Goal: Information Seeking & Learning: Learn about a topic

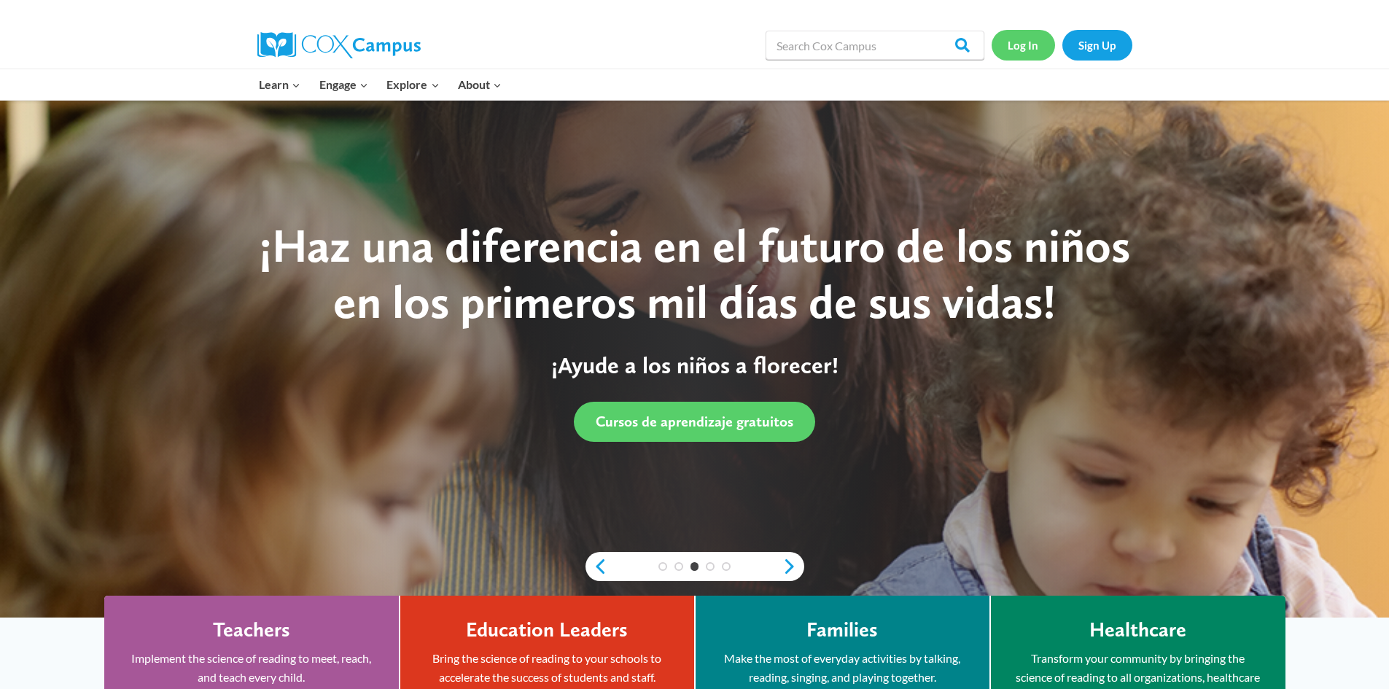
click at [1022, 47] on link "Log In" at bounding box center [1023, 45] width 63 height 30
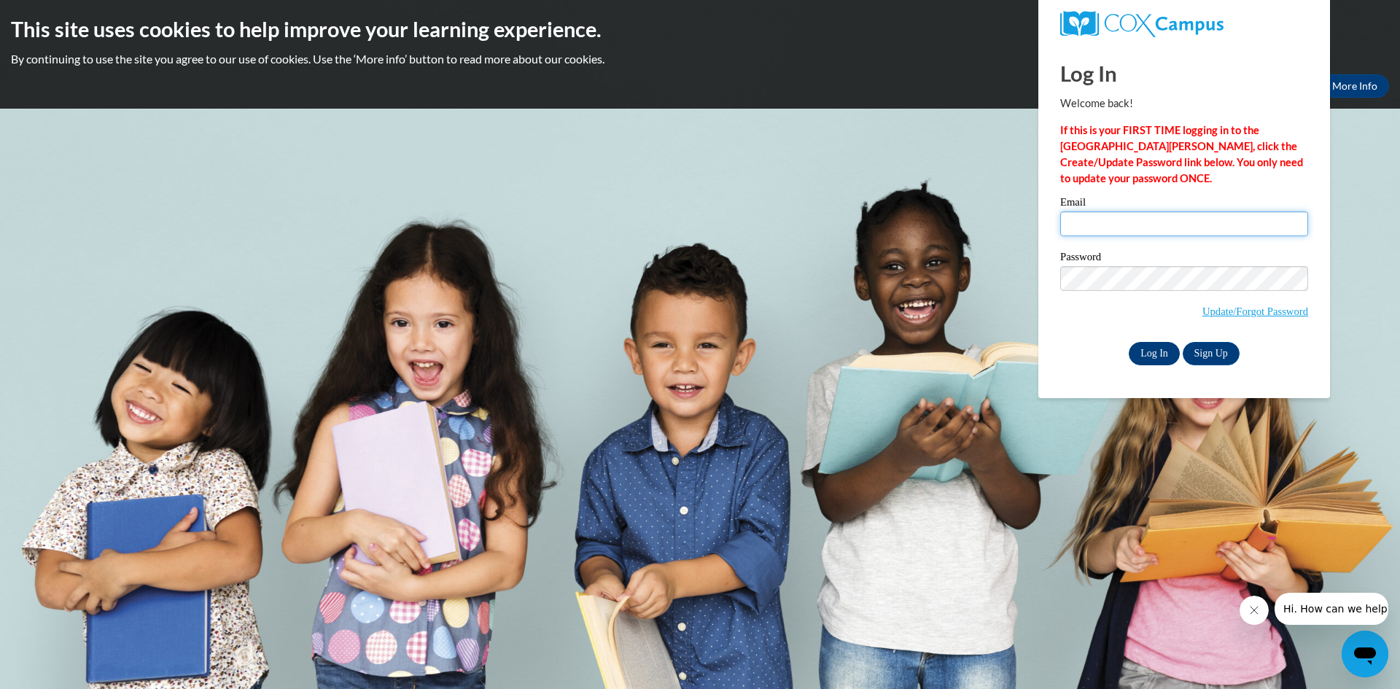
type input "ebloch@clintonville.k12.wi.us"
click at [1165, 350] on input "Log In" at bounding box center [1154, 353] width 51 height 23
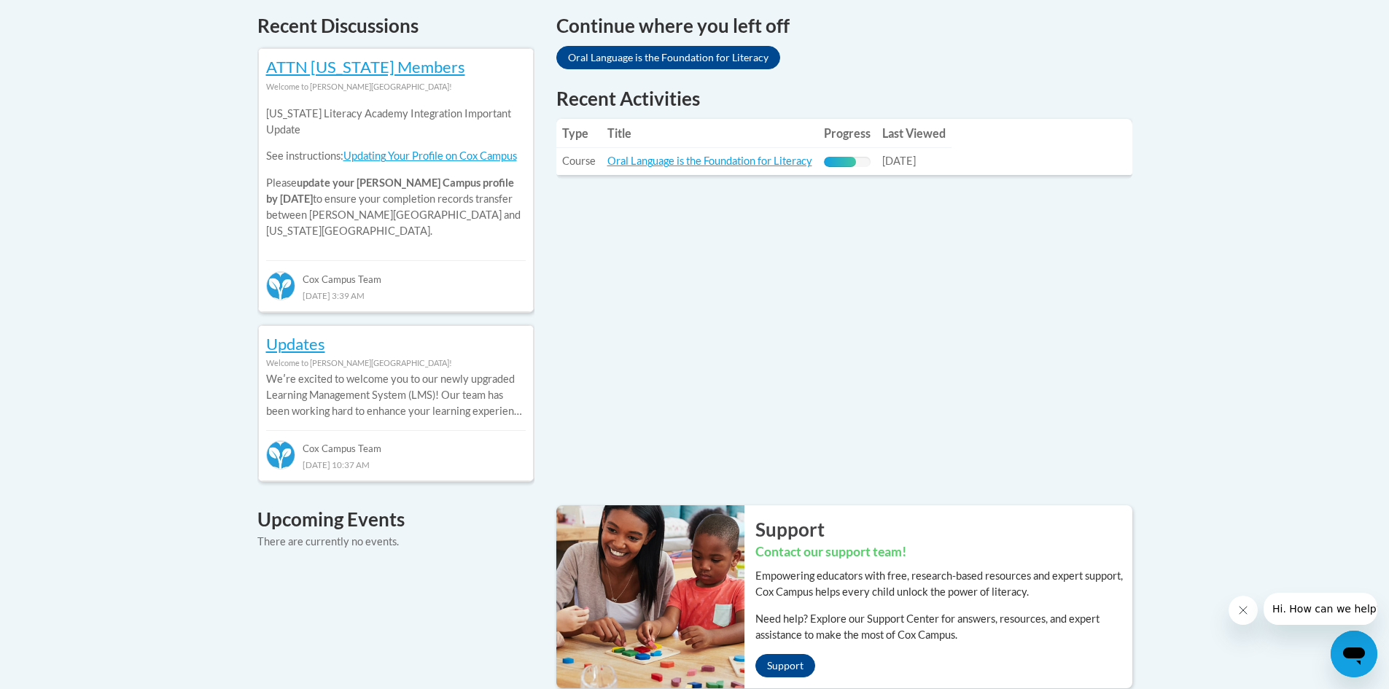
scroll to position [656, 0]
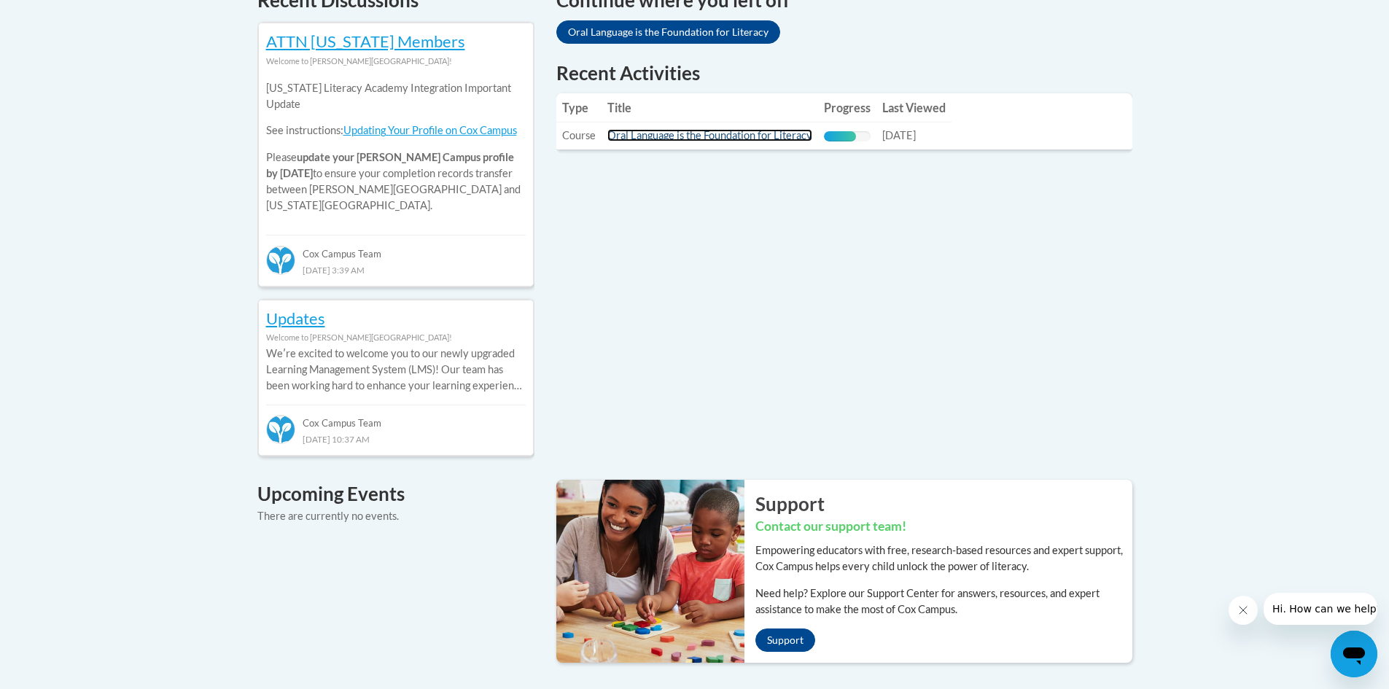
click at [770, 139] on link "Oral Language is the Foundation for Literacy" at bounding box center [709, 135] width 205 height 12
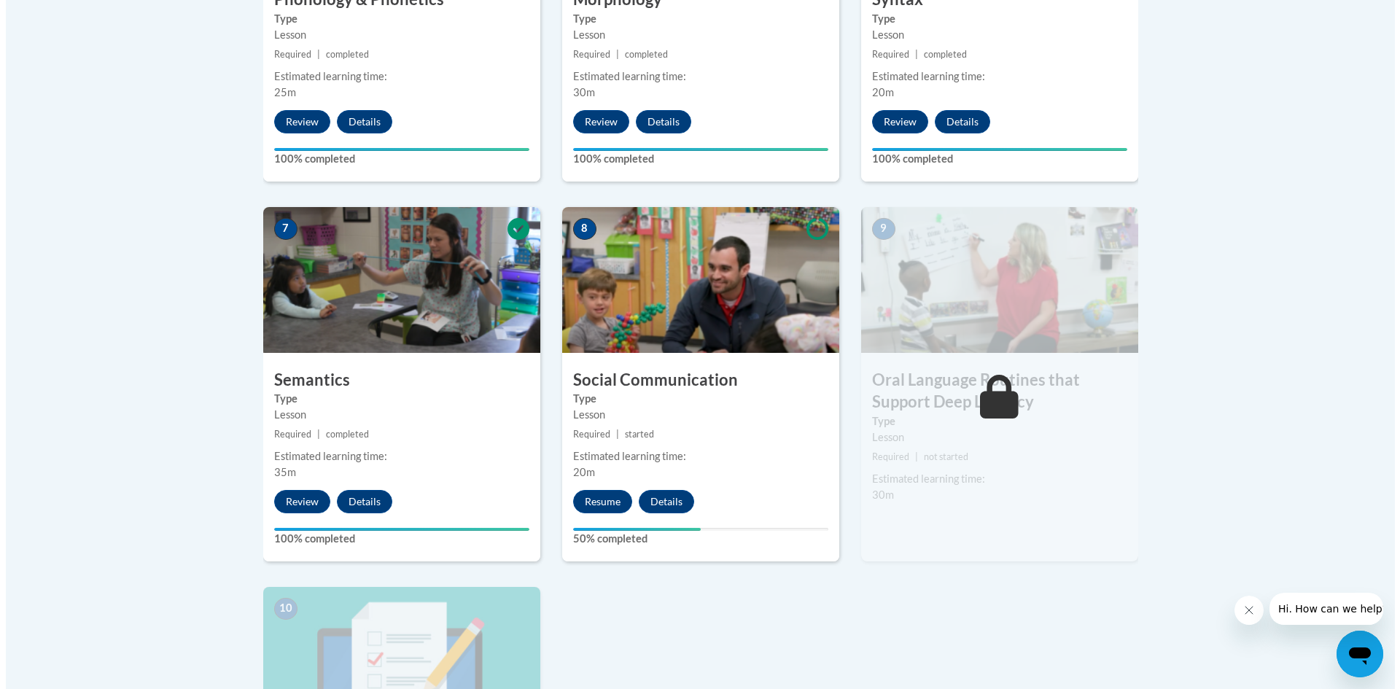
scroll to position [1094, 0]
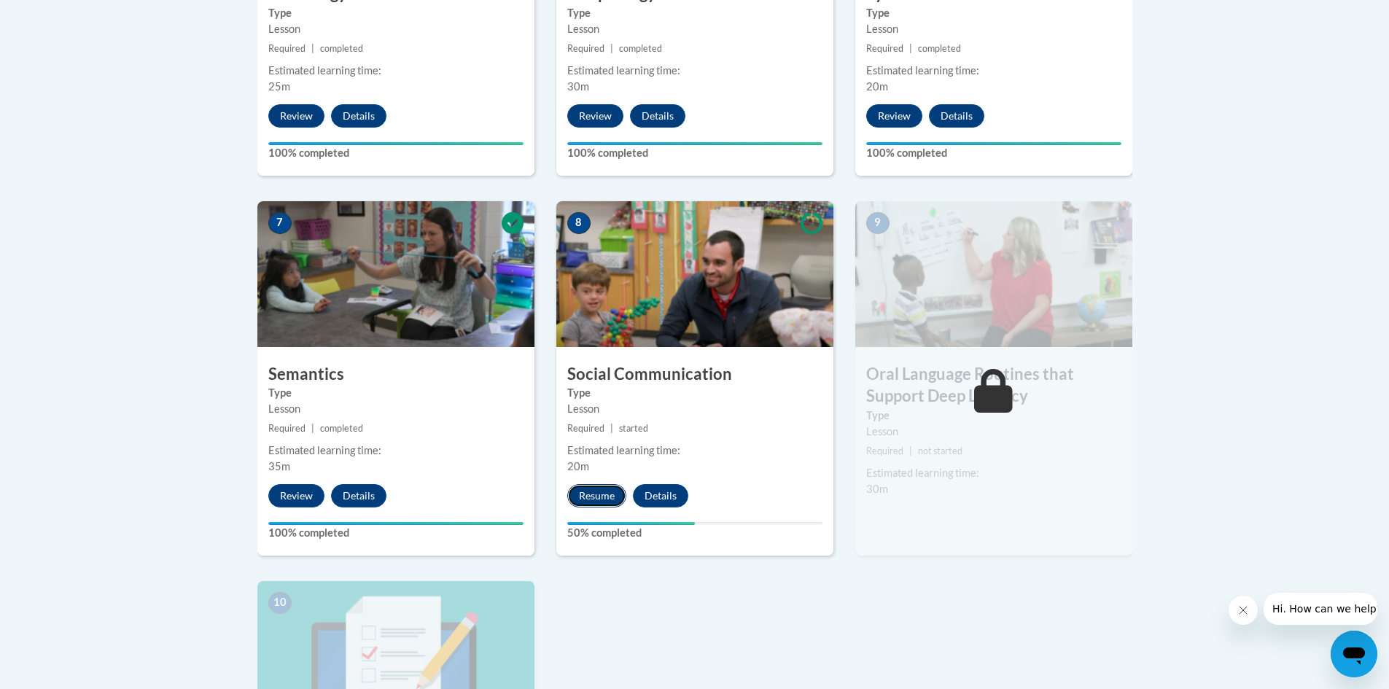
click at [591, 497] on button "Resume" at bounding box center [596, 495] width 59 height 23
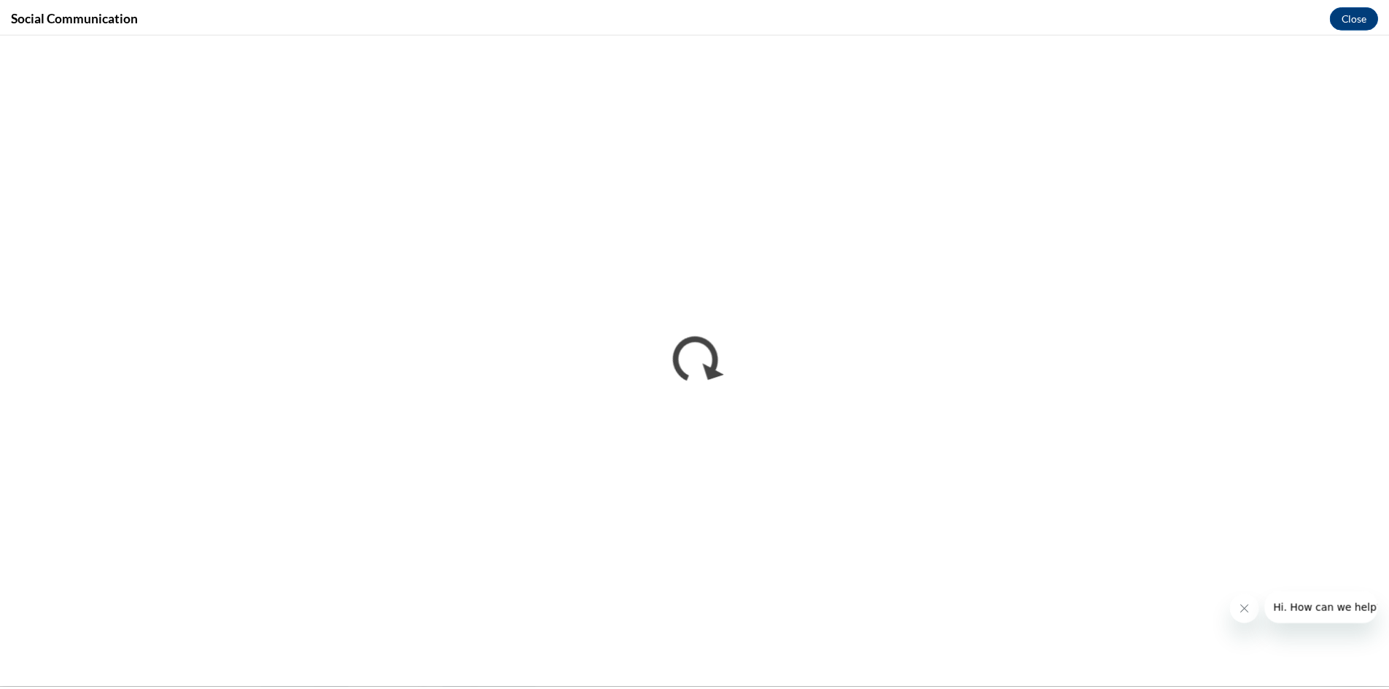
scroll to position [0, 0]
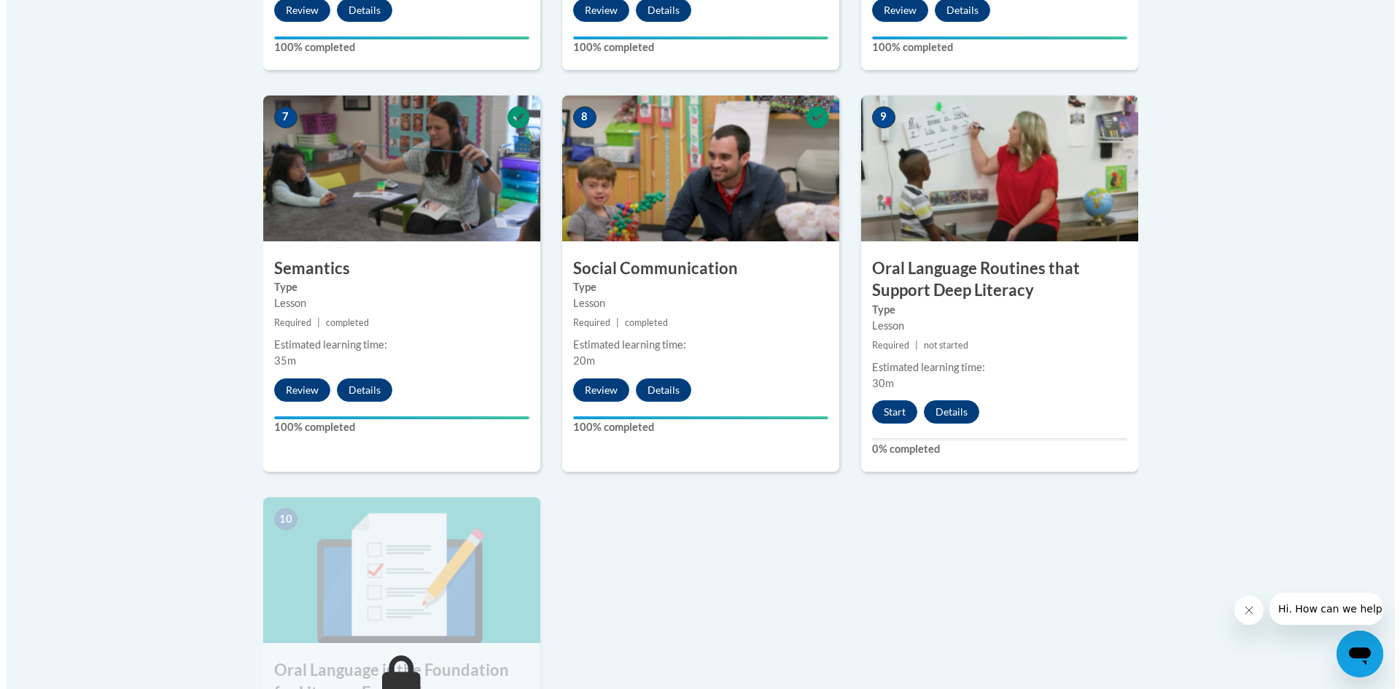
scroll to position [1313, 0]
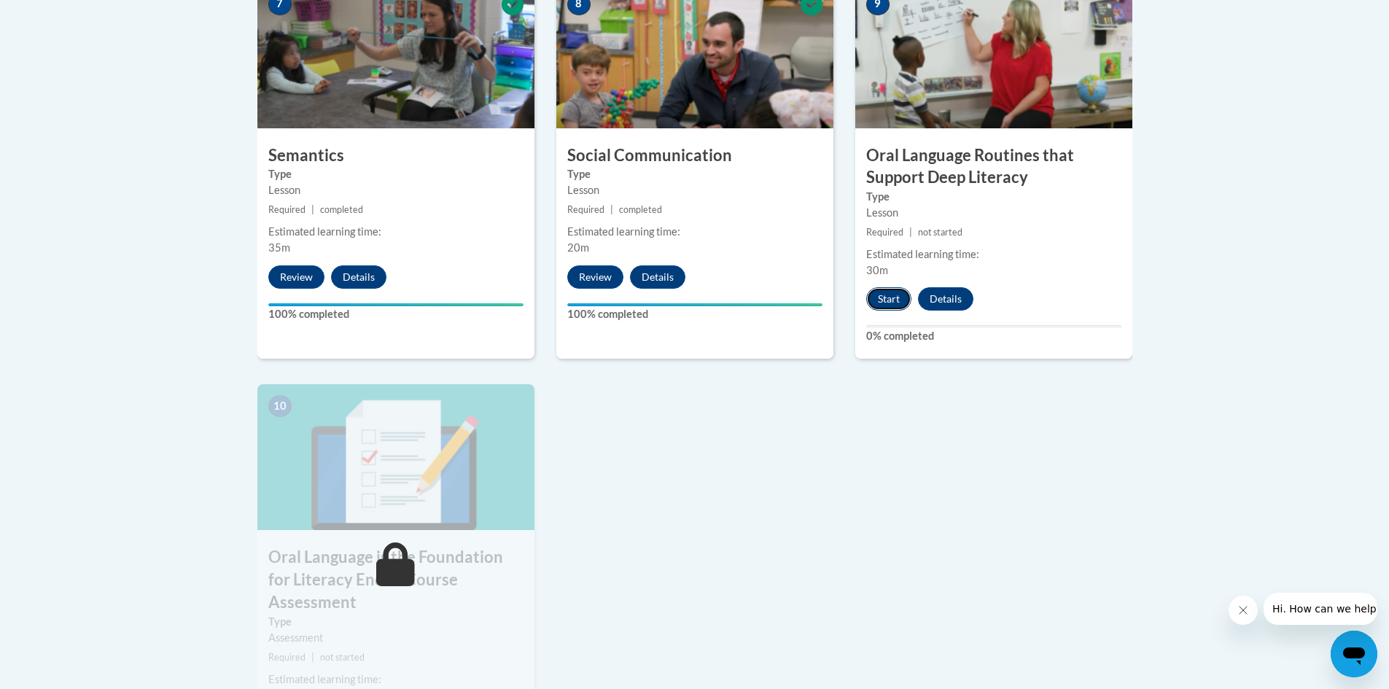
click at [898, 308] on button "Start" at bounding box center [888, 298] width 45 height 23
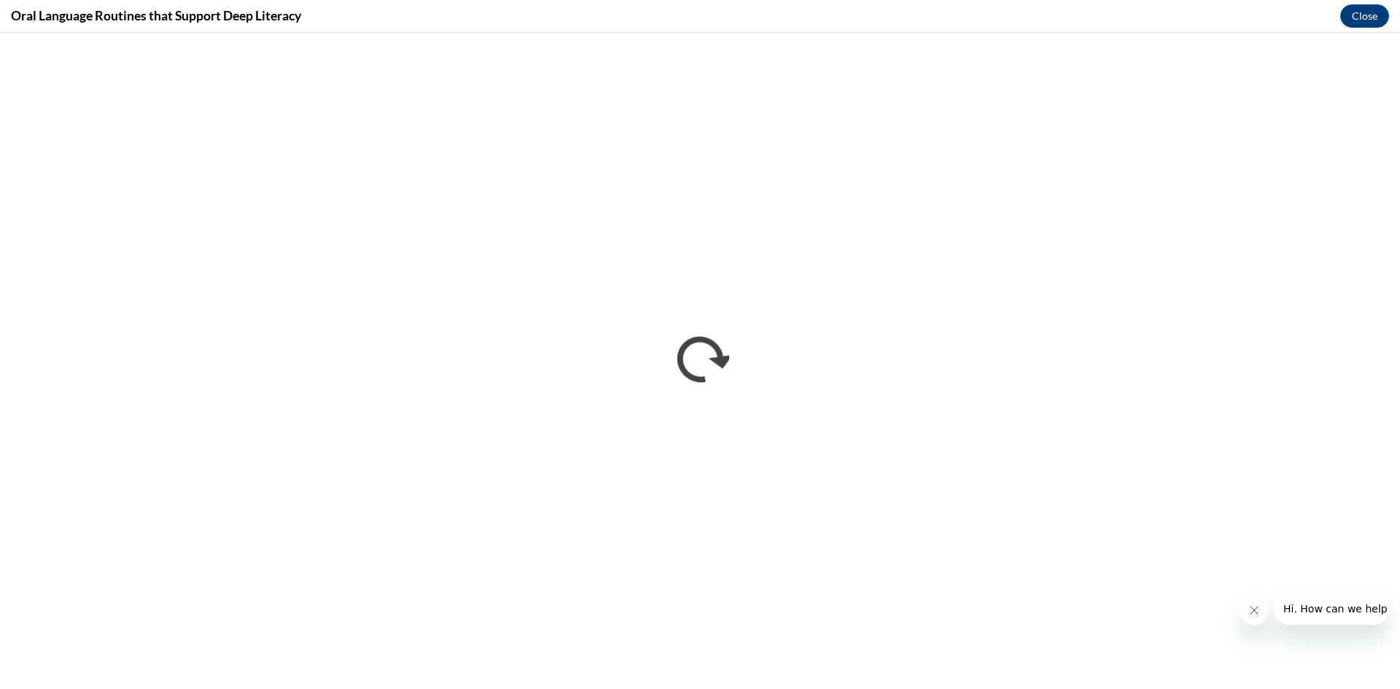
scroll to position [0, 0]
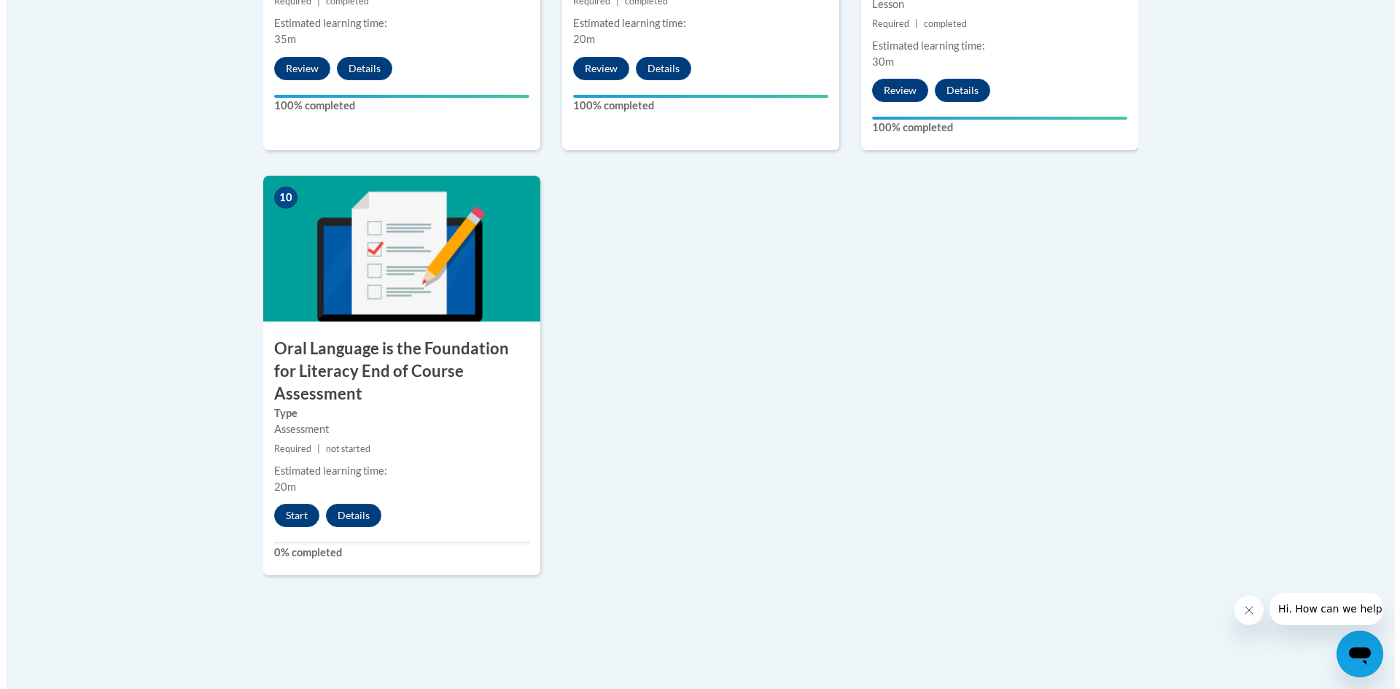
scroll to position [1677, 0]
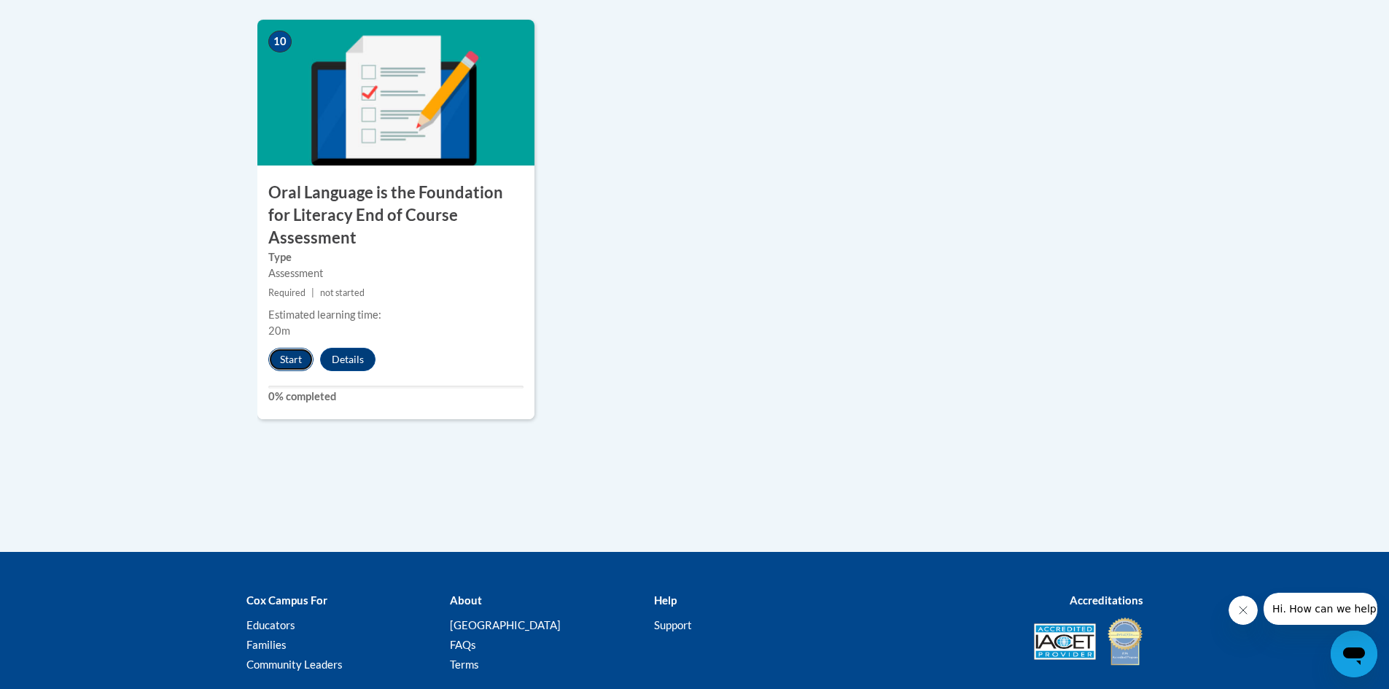
click at [287, 348] on button "Start" at bounding box center [290, 359] width 45 height 23
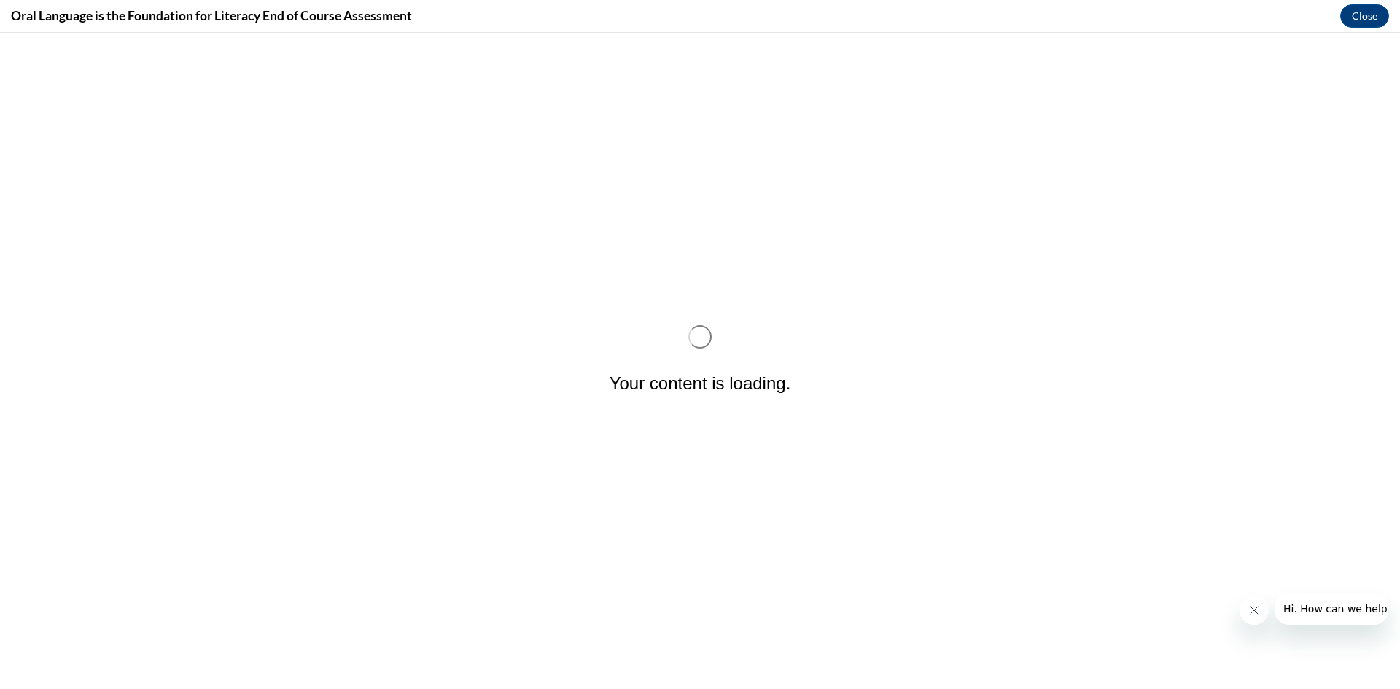
scroll to position [0, 0]
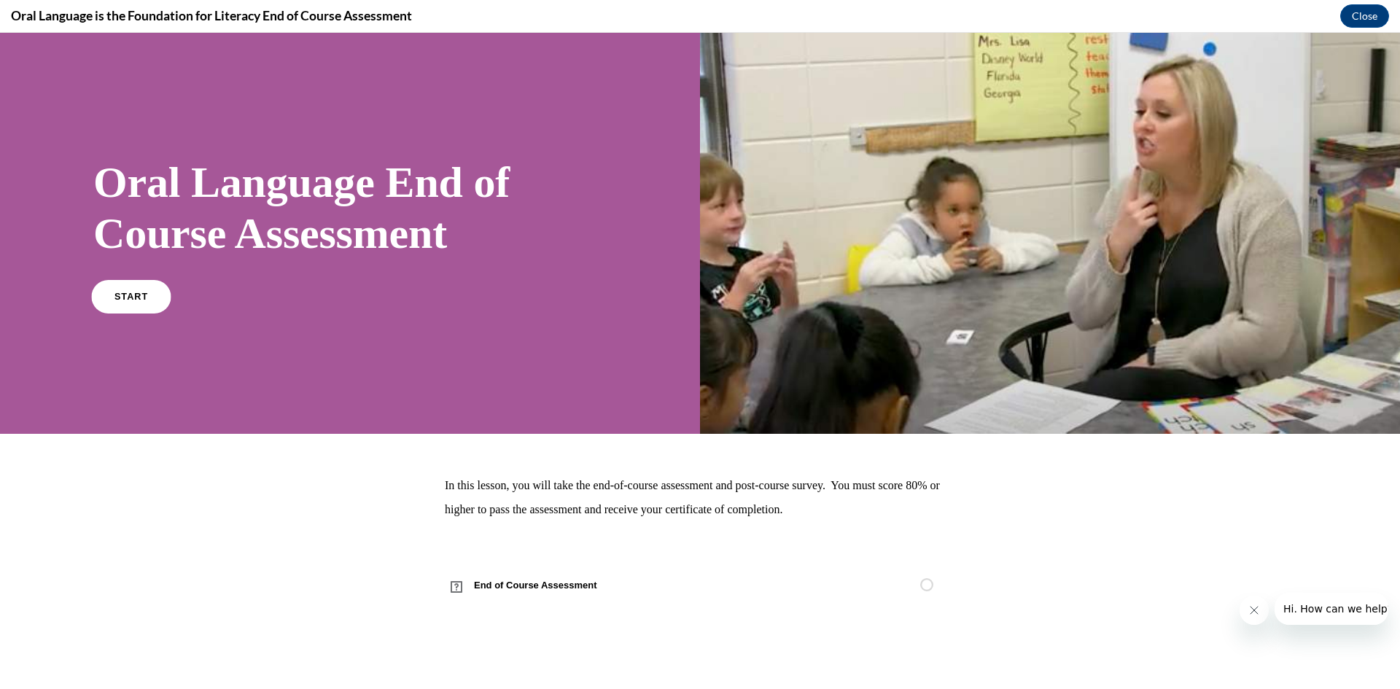
click at [141, 302] on link "START" at bounding box center [130, 296] width 79 height 34
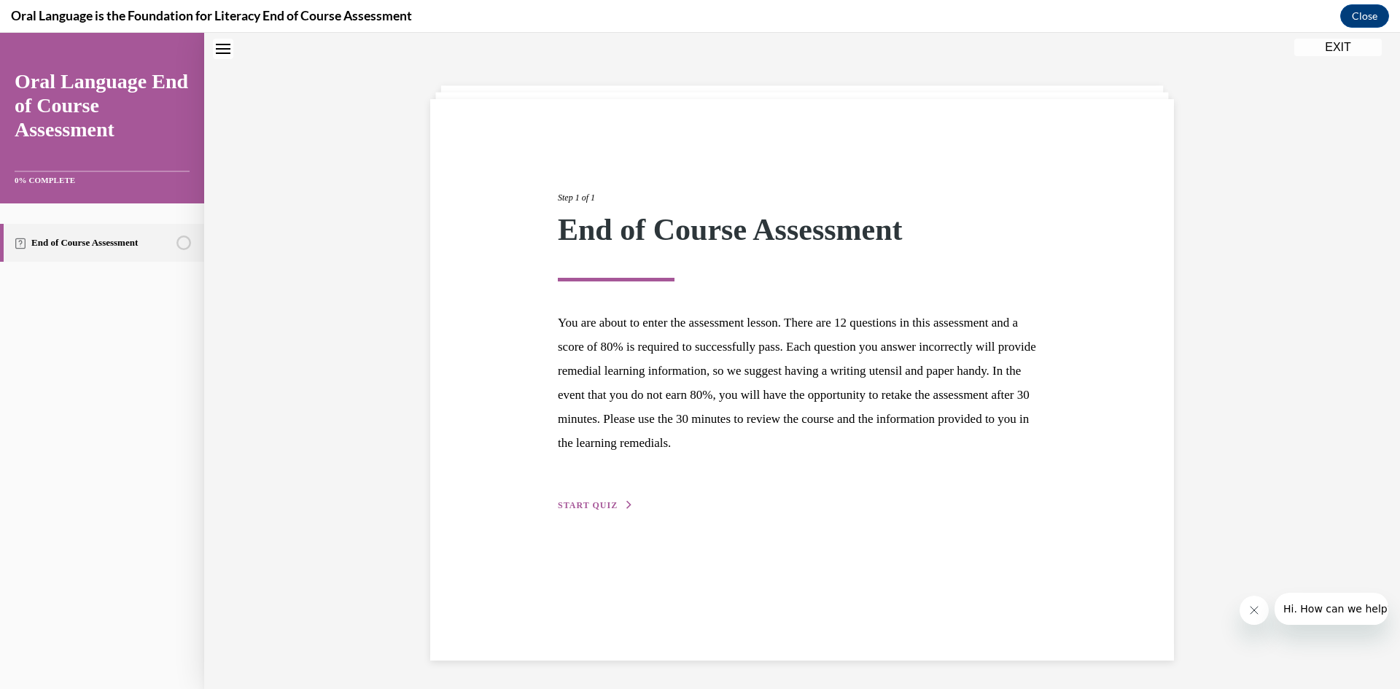
scroll to position [46, 0]
click at [583, 496] on div "Step 1 of 1 End of Course Assessment You are about to enter the assessment less…" at bounding box center [802, 335] width 510 height 356
click at [591, 520] on div "Step 1 of 1 End of Course Assessment You are about to enter the assessment less…" at bounding box center [802, 378] width 744 height 561
click at [594, 508] on span "START QUIZ" at bounding box center [588, 505] width 60 height 10
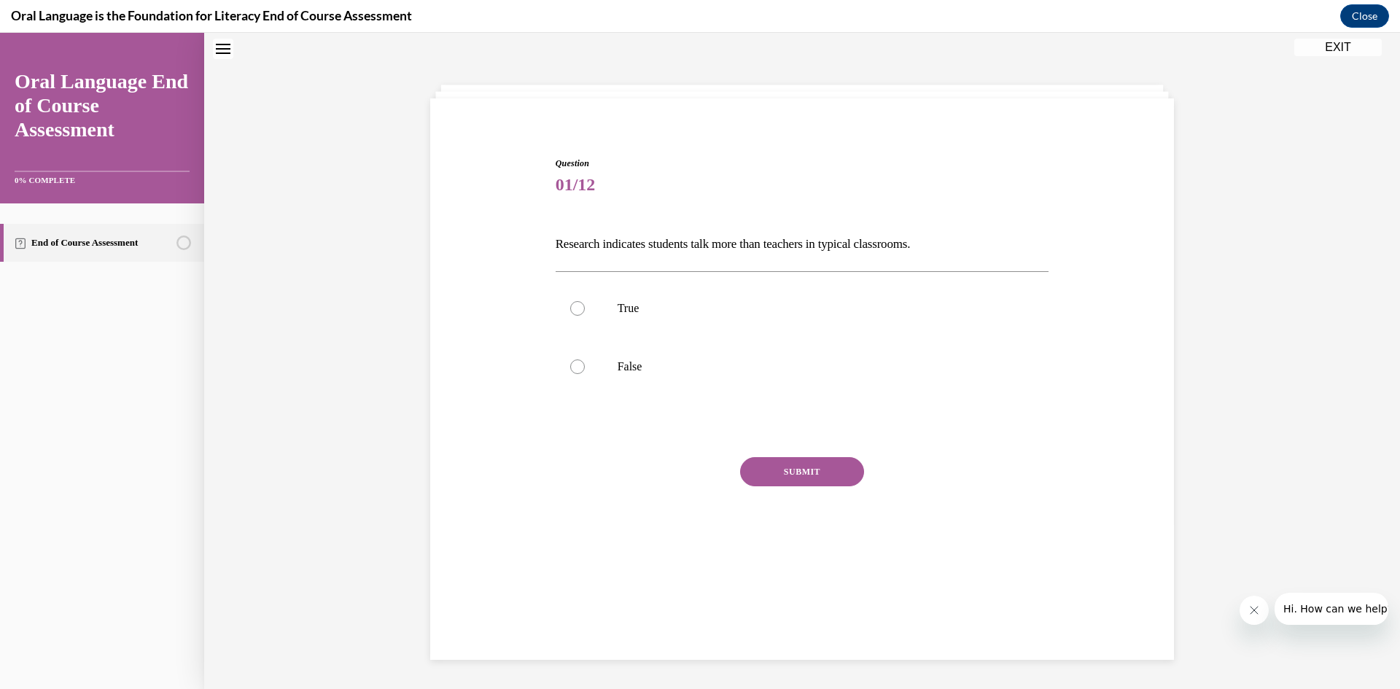
drag, startPoint x: 549, startPoint y: 243, endPoint x: 965, endPoint y: 235, distance: 416.5
click at [965, 235] on div "Question 01/12 Research indicates students talk more than teachers in typical c…" at bounding box center [802, 356] width 501 height 442
copy p "Research indicates students talk more than teachers in typical classrooms."
click at [594, 310] on label "True" at bounding box center [803, 308] width 494 height 58
click at [585, 310] on input "True" at bounding box center [577, 308] width 15 height 15
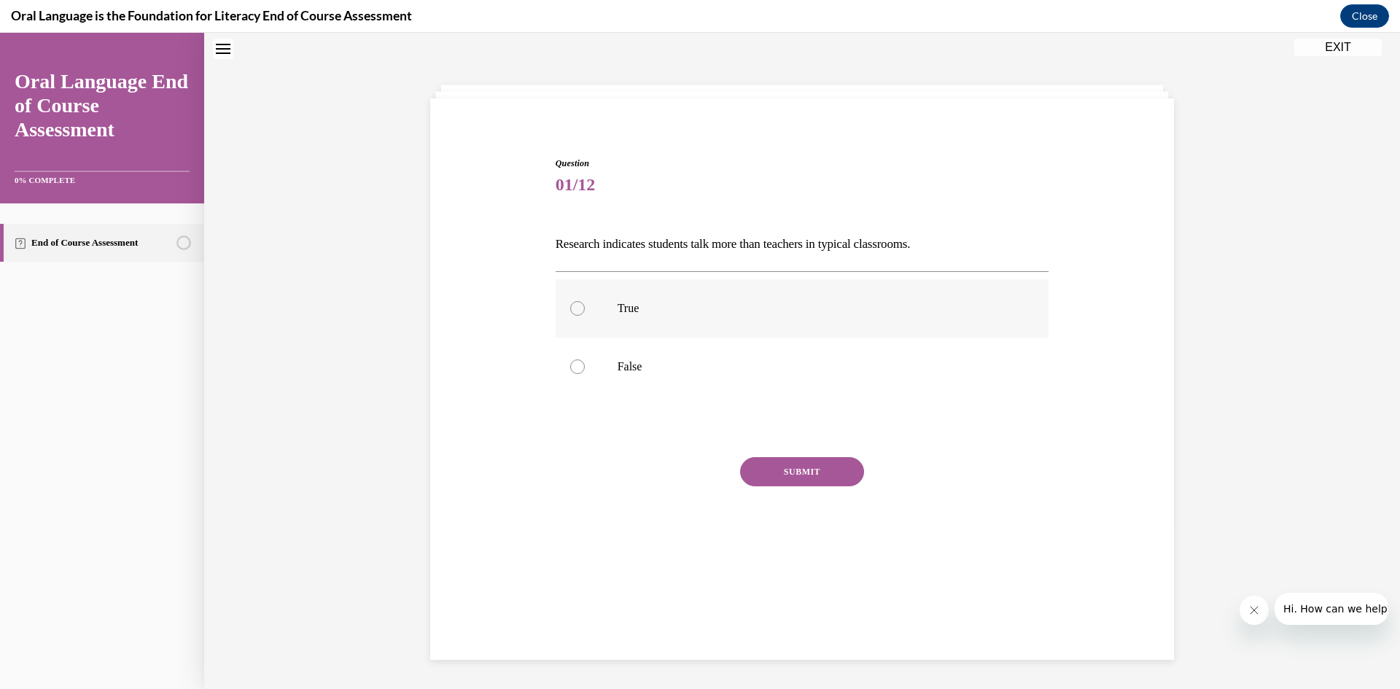
radio input "true"
click at [796, 473] on button "SUBMIT" at bounding box center [802, 471] width 124 height 29
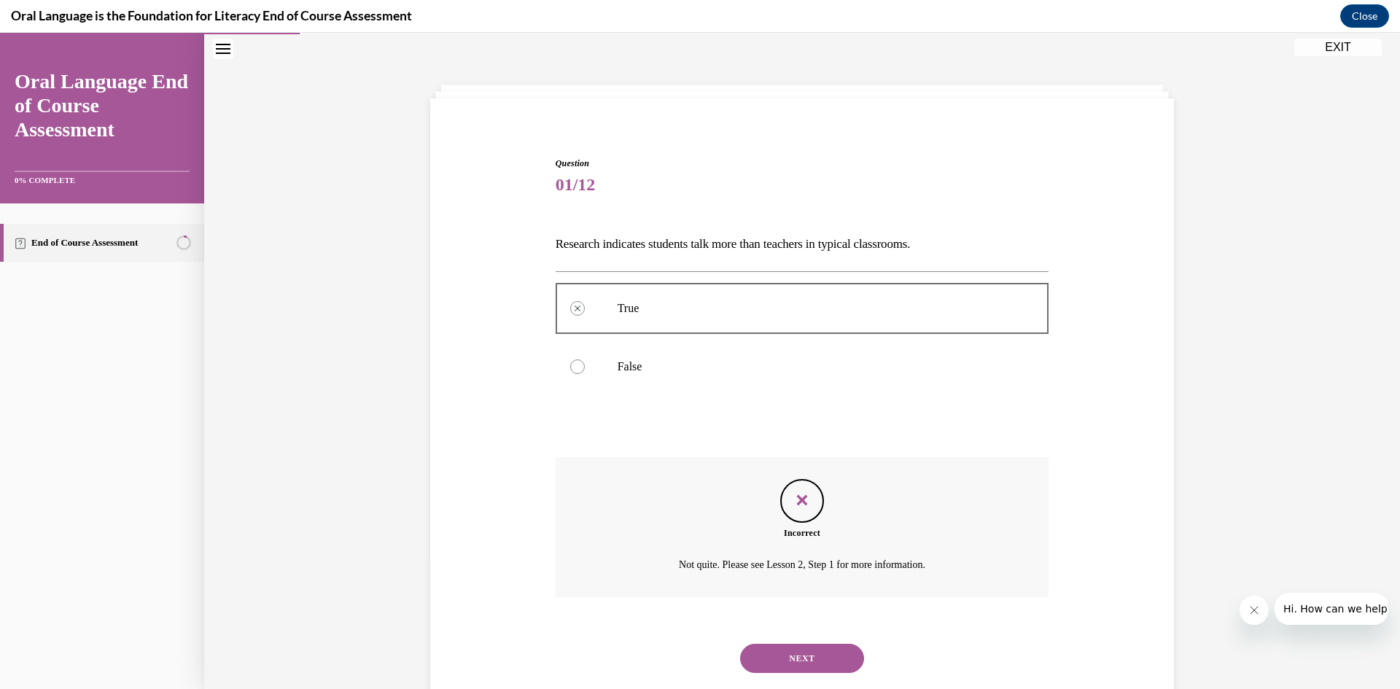
scroll to position [81, 0]
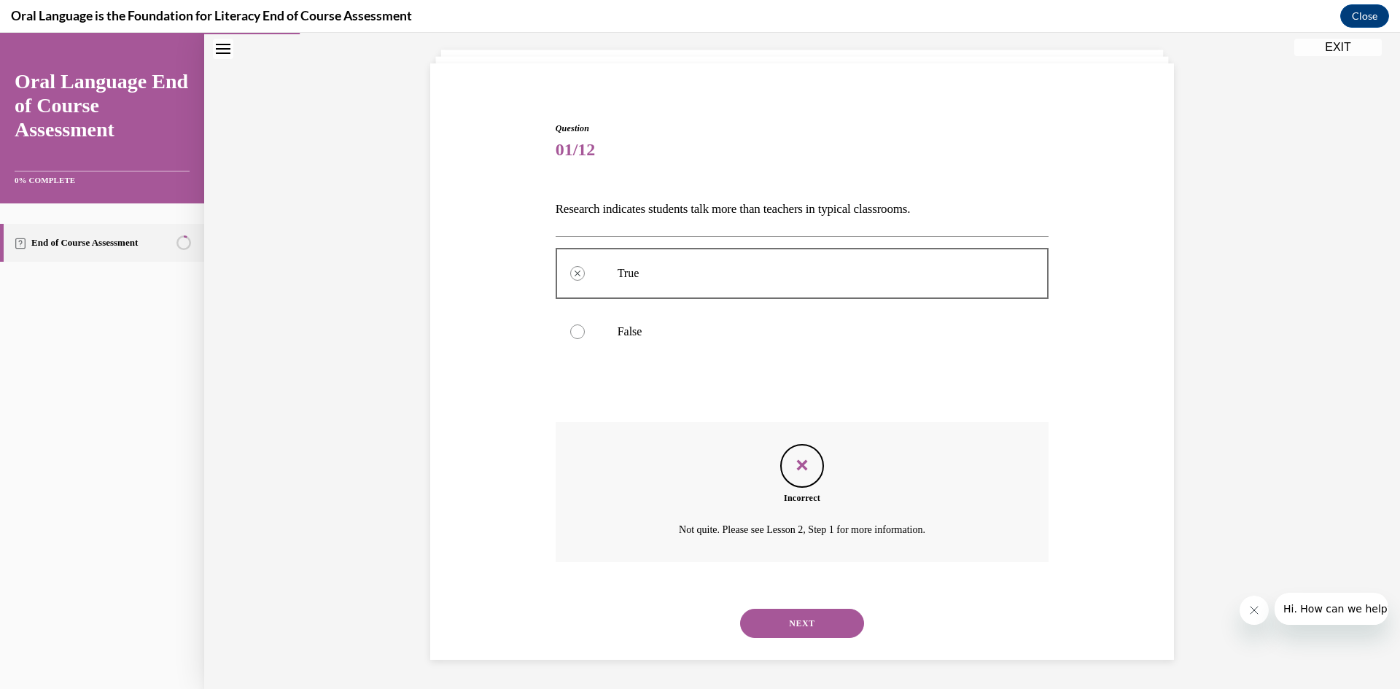
click at [812, 625] on button "NEXT" at bounding box center [802, 623] width 124 height 29
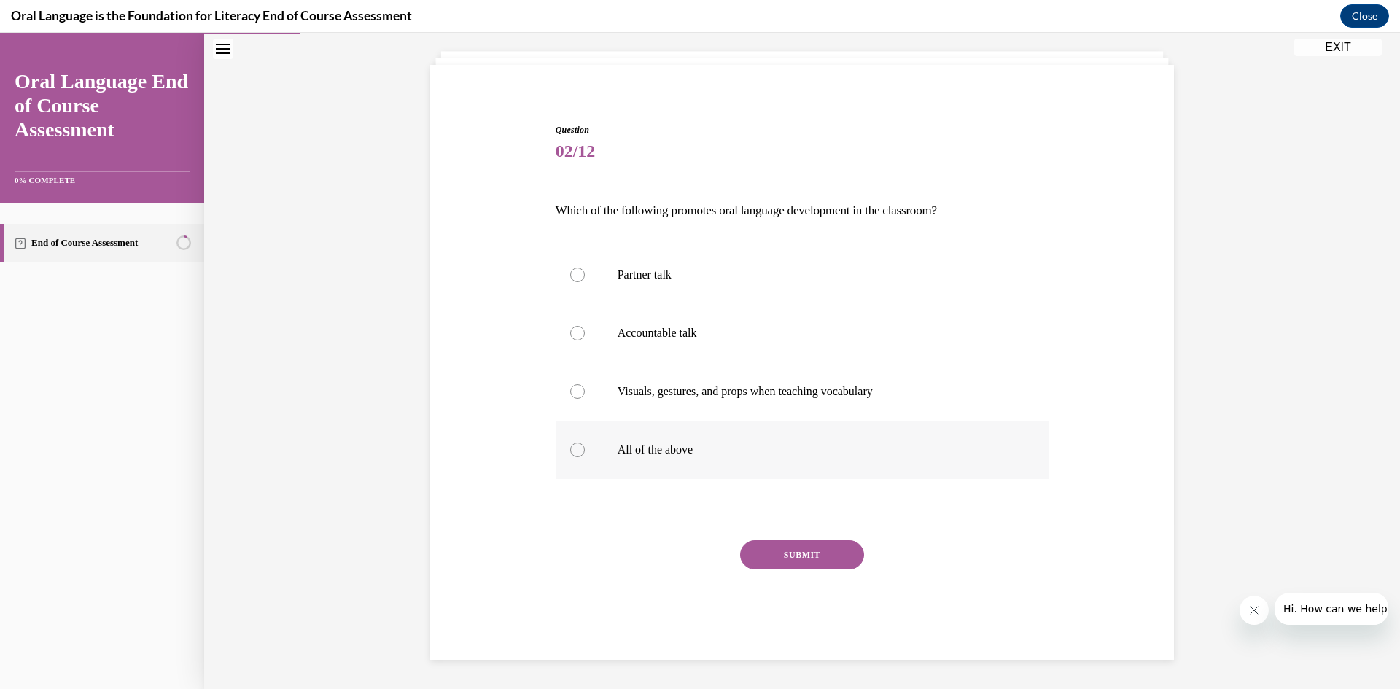
scroll to position [75, 0]
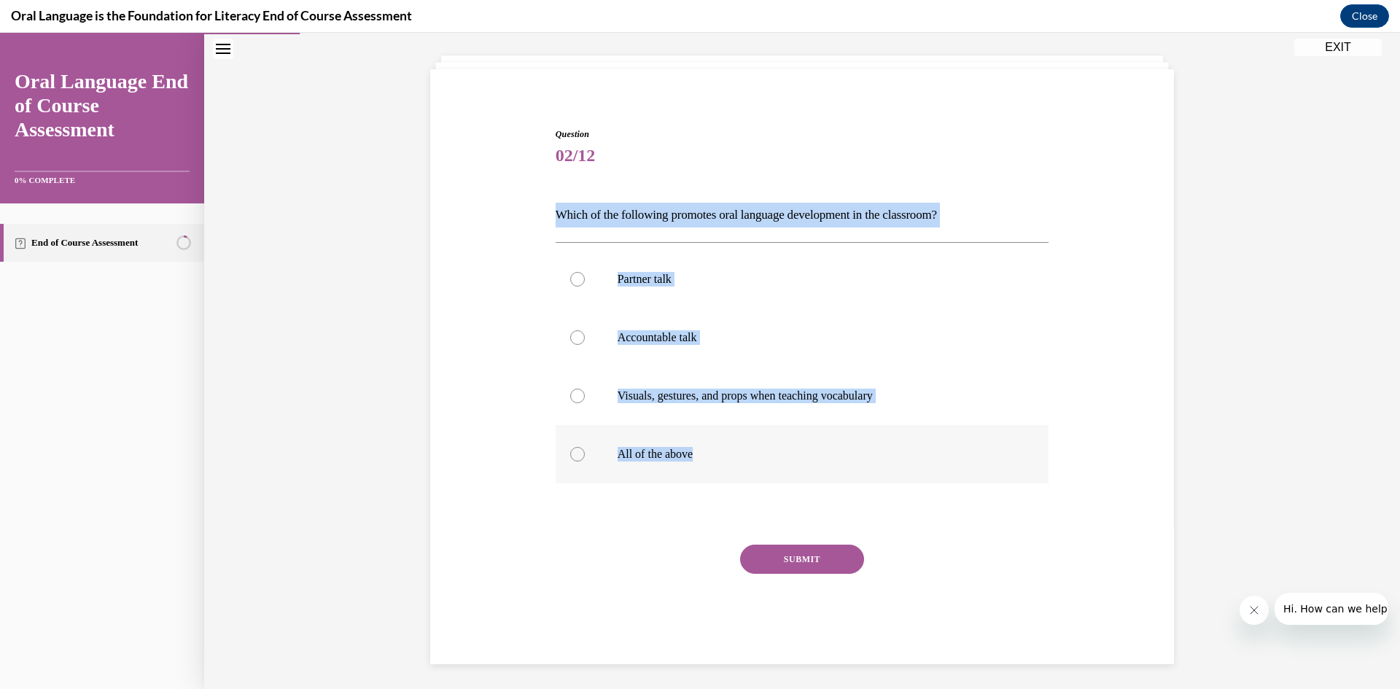
drag, startPoint x: 551, startPoint y: 213, endPoint x: 708, endPoint y: 459, distance: 291.9
click at [708, 459] on div "Question 02/12 Which of the following promotes oral language development in the…" at bounding box center [803, 396] width 494 height 537
copy div "Which of the following promotes oral language development in the classroom?  Pa…"
click at [580, 453] on label "All of the above" at bounding box center [803, 454] width 494 height 58
click at [580, 453] on input "All of the above" at bounding box center [577, 454] width 15 height 15
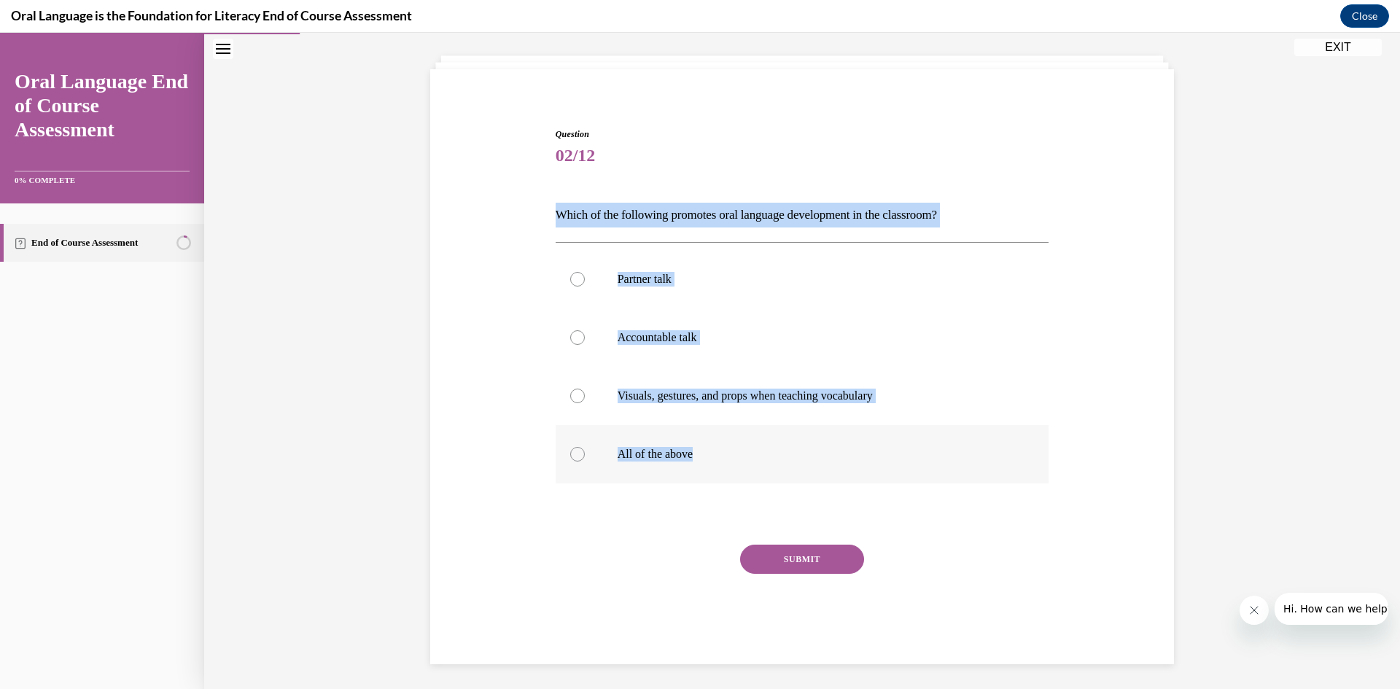
radio input "true"
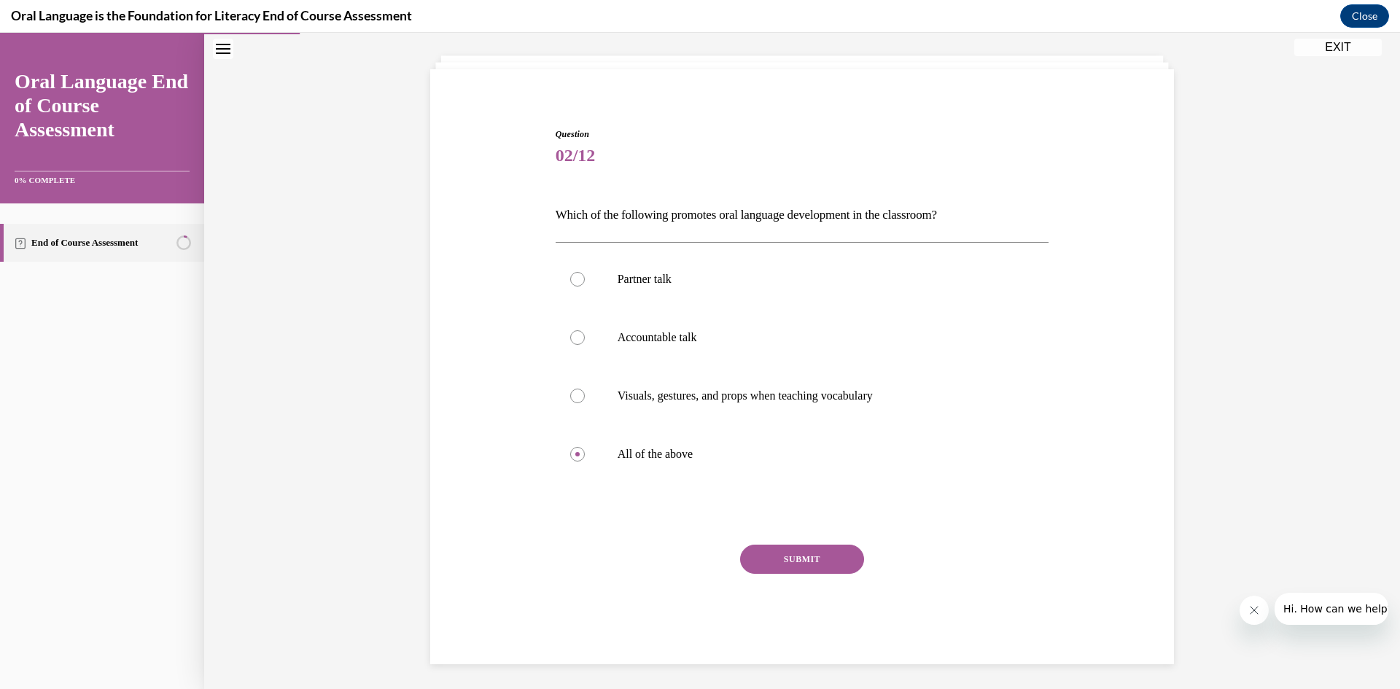
click at [755, 560] on button "SUBMIT" at bounding box center [802, 559] width 124 height 29
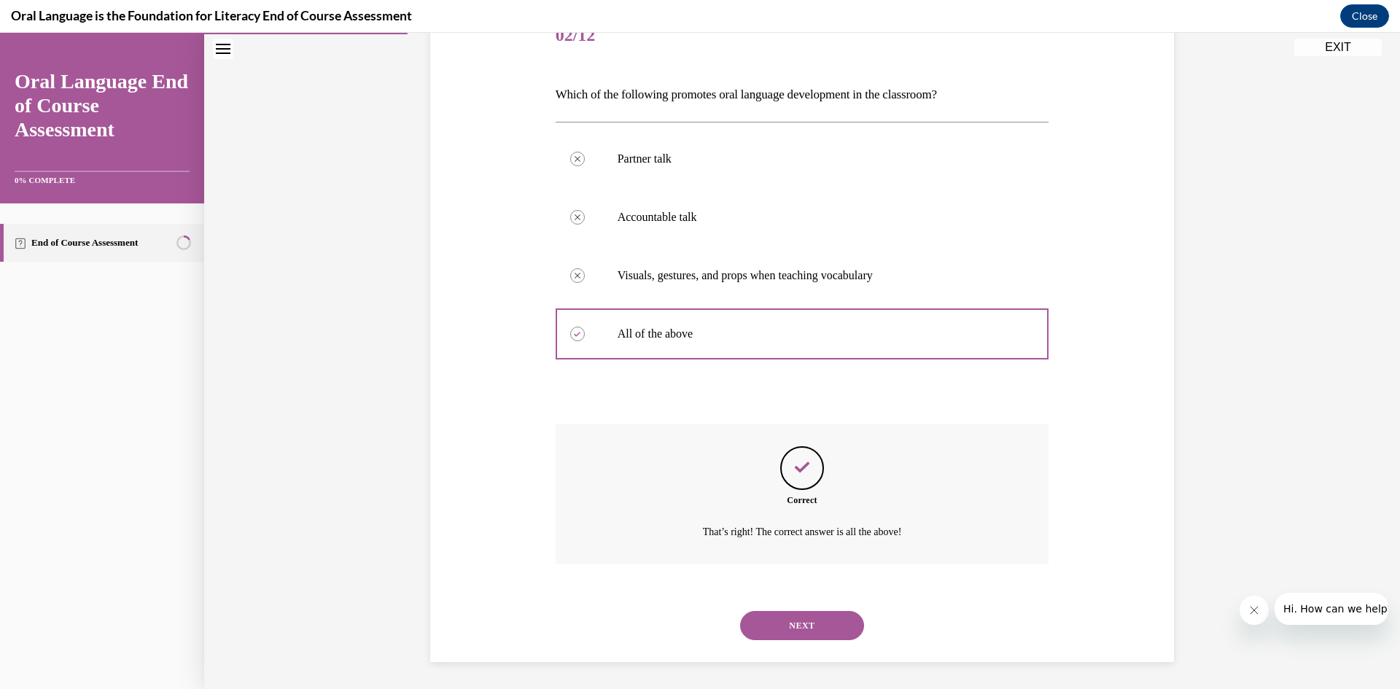
scroll to position [198, 0]
click at [812, 631] on button "NEXT" at bounding box center [802, 623] width 124 height 29
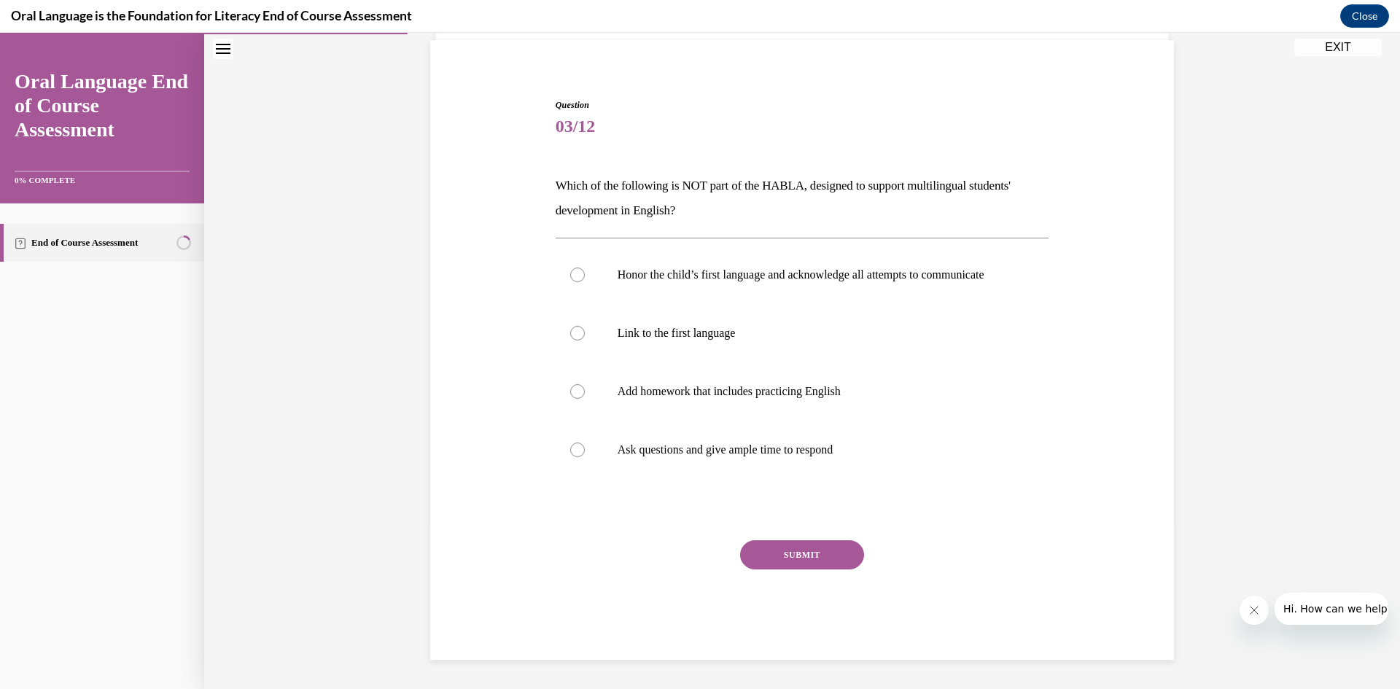
scroll to position [119, 0]
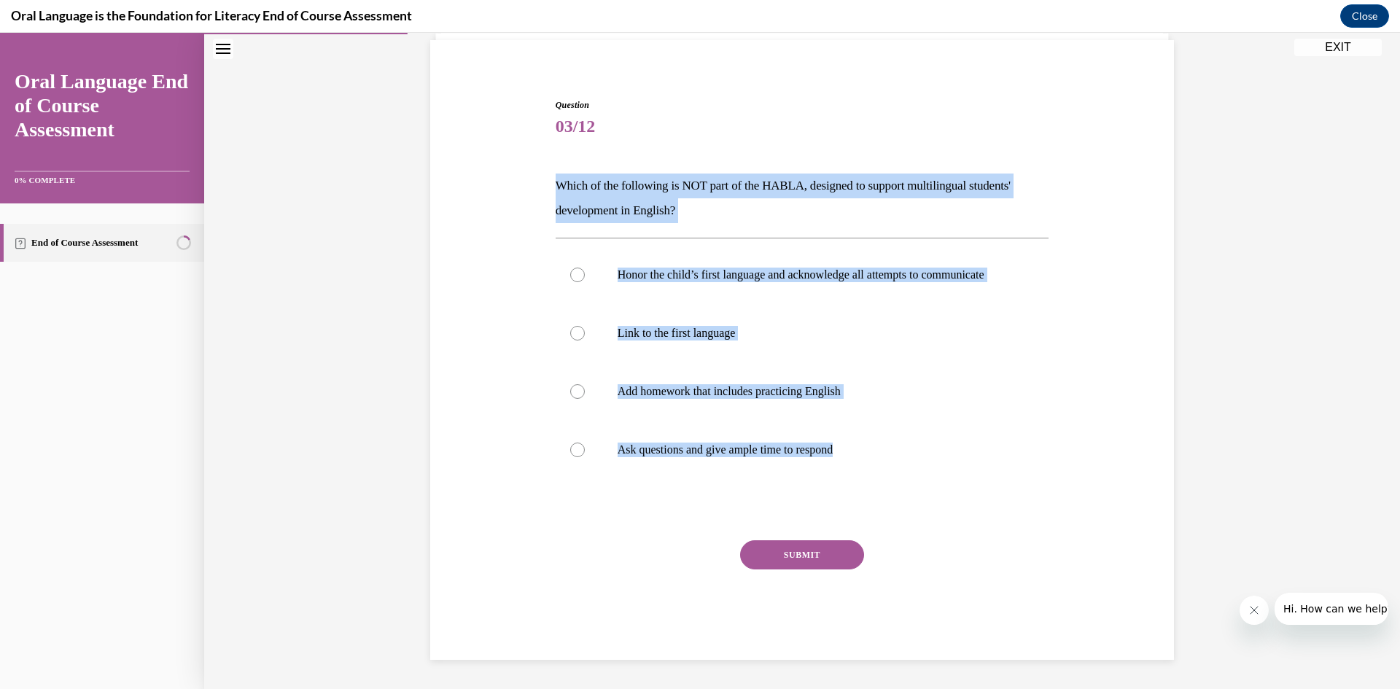
drag, startPoint x: 550, startPoint y: 166, endPoint x: 839, endPoint y: 516, distance: 453.7
click at [839, 516] on div "Question 03/12 Which of the following is NOT part of the HABLA, designed to sup…" at bounding box center [803, 378] width 494 height 561
copy div "Which of the following is NOT part of the HABLA, designed to support multilingu…"
click at [456, 377] on div "Question 03/12 Which of the following is NOT part of the HABLA, designed to sup…" at bounding box center [802, 357] width 751 height 605
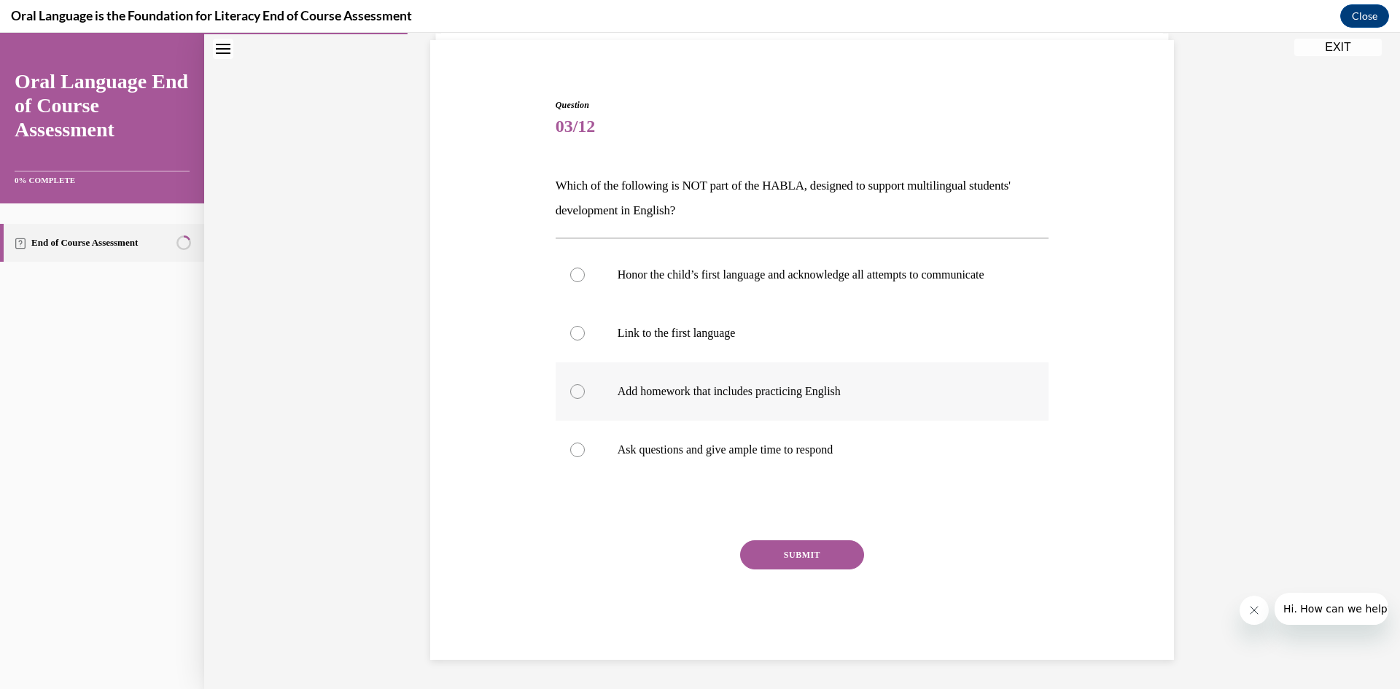
click at [566, 379] on label "Add homework that includes practicing English" at bounding box center [803, 391] width 494 height 58
click at [570, 384] on input "Add homework that includes practicing English" at bounding box center [577, 391] width 15 height 15
radio input "true"
click at [804, 549] on button "SUBMIT" at bounding box center [802, 554] width 124 height 29
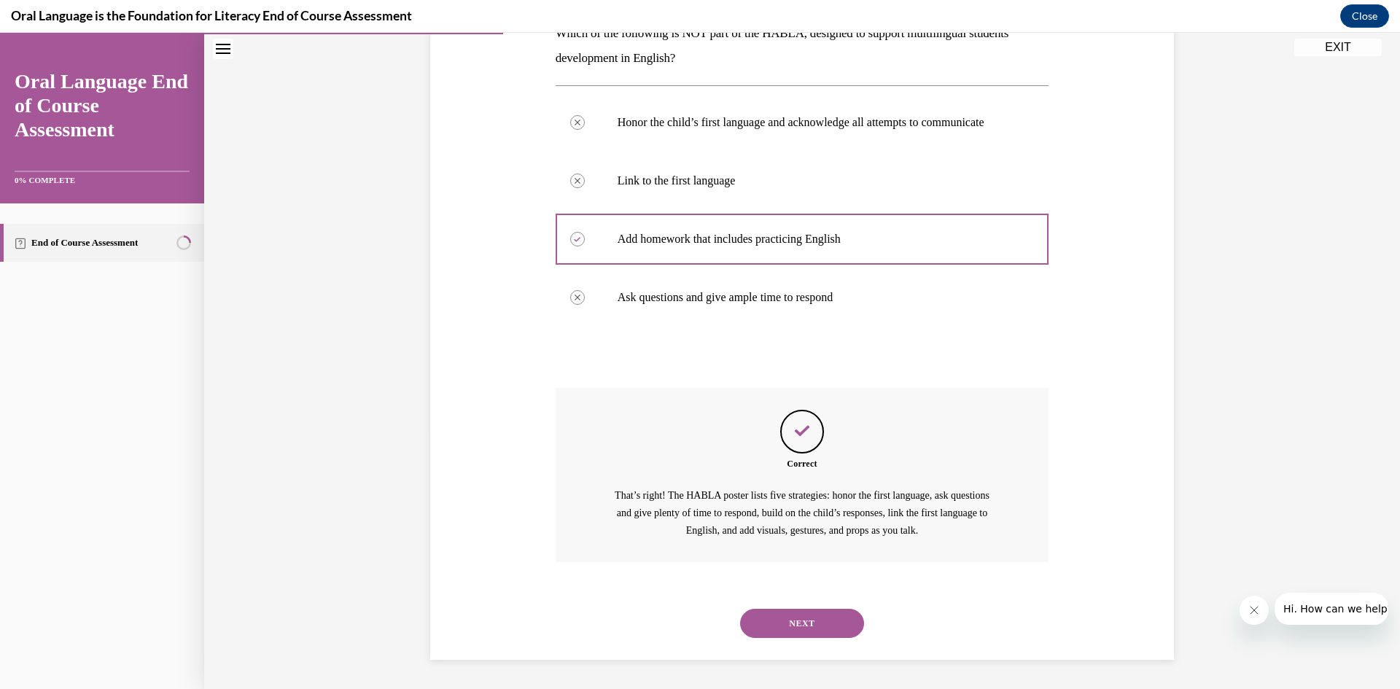
click at [807, 615] on button "NEXT" at bounding box center [802, 623] width 124 height 29
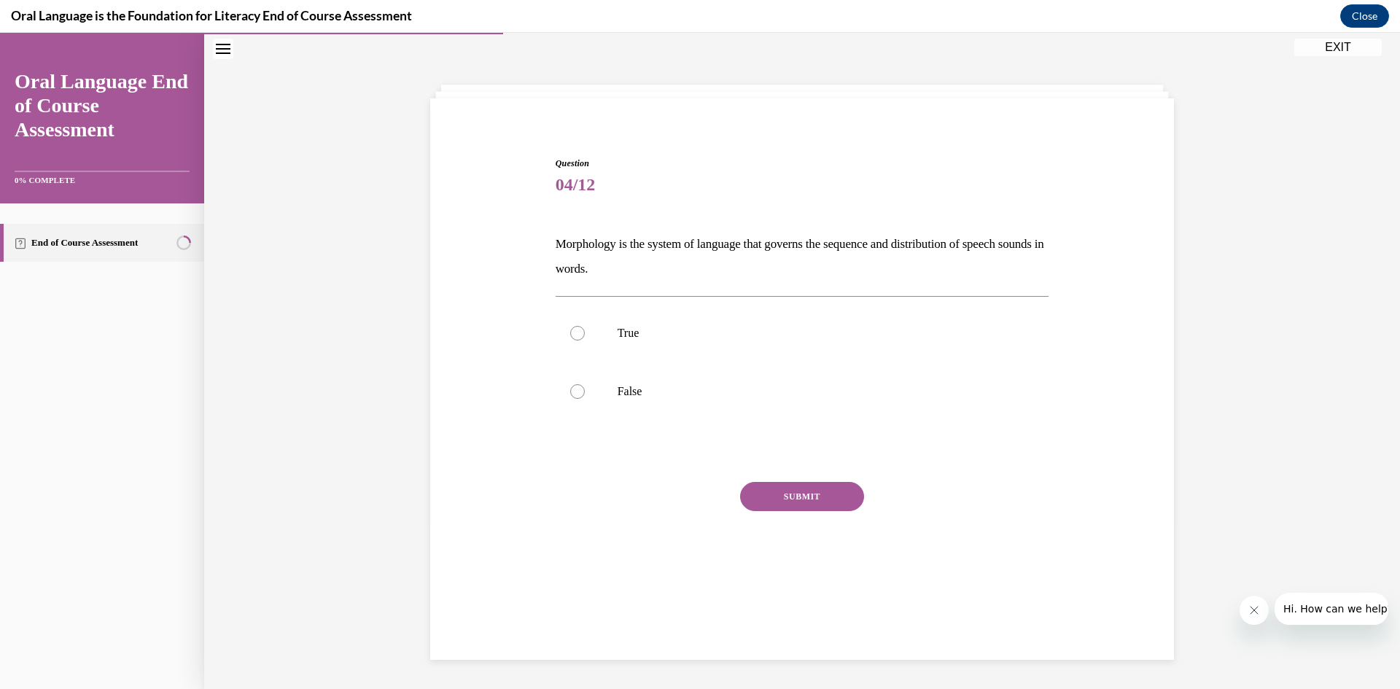
scroll to position [46, 0]
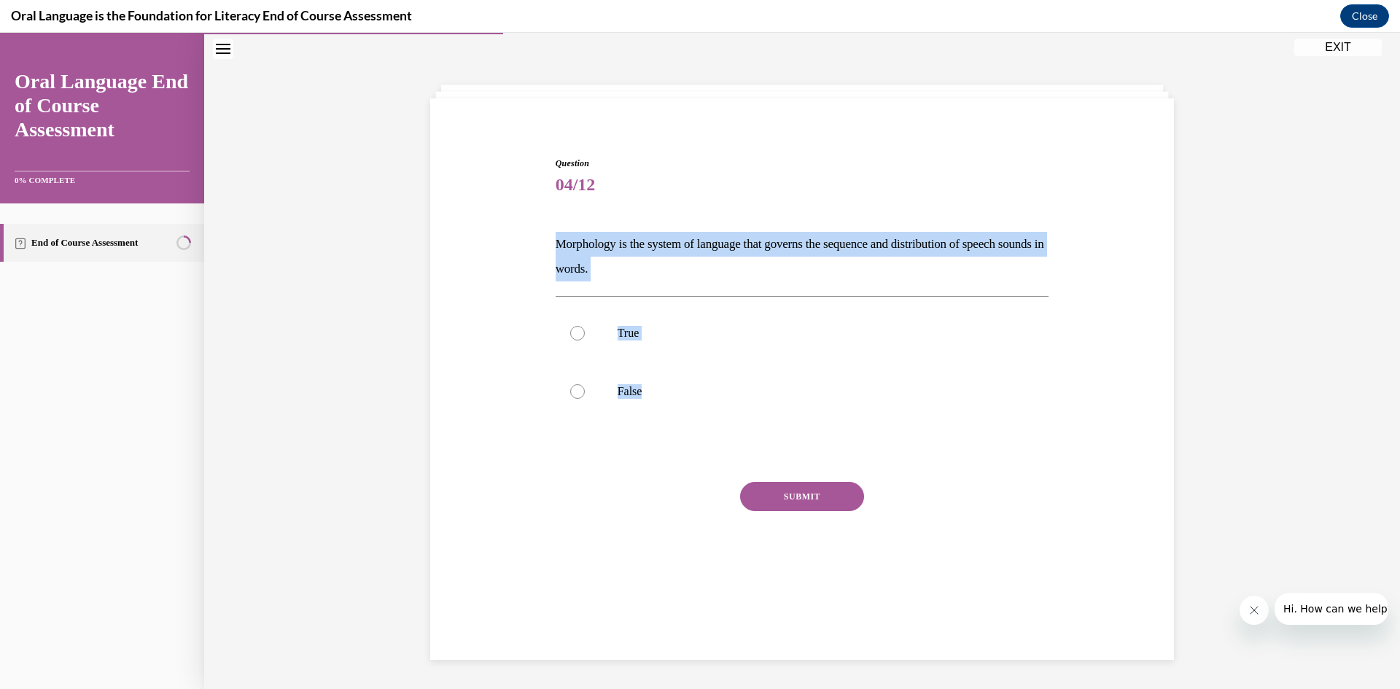
drag, startPoint x: 549, startPoint y: 240, endPoint x: 695, endPoint y: 459, distance: 263.5
click at [695, 459] on div "Question 04/12 Morphology is the system of language that governs the sequence a…" at bounding box center [802, 368] width 501 height 467
click at [507, 264] on div "Question 04/12 Morphology is the system of language that governs the sequence a…" at bounding box center [802, 357] width 751 height 489
drag, startPoint x: 543, startPoint y: 241, endPoint x: 656, endPoint y: 399, distance: 193.9
click at [656, 399] on div "Question 04/12 Morphology is the system of language that governs the sequence a…" at bounding box center [802, 357] width 751 height 489
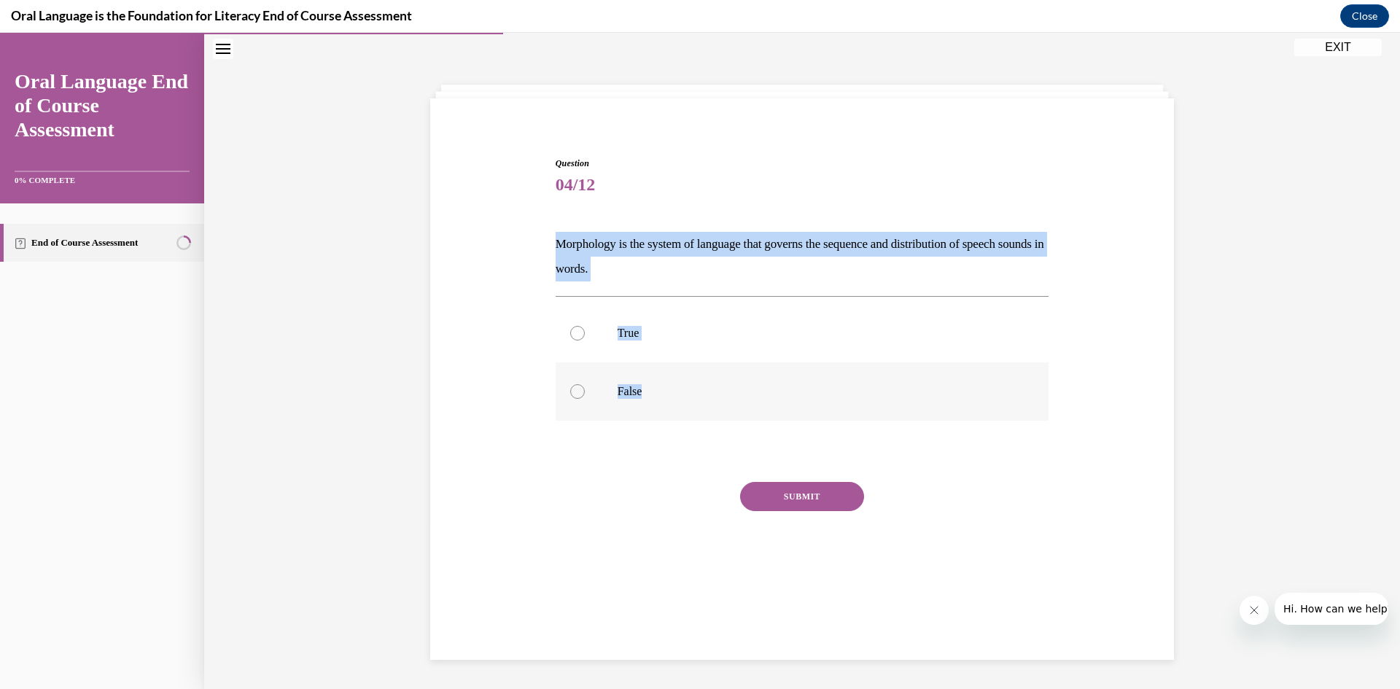
copy div "Morphology is the system of language that governs the sequence and distribution…"
click at [462, 307] on div "Question 04/12 Morphology is the system of language that governs the sequence a…" at bounding box center [802, 357] width 751 height 489
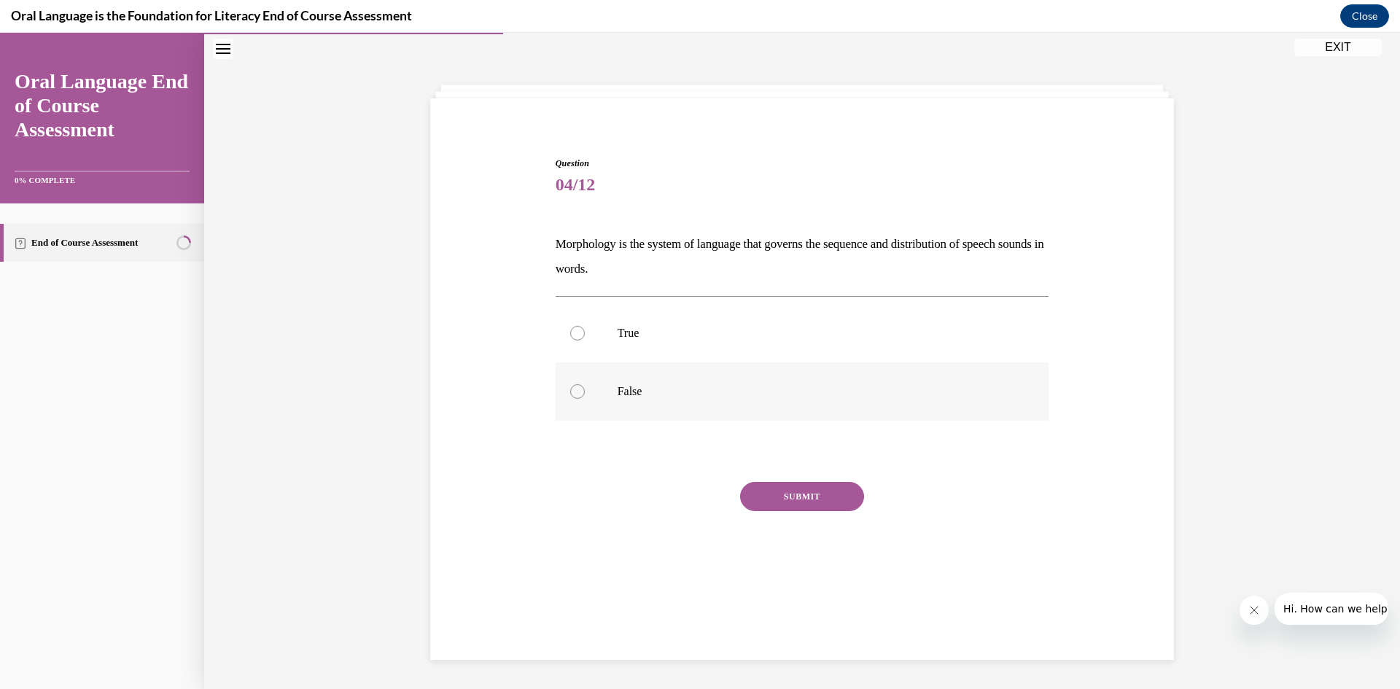
click at [570, 381] on label "False" at bounding box center [803, 391] width 494 height 58
click at [570, 384] on input "False" at bounding box center [577, 391] width 15 height 15
radio input "true"
click at [772, 506] on button "SUBMIT" at bounding box center [802, 496] width 124 height 29
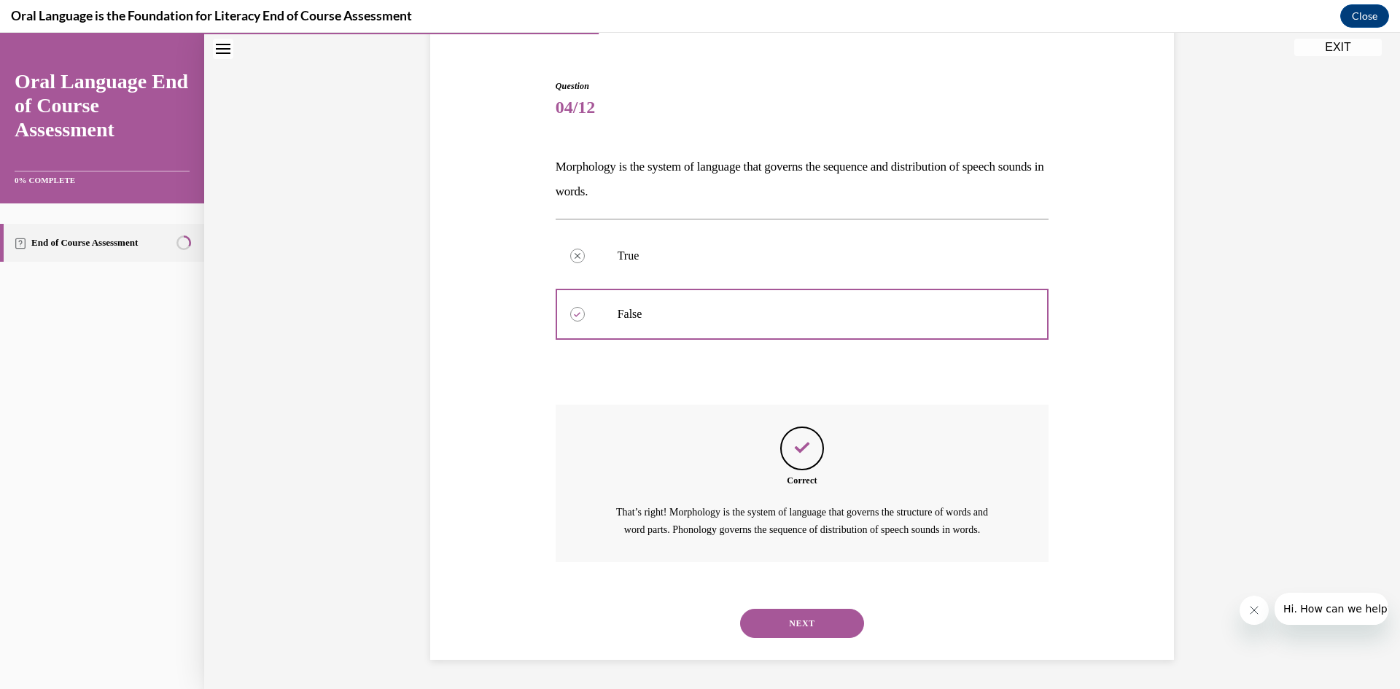
click at [808, 612] on button "NEXT" at bounding box center [802, 623] width 124 height 29
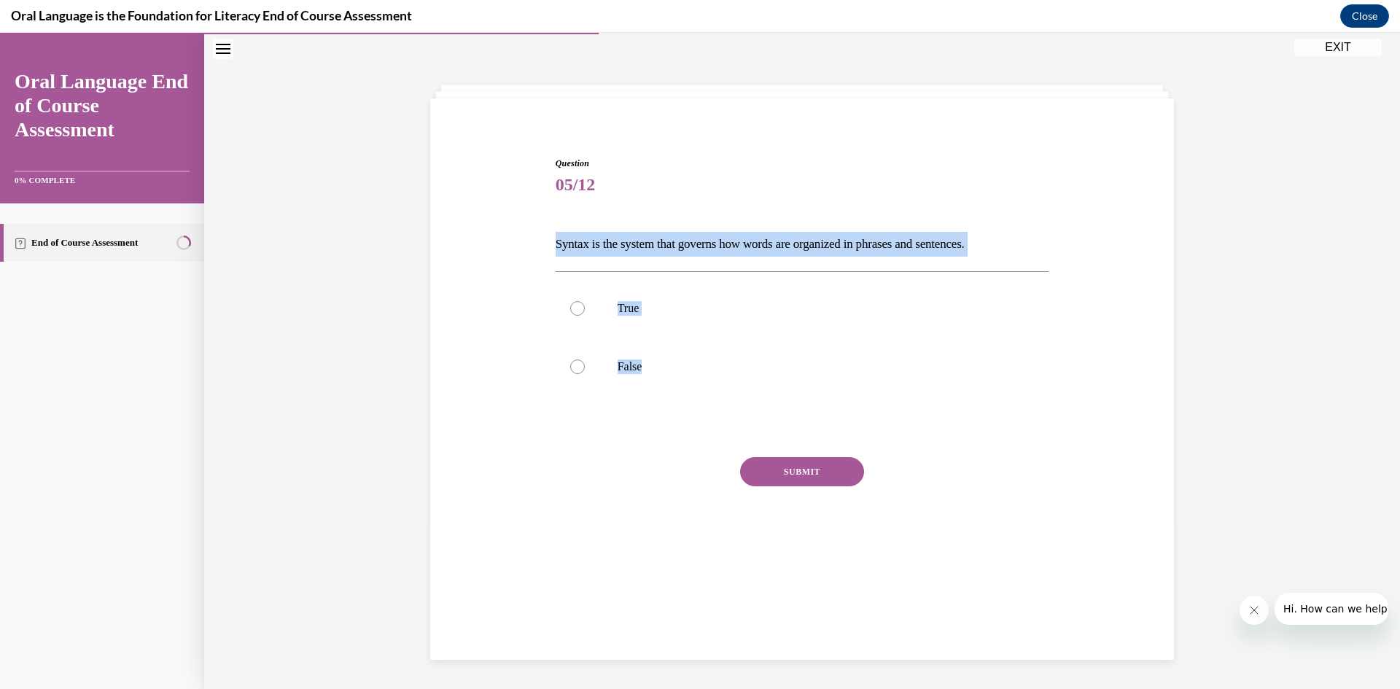
drag, startPoint x: 545, startPoint y: 233, endPoint x: 668, endPoint y: 400, distance: 207.1
click at [668, 400] on div "Question 05/12 Syntax is the system that governs how words are organized in phr…" at bounding box center [802, 345] width 751 height 464
copy div "Syntax is the system that governs how words are organized in phrases and senten…"
drag, startPoint x: 577, startPoint y: 308, endPoint x: 586, endPoint y: 282, distance: 27.9
click at [578, 308] on div at bounding box center [577, 308] width 15 height 15
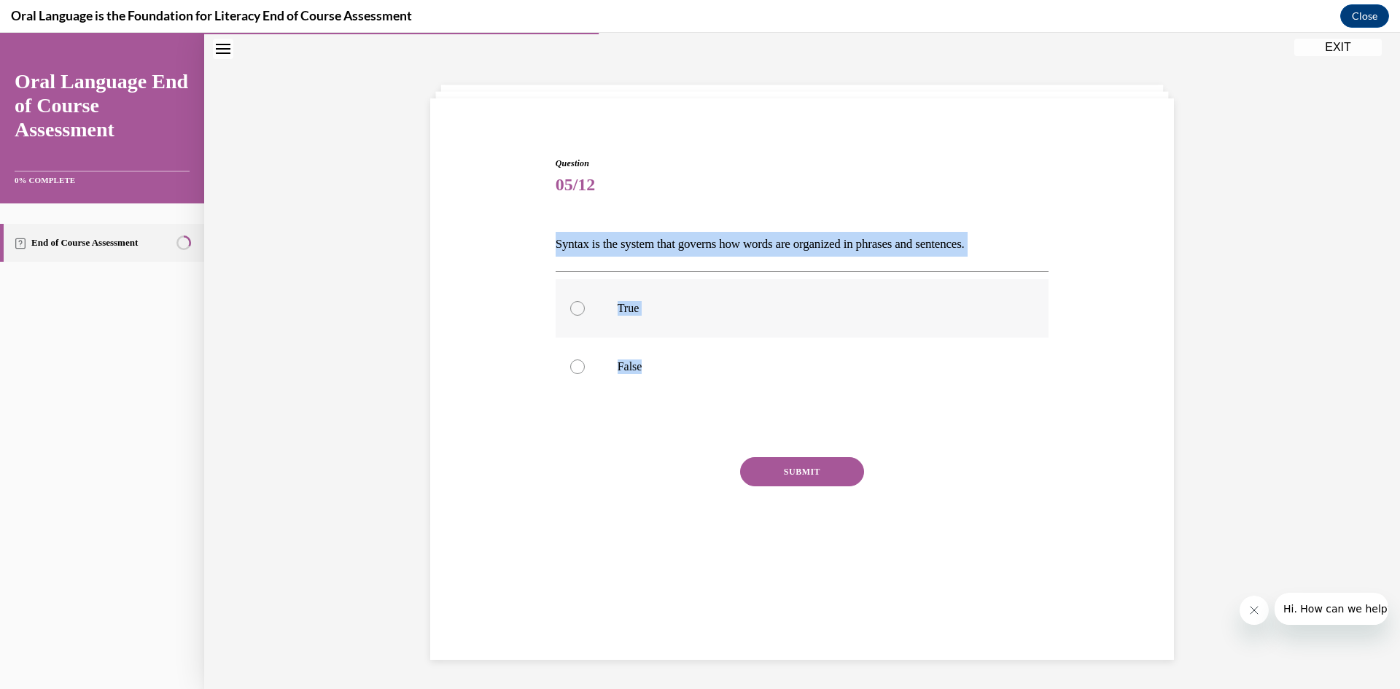
click at [578, 308] on input "True" at bounding box center [577, 308] width 15 height 15
radio input "true"
click at [812, 467] on button "SUBMIT" at bounding box center [802, 471] width 124 height 29
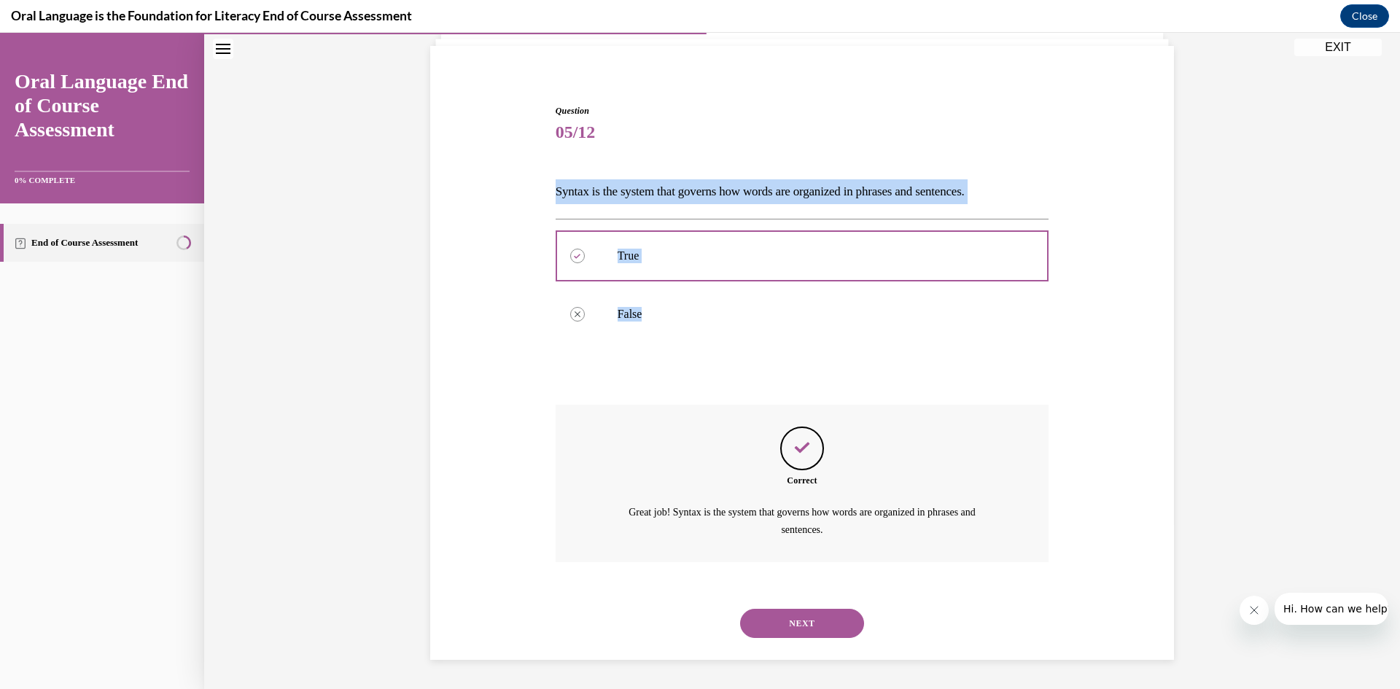
click at [801, 622] on button "NEXT" at bounding box center [802, 623] width 124 height 29
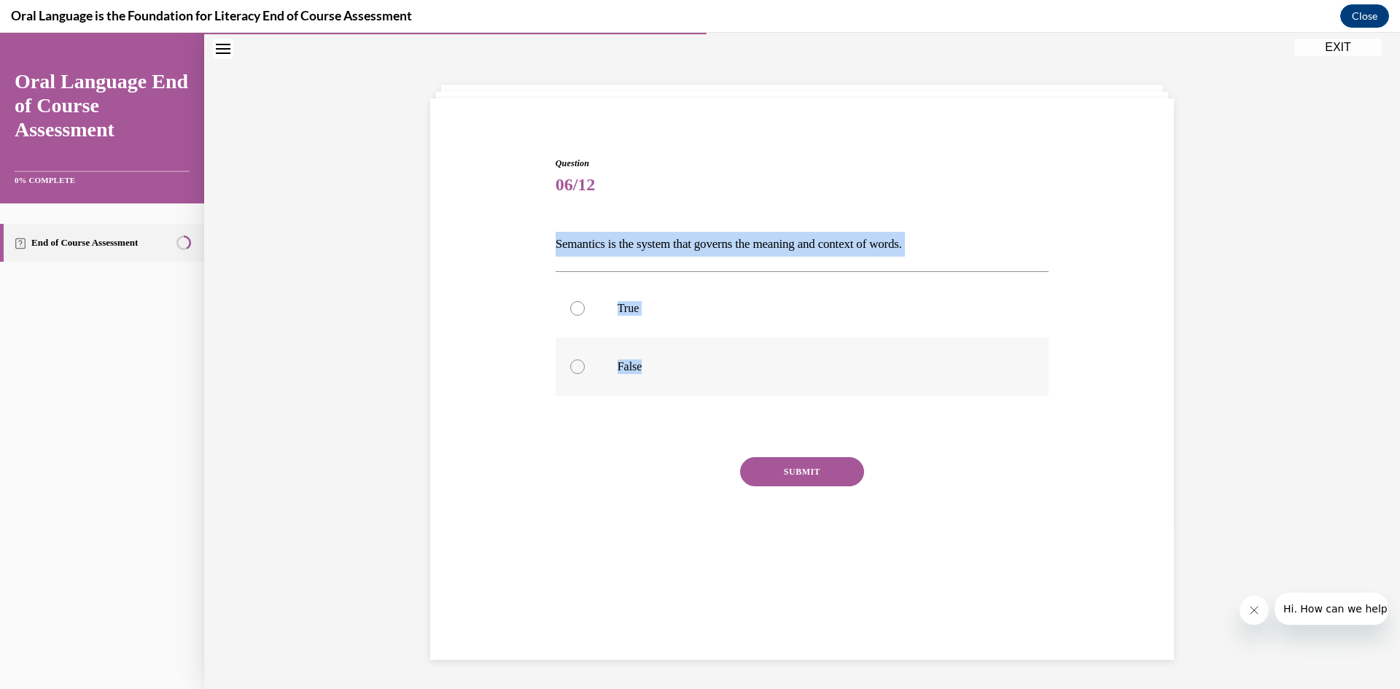
drag, startPoint x: 551, startPoint y: 245, endPoint x: 651, endPoint y: 381, distance: 168.9
click at [651, 381] on div "Question 06/12 Semantics is the system that governs the meaning and context of …" at bounding box center [803, 367] width 494 height 420
copy div "Semantics is the system that governs the meaning and context of words.  True Fa…"
click at [562, 306] on label "True" at bounding box center [803, 308] width 494 height 58
click at [570, 306] on input "True" at bounding box center [577, 308] width 15 height 15
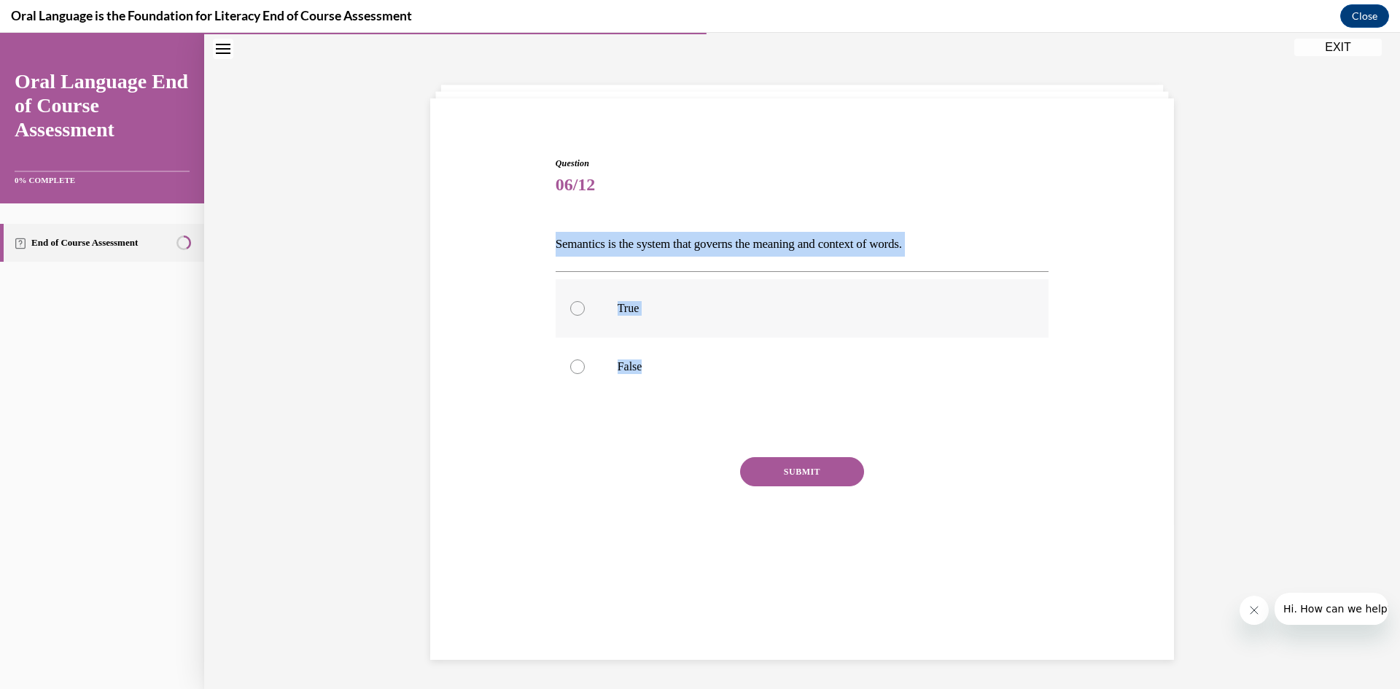
radio input "true"
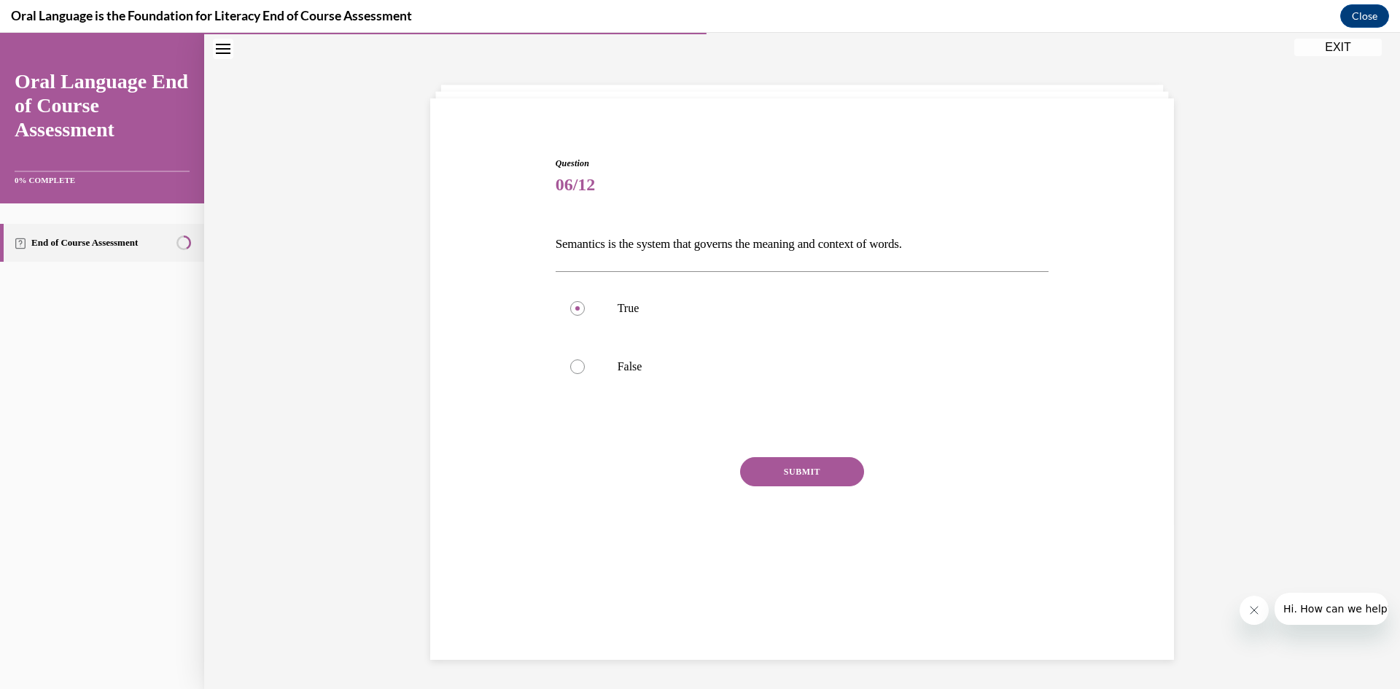
click at [785, 467] on button "SUBMIT" at bounding box center [802, 471] width 124 height 29
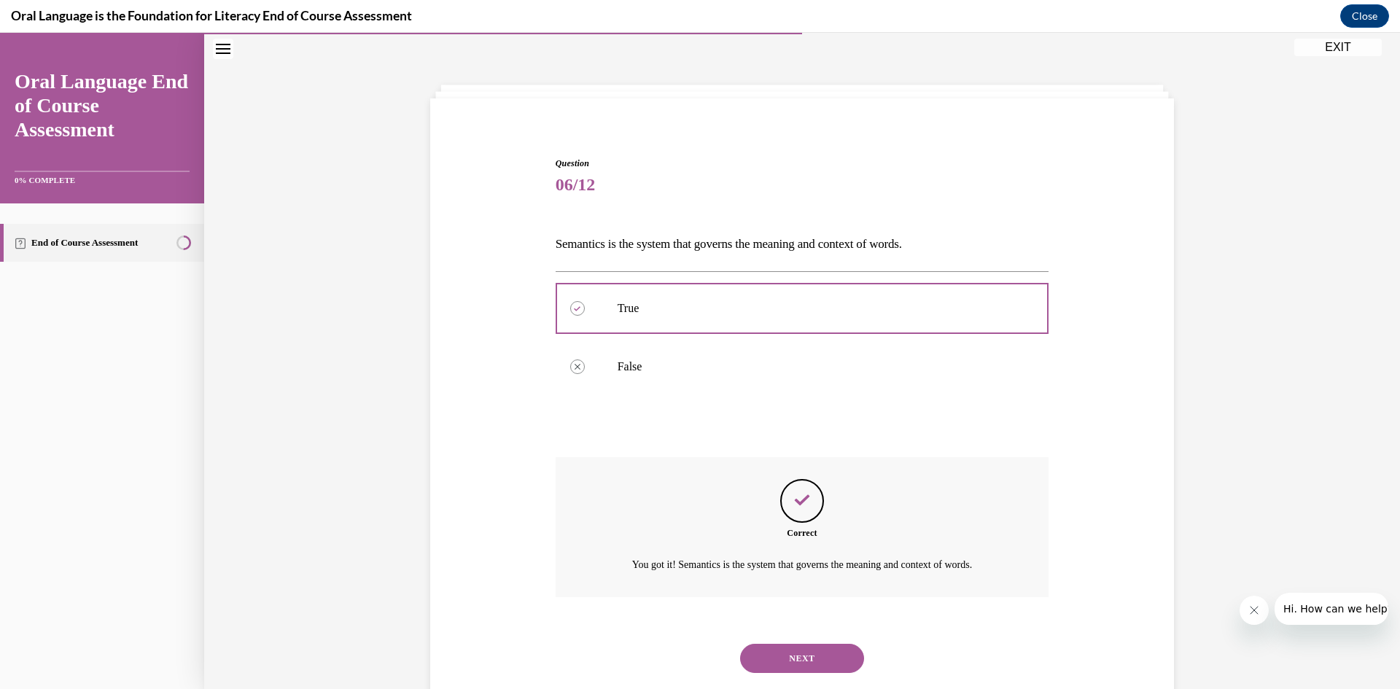
scroll to position [81, 0]
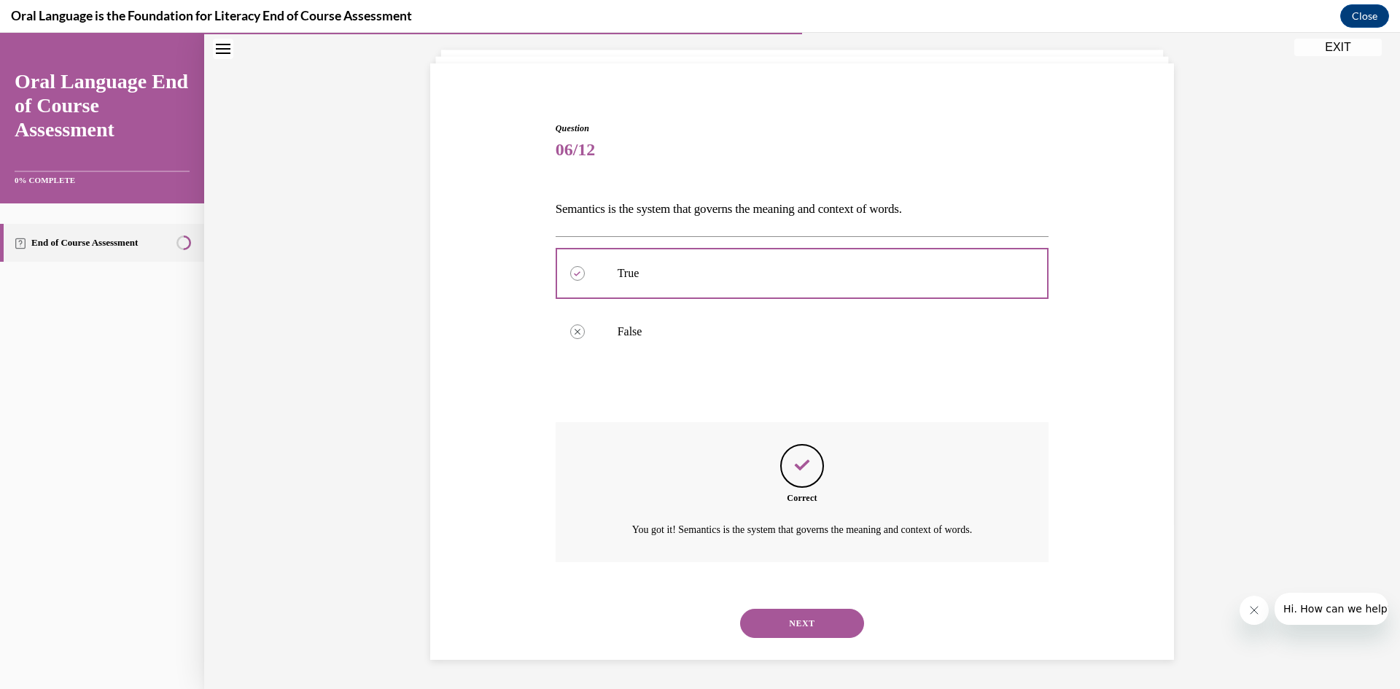
click at [798, 615] on button "NEXT" at bounding box center [802, 623] width 124 height 29
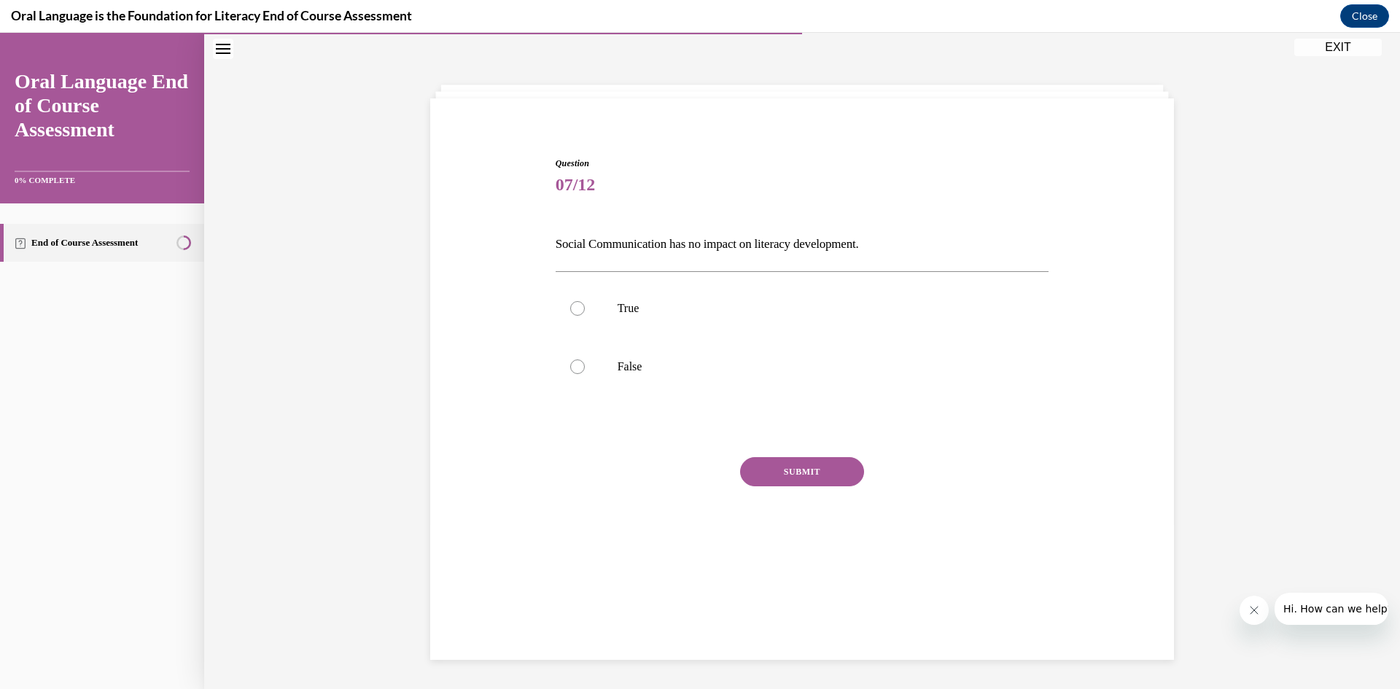
scroll to position [46, 0]
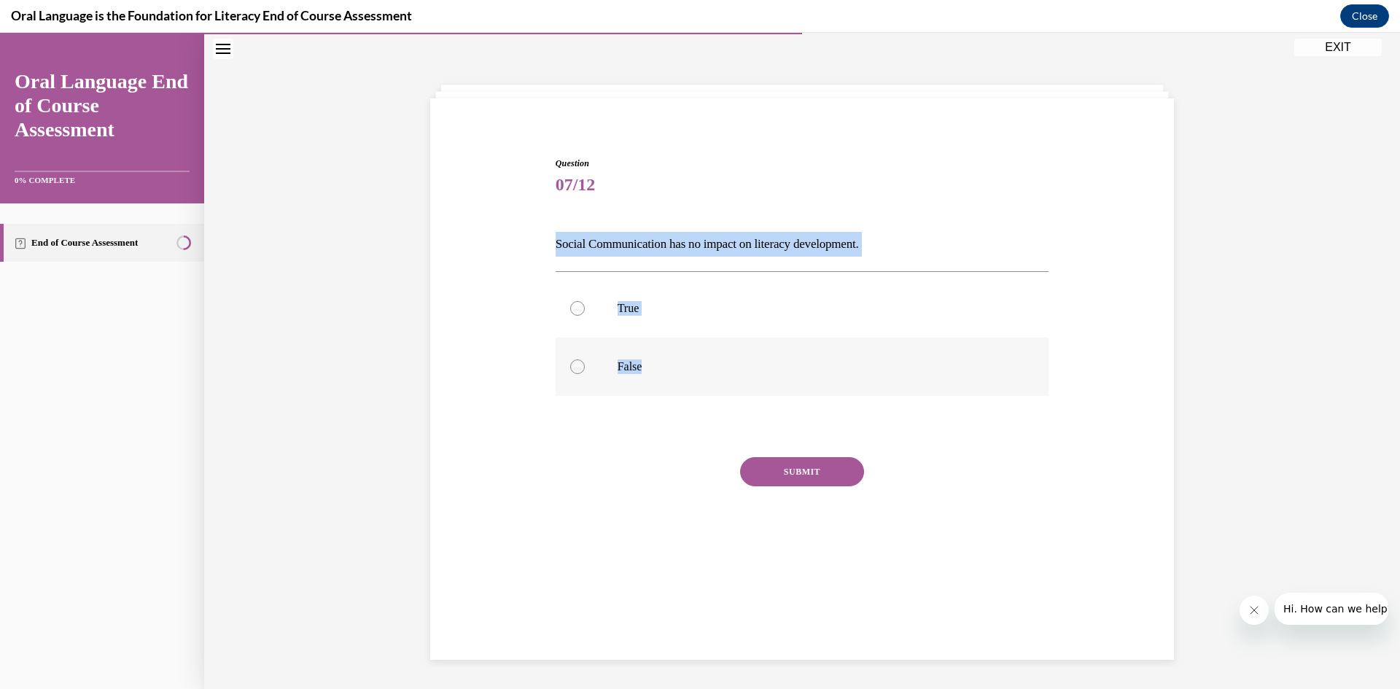
drag, startPoint x: 549, startPoint y: 240, endPoint x: 648, endPoint y: 366, distance: 160.5
click at [648, 366] on div "Question 07/12 Social Communication has no impact on literacy development. True…" at bounding box center [802, 356] width 501 height 442
copy div "Social Communication has no impact on literacy development. True False"
click at [570, 368] on div at bounding box center [577, 367] width 15 height 15
click at [570, 368] on input "False" at bounding box center [577, 367] width 15 height 15
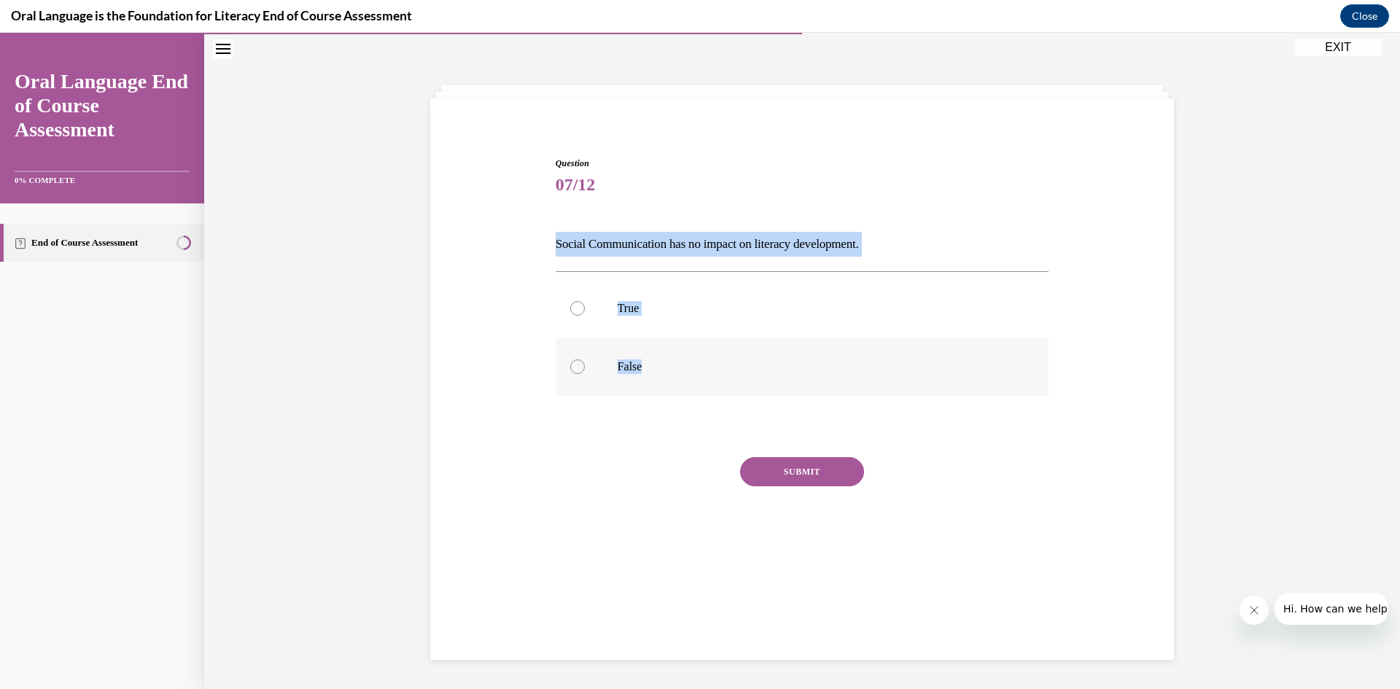
radio input "true"
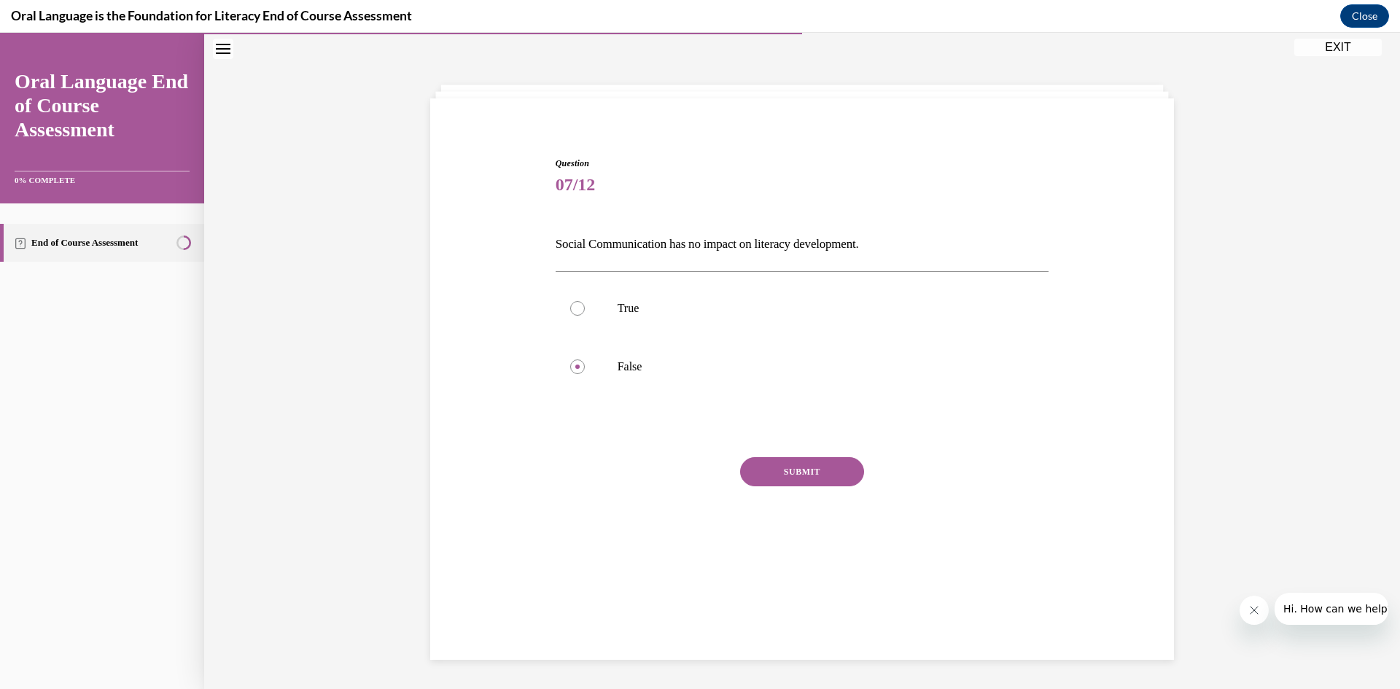
click at [766, 474] on button "SUBMIT" at bounding box center [802, 471] width 124 height 29
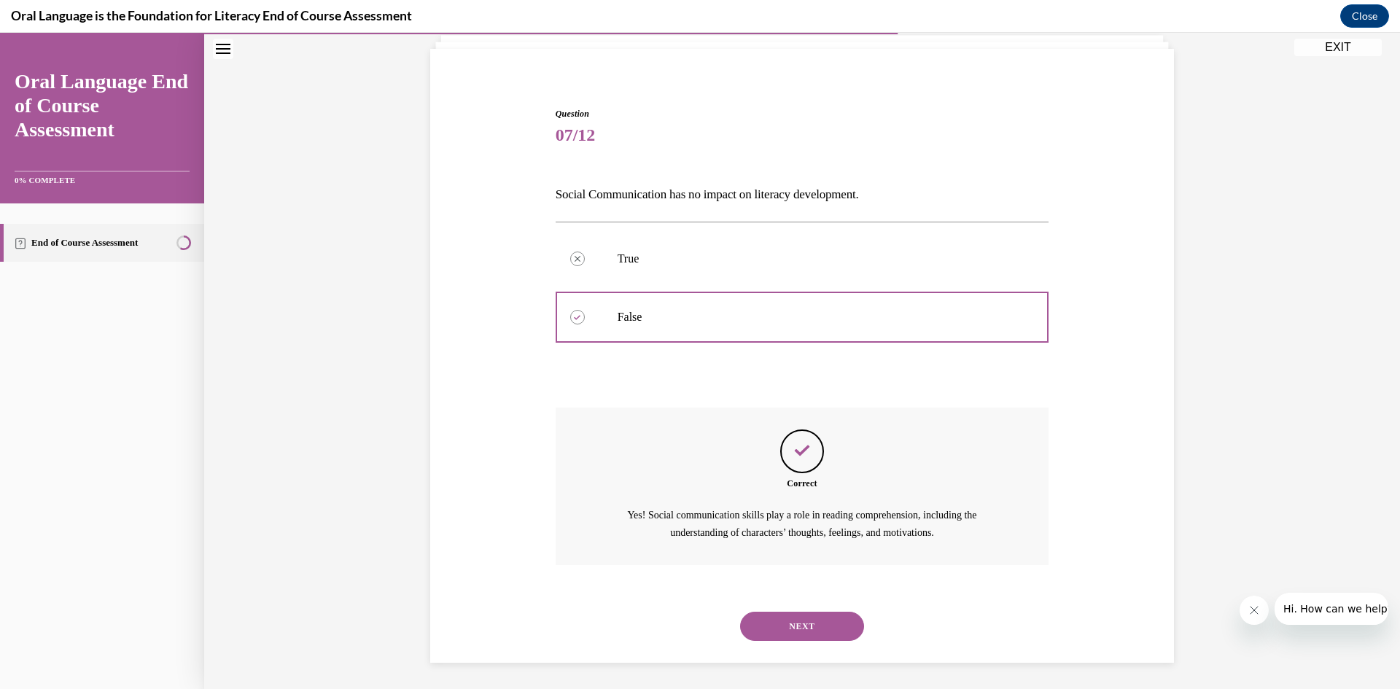
scroll to position [98, 0]
click at [785, 626] on button "NEXT" at bounding box center [802, 623] width 124 height 29
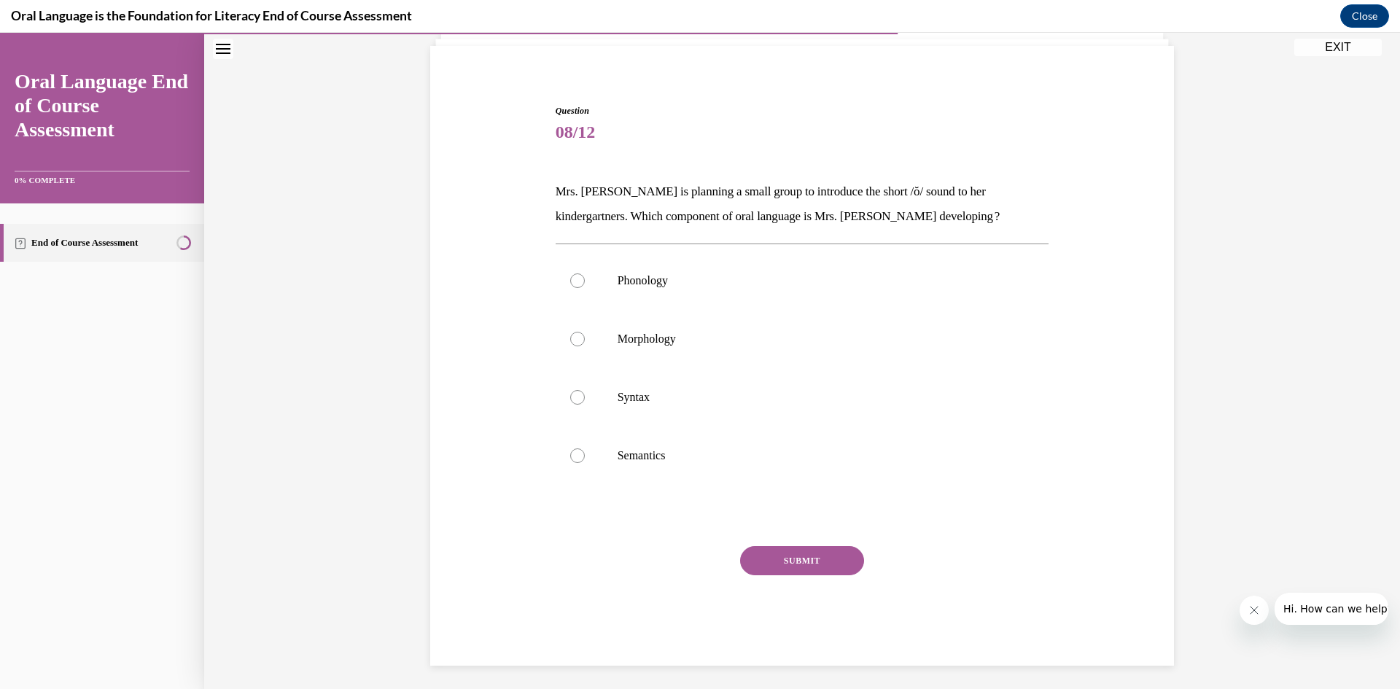
scroll to position [77, 0]
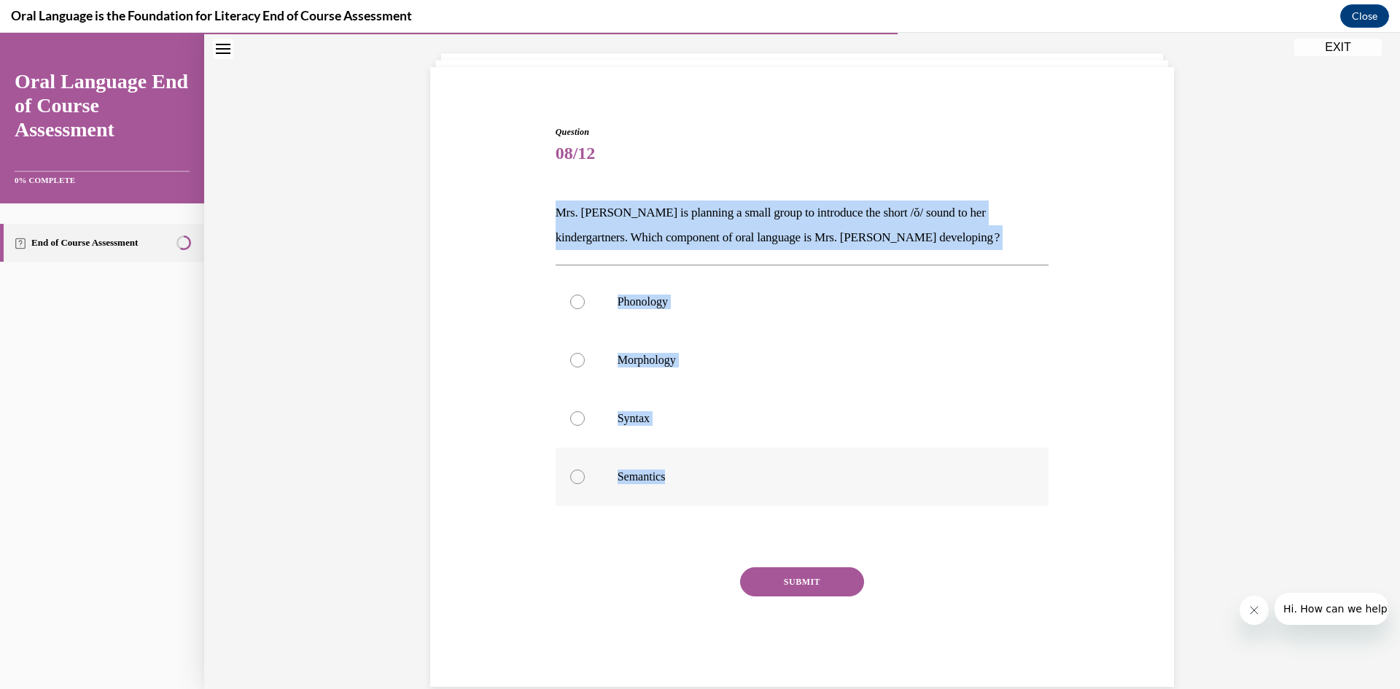
drag, startPoint x: 546, startPoint y: 217, endPoint x: 698, endPoint y: 495, distance: 316.5
click at [698, 495] on div "Question 08/12 Mrs. [PERSON_NAME] is planning a small group to introduce the sh…" at bounding box center [802, 395] width 501 height 583
copy div "Mrs. [PERSON_NAME] is planning a small group to introduce the short /ŏ/ sound t…"
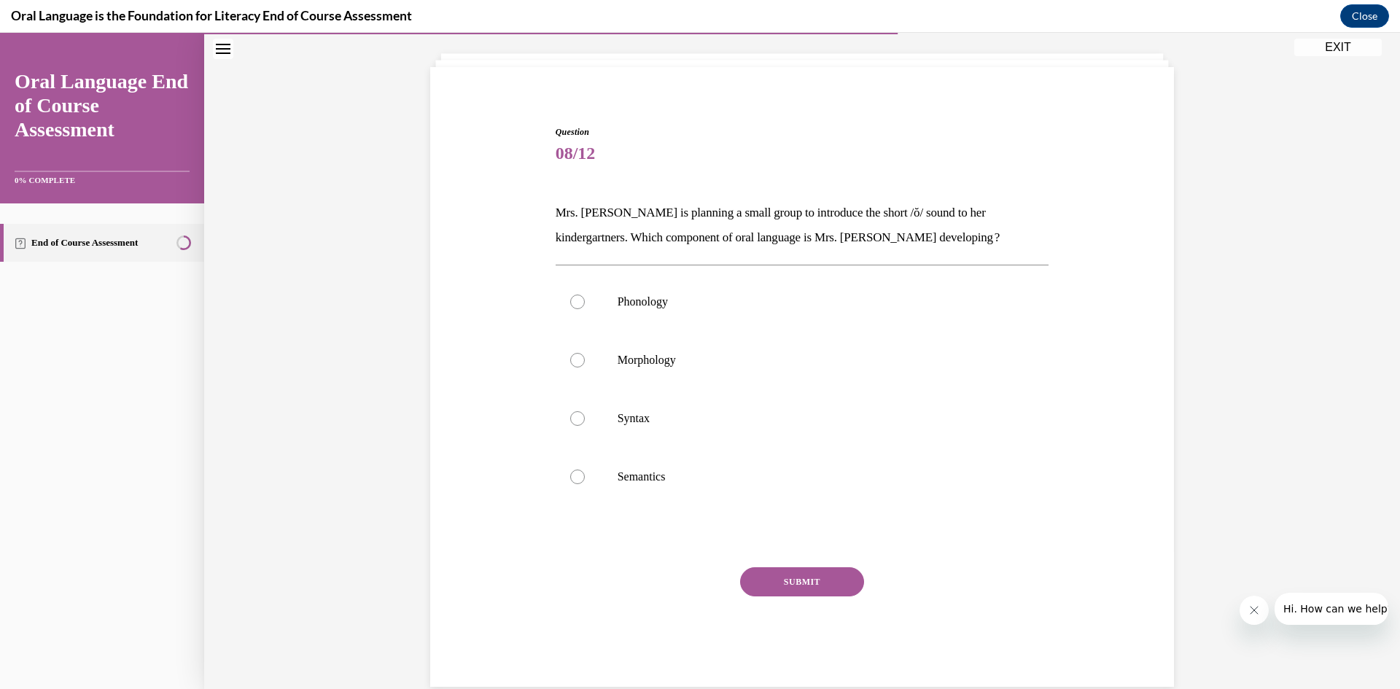
click at [566, 160] on span "08/12" at bounding box center [803, 153] width 494 height 29
click at [574, 297] on div at bounding box center [577, 302] width 15 height 15
click at [574, 297] on input "Phonology" at bounding box center [577, 302] width 15 height 15
radio input "true"
click at [822, 586] on button "SUBMIT" at bounding box center [802, 581] width 124 height 29
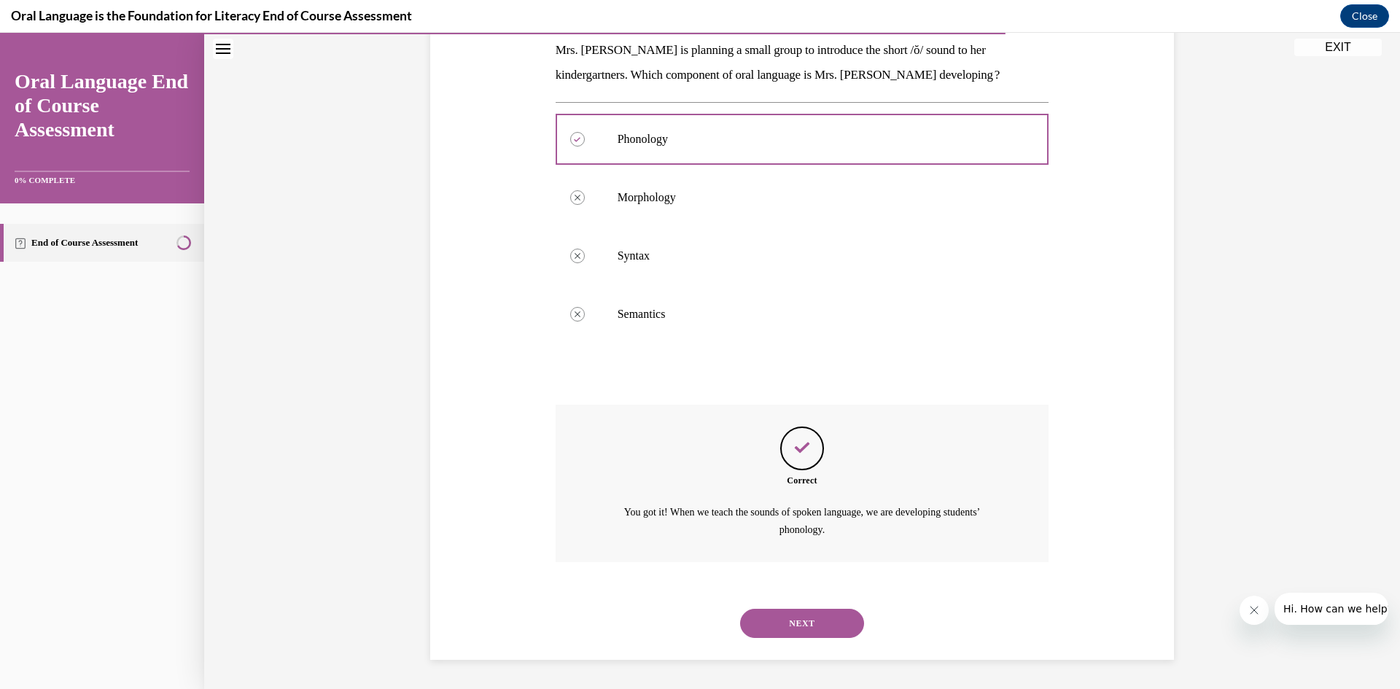
click at [788, 632] on button "NEXT" at bounding box center [802, 623] width 124 height 29
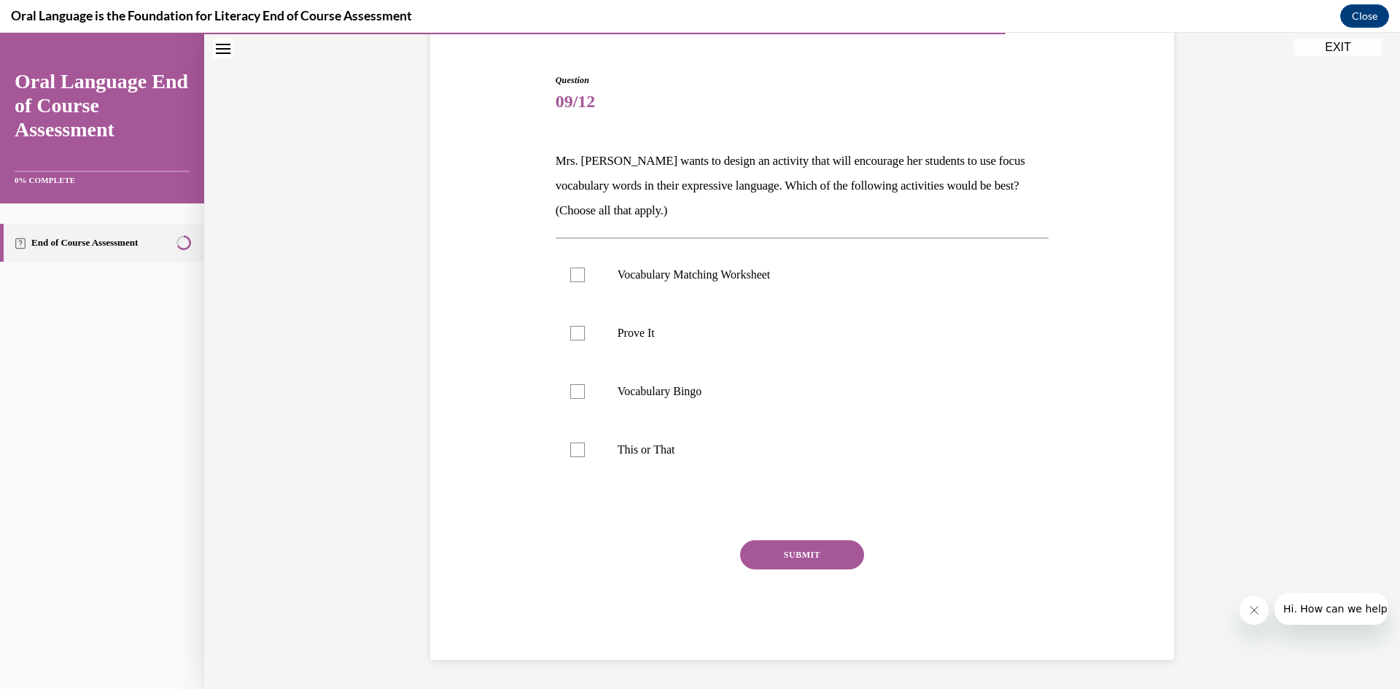
scroll to position [129, 0]
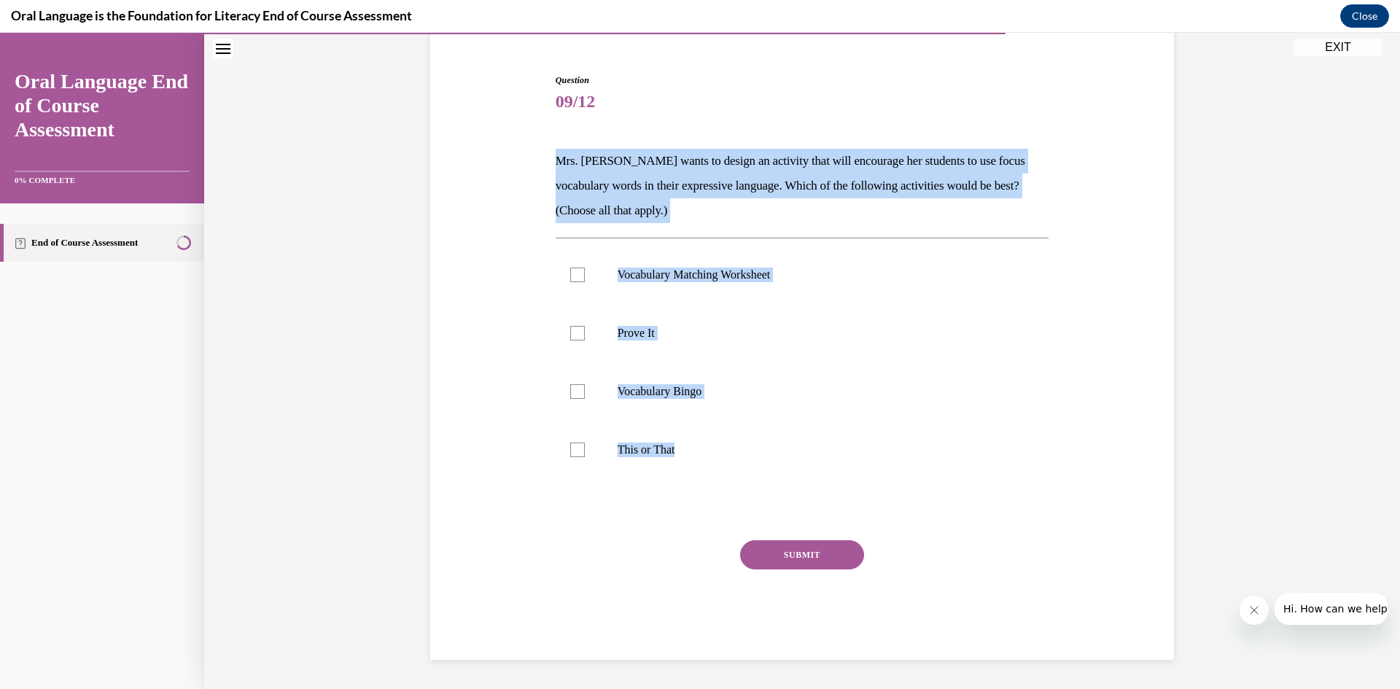
drag, startPoint x: 546, startPoint y: 157, endPoint x: 733, endPoint y: 491, distance: 383.2
click at [733, 491] on div "Question 09/12 Mrs. [PERSON_NAME] wants to design an activity that will encoura…" at bounding box center [802, 345] width 751 height 630
copy div "Mrs. [PERSON_NAME] wants to design an activity that will encourage her students…"
click at [1067, 474] on div "Question 09/12 Mrs. [PERSON_NAME] wants to design an activity that will encoura…" at bounding box center [802, 345] width 751 height 630
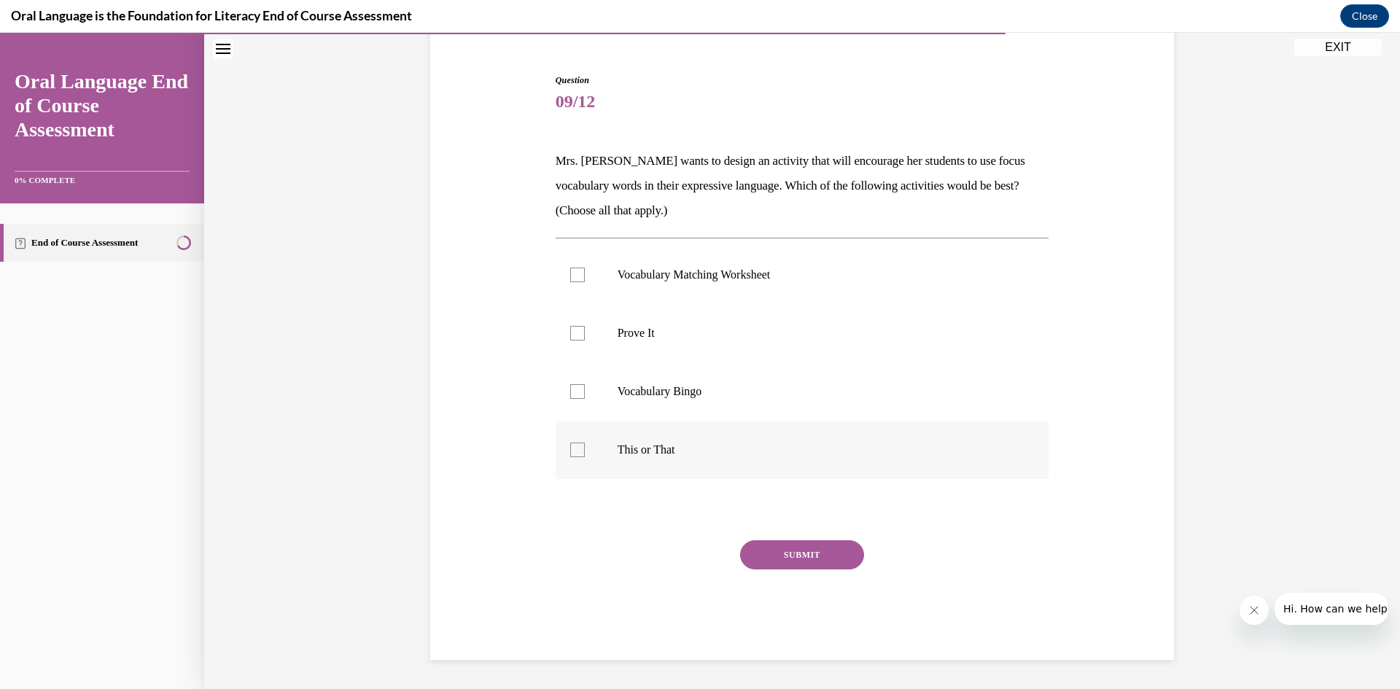
click at [581, 446] on label "This or That" at bounding box center [803, 450] width 494 height 58
click at [581, 446] on input "This or That" at bounding box center [577, 450] width 15 height 15
checkbox input "true"
click at [576, 339] on div at bounding box center [577, 333] width 15 height 15
click at [576, 339] on input "Prove It" at bounding box center [577, 333] width 15 height 15
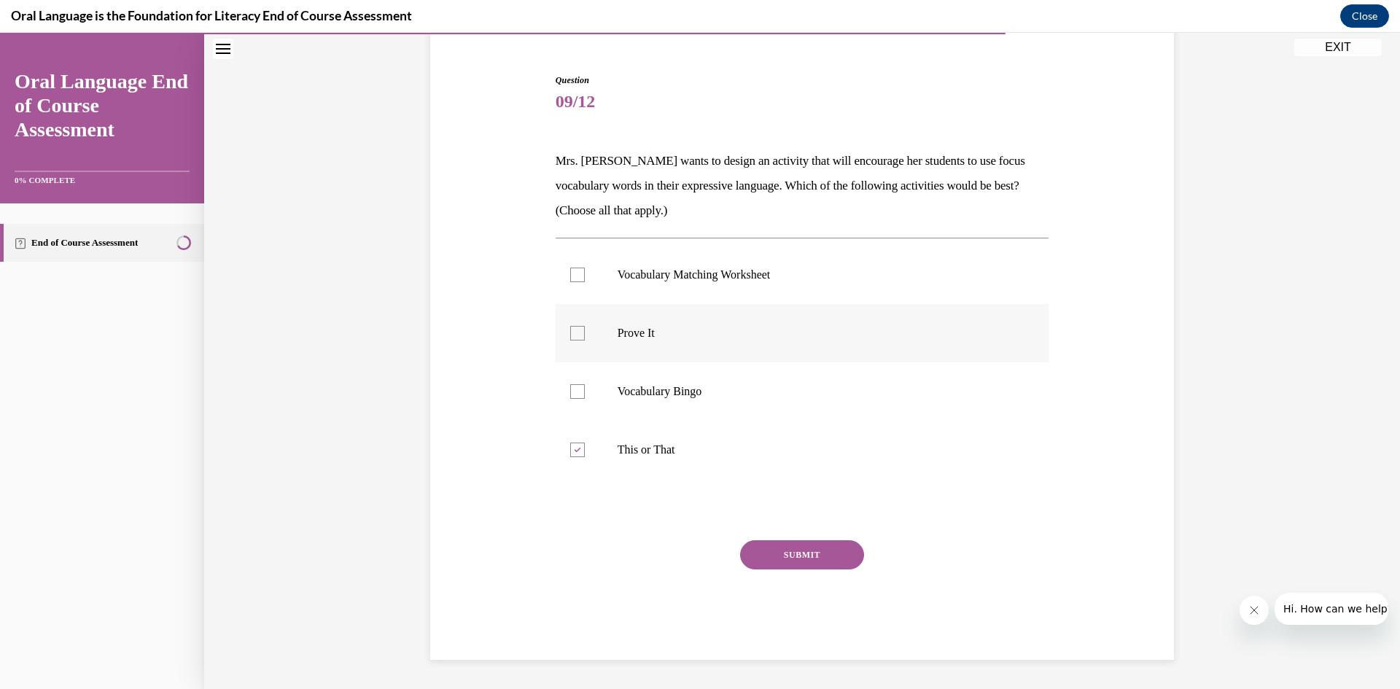
checkbox input "true"
click at [796, 560] on button "SUBMIT" at bounding box center [802, 554] width 124 height 29
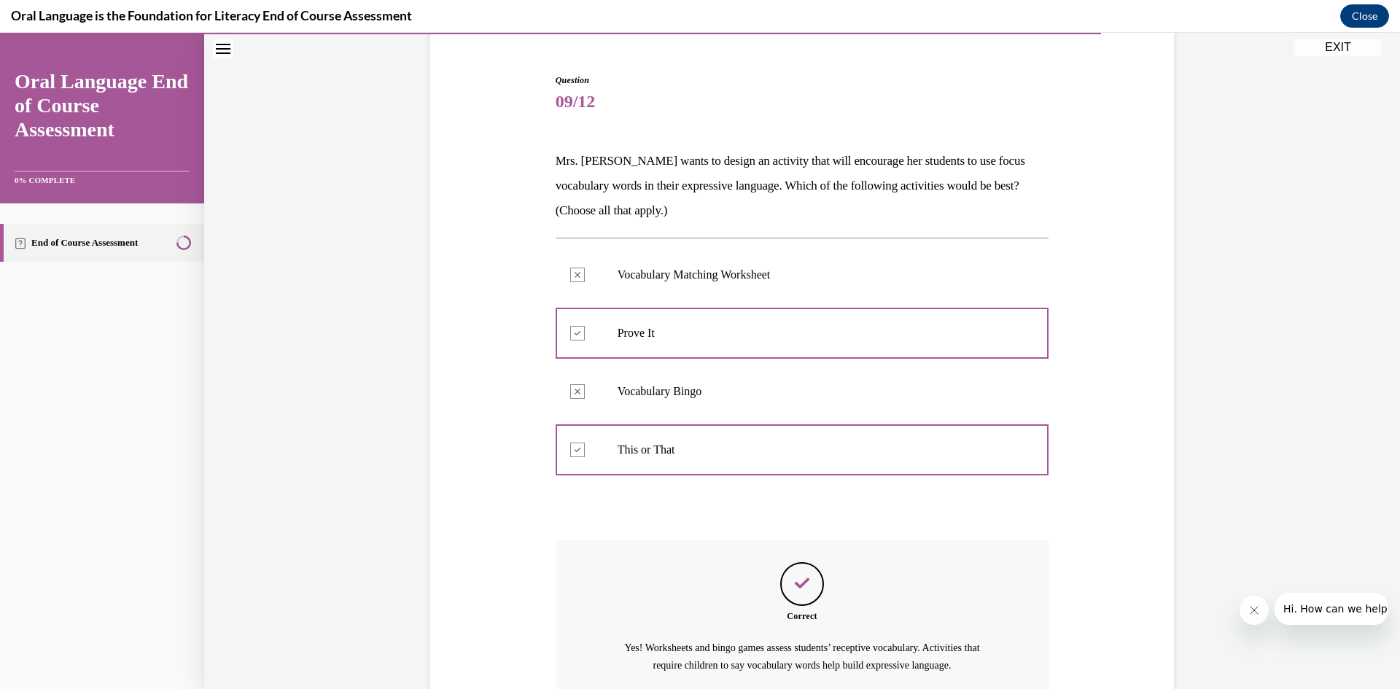
scroll to position [265, 0]
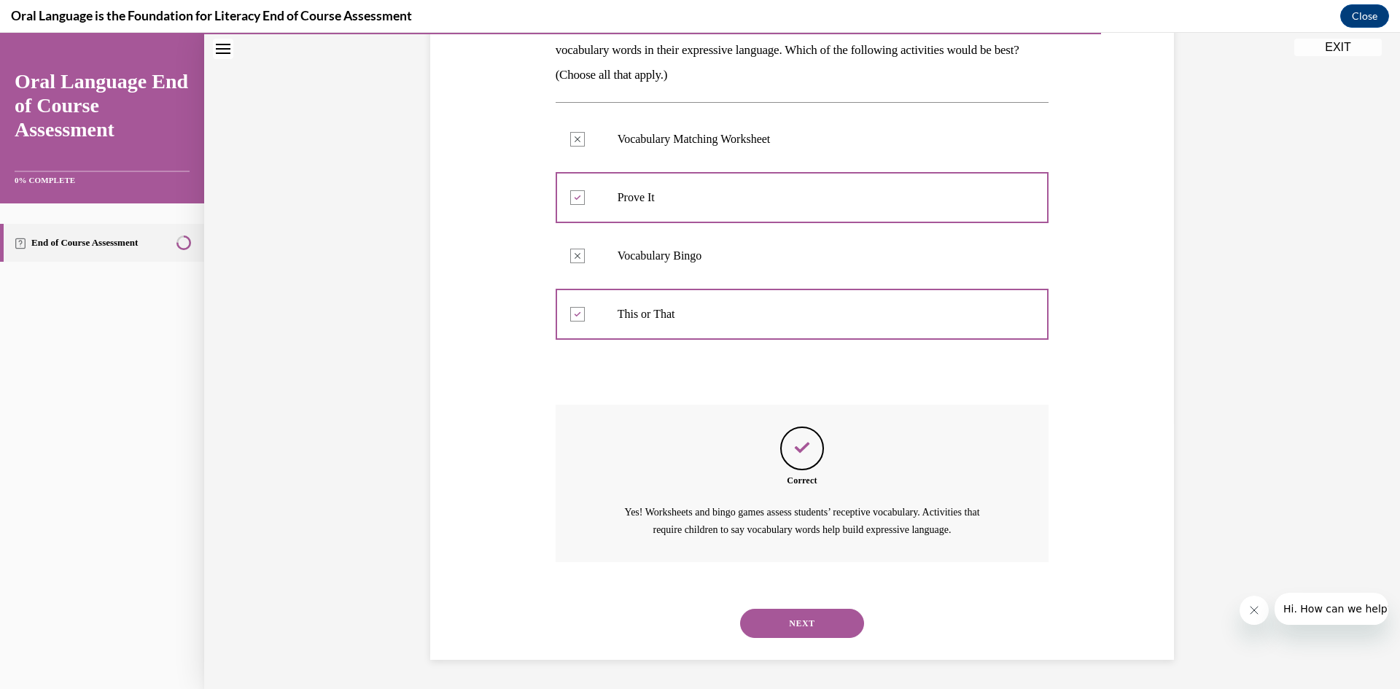
click at [804, 620] on button "NEXT" at bounding box center [802, 623] width 124 height 29
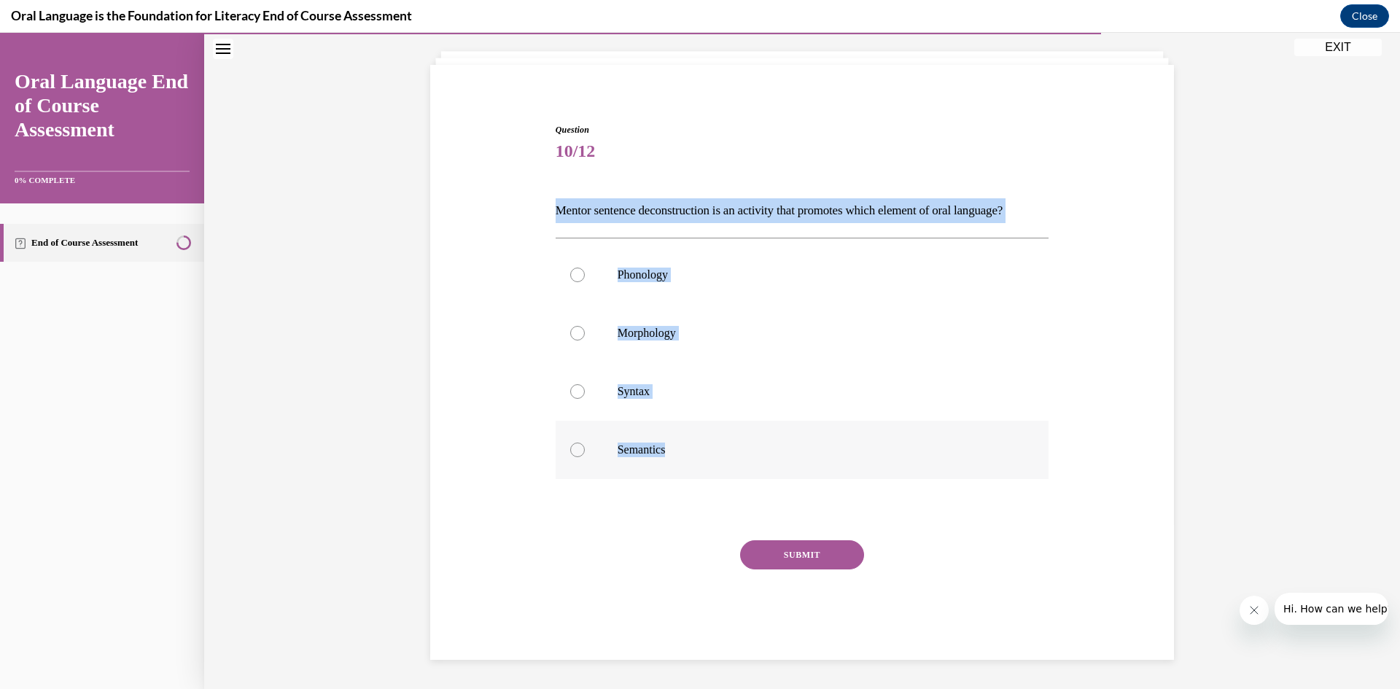
drag, startPoint x: 548, startPoint y: 182, endPoint x: 662, endPoint y: 448, distance: 289.7
click at [662, 448] on div "Question 10/12 Mentor sentence deconstruction is an activity that promotes whic…" at bounding box center [802, 380] width 501 height 559
copy div "Mentor sentence deconstruction is an activity that promotes which element of or…"
drag, startPoint x: 574, startPoint y: 395, endPoint x: 569, endPoint y: 375, distance: 21.0
click at [575, 394] on div at bounding box center [577, 391] width 15 height 15
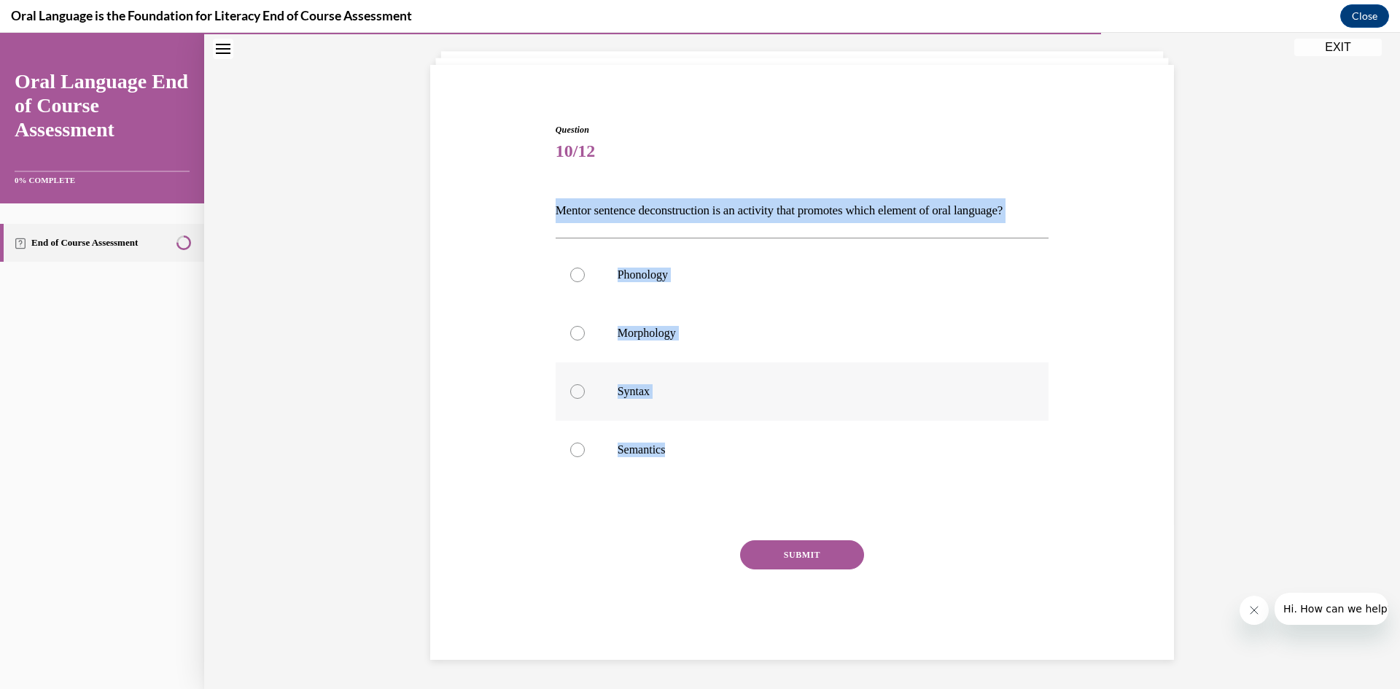
click at [575, 394] on input "Syntax" at bounding box center [577, 391] width 15 height 15
radio input "true"
click at [807, 547] on button "SUBMIT" at bounding box center [802, 554] width 124 height 29
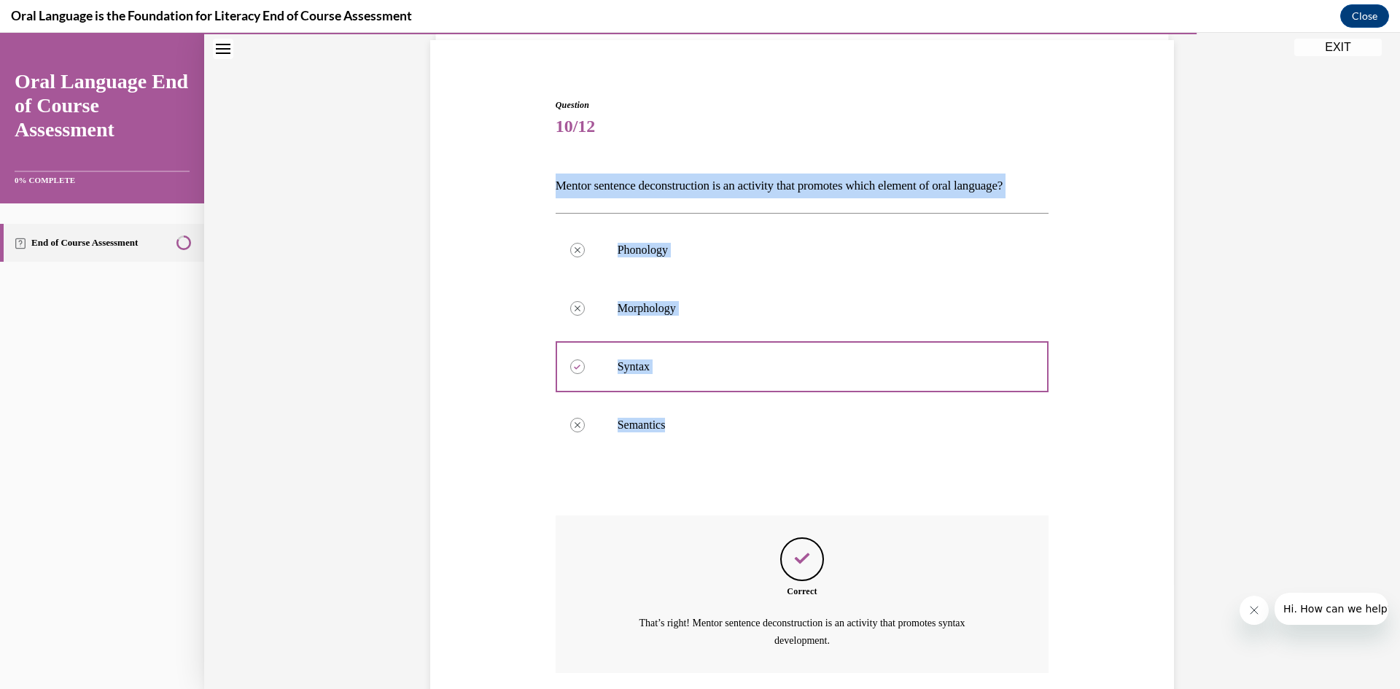
scroll to position [240, 0]
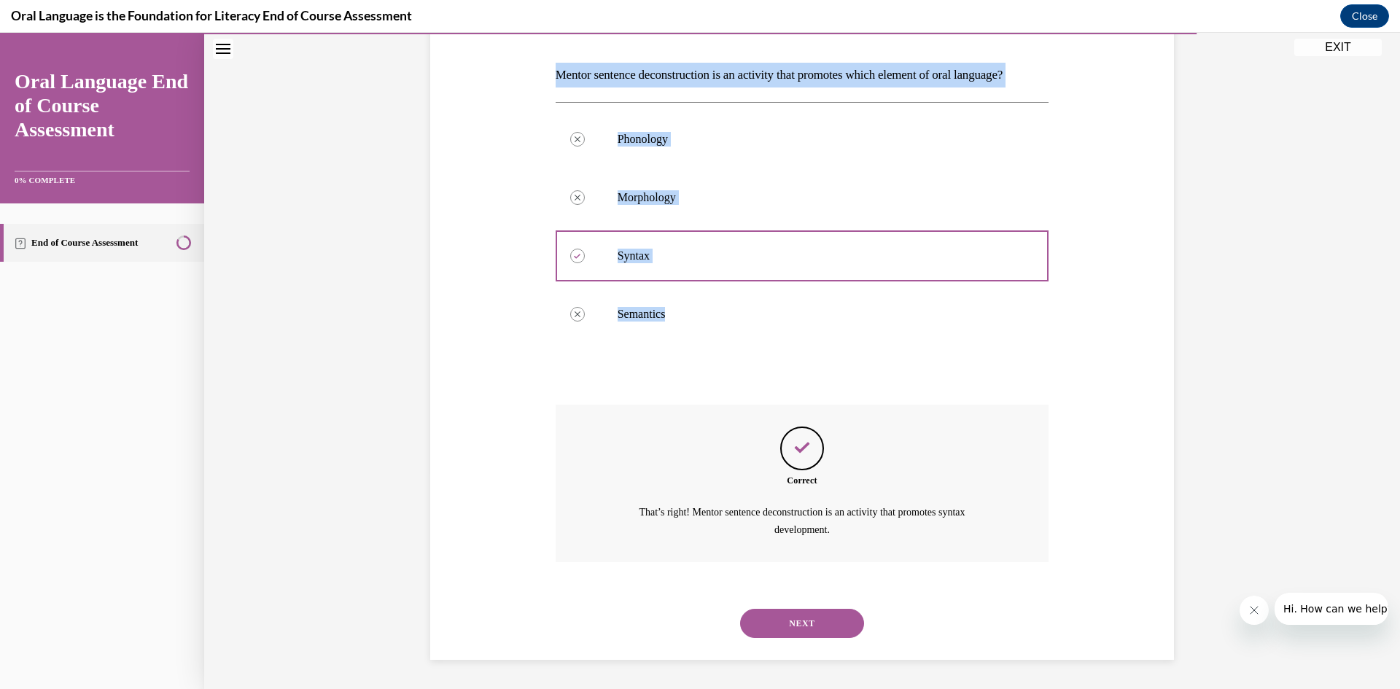
click at [800, 618] on button "NEXT" at bounding box center [802, 623] width 124 height 29
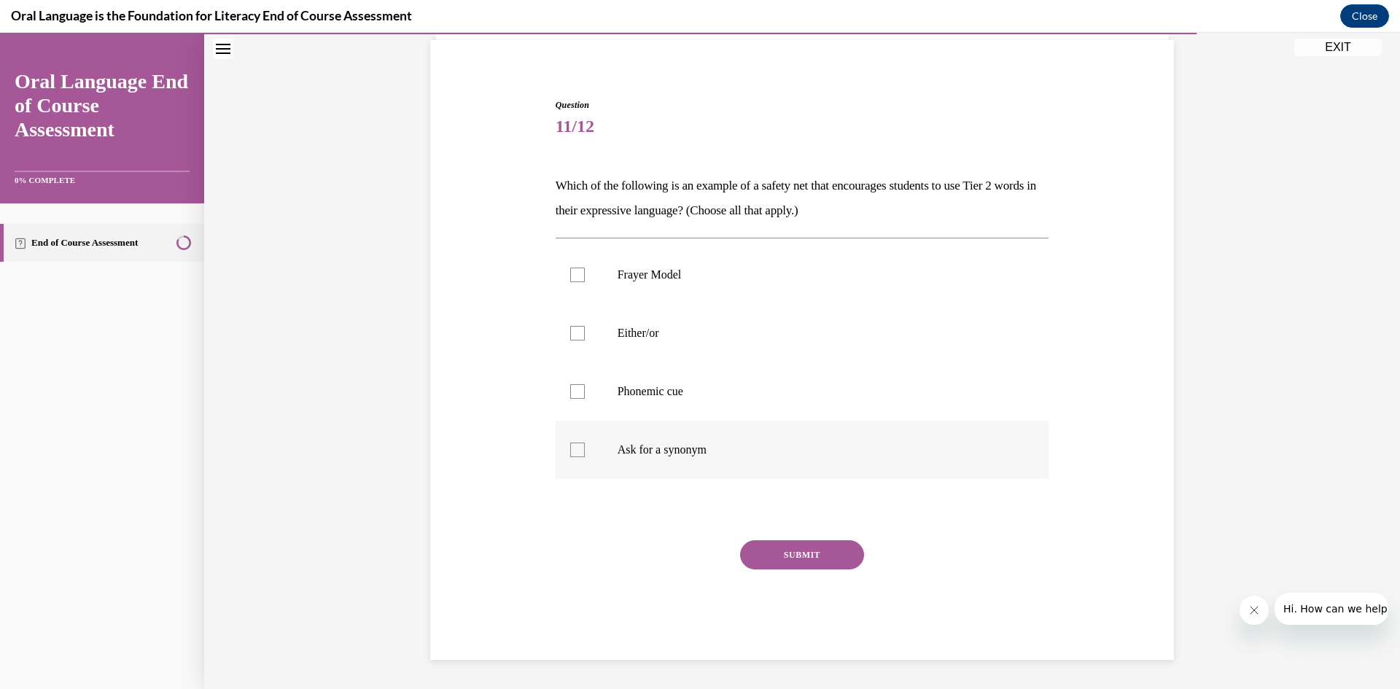
drag, startPoint x: 550, startPoint y: 180, endPoint x: 747, endPoint y: 454, distance: 338.0
click at [747, 454] on div "Question 11/12 Which of the following is an example of a safety net that encour…" at bounding box center [803, 378] width 494 height 561
click at [538, 141] on div "Question 11/12 Which of the following is an example of a safety net that encour…" at bounding box center [802, 357] width 751 height 605
click at [570, 332] on div at bounding box center [577, 333] width 15 height 15
click at [570, 332] on input "Either/or" at bounding box center [577, 333] width 15 height 15
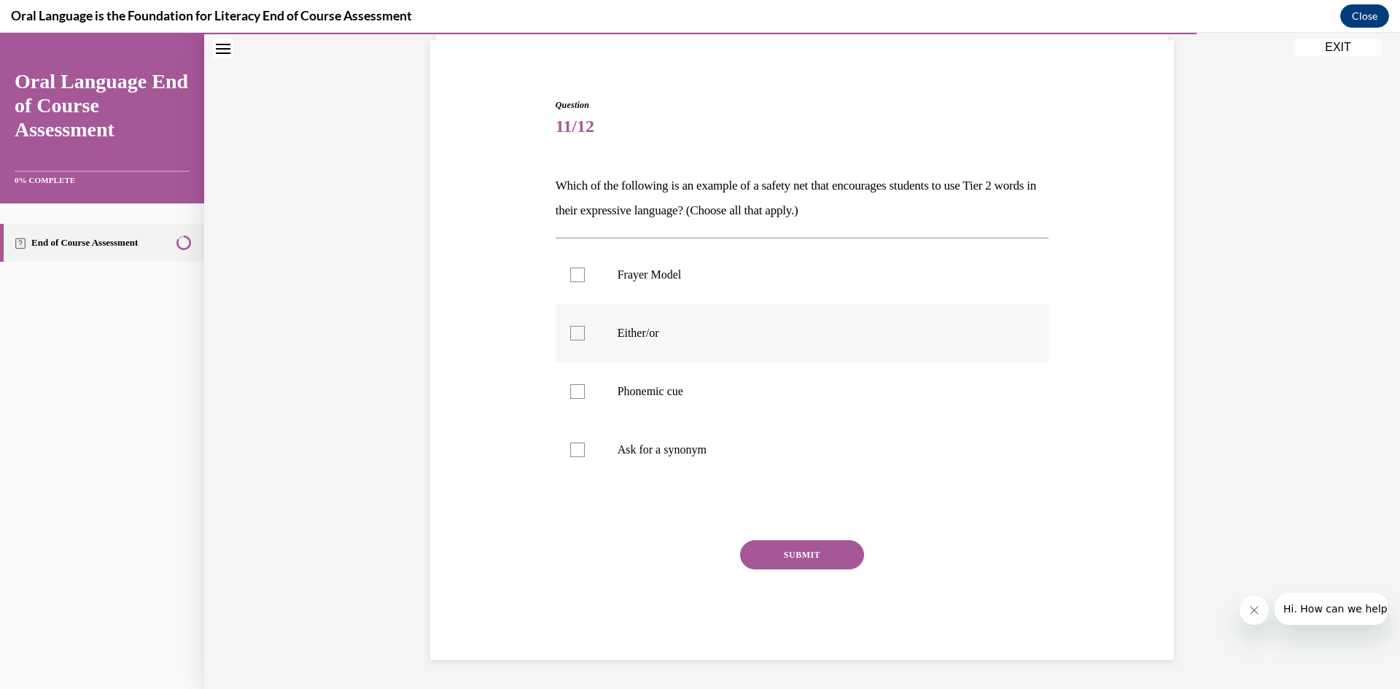
checkbox input "true"
click at [574, 464] on label "Ask for a synonym" at bounding box center [803, 450] width 494 height 58
click at [574, 457] on input "Ask for a synonym" at bounding box center [577, 450] width 15 height 15
checkbox input "true"
click at [804, 559] on button "SUBMIT" at bounding box center [802, 554] width 124 height 29
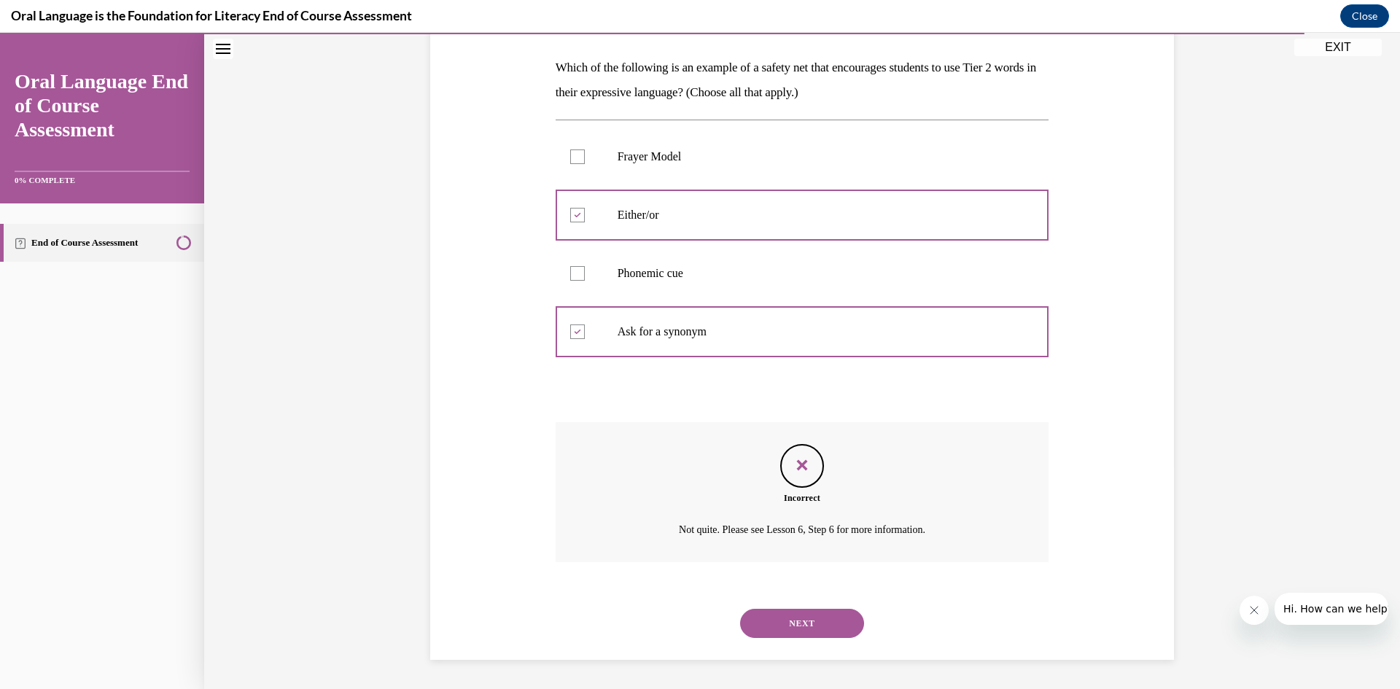
click at [758, 621] on button "NEXT" at bounding box center [802, 623] width 124 height 29
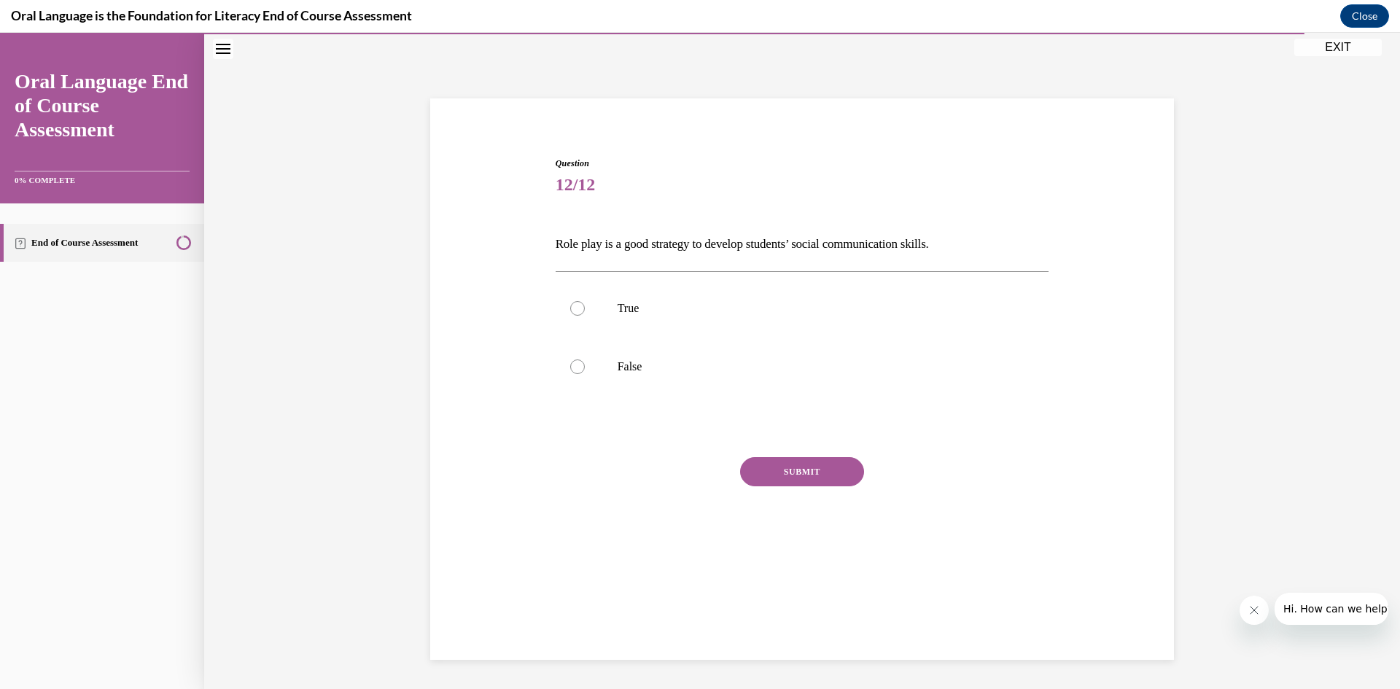
scroll to position [46, 0]
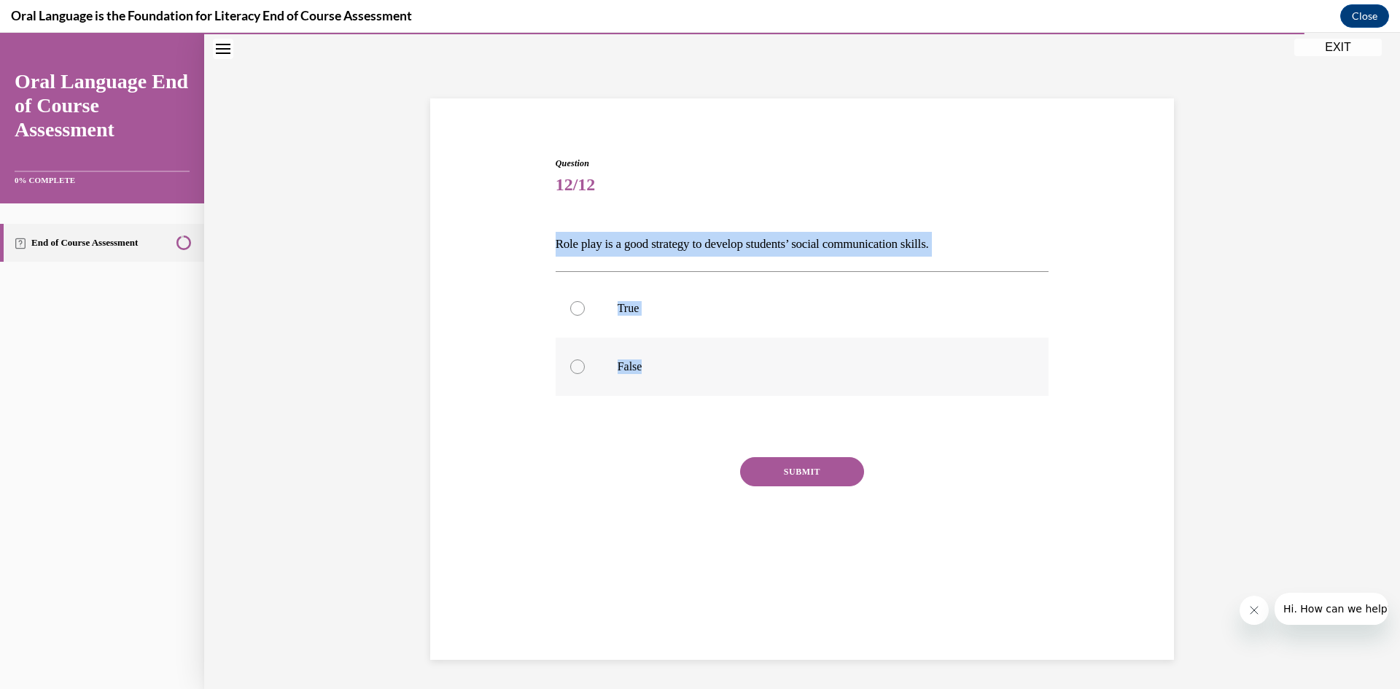
drag, startPoint x: 545, startPoint y: 236, endPoint x: 667, endPoint y: 372, distance: 182.8
click at [667, 372] on div "Question 12/12 Role play is a good strategy to develop students’ social communi…" at bounding box center [802, 345] width 751 height 464
click at [581, 303] on label "True" at bounding box center [803, 308] width 494 height 58
click at [581, 303] on input "True" at bounding box center [577, 308] width 15 height 15
radio input "true"
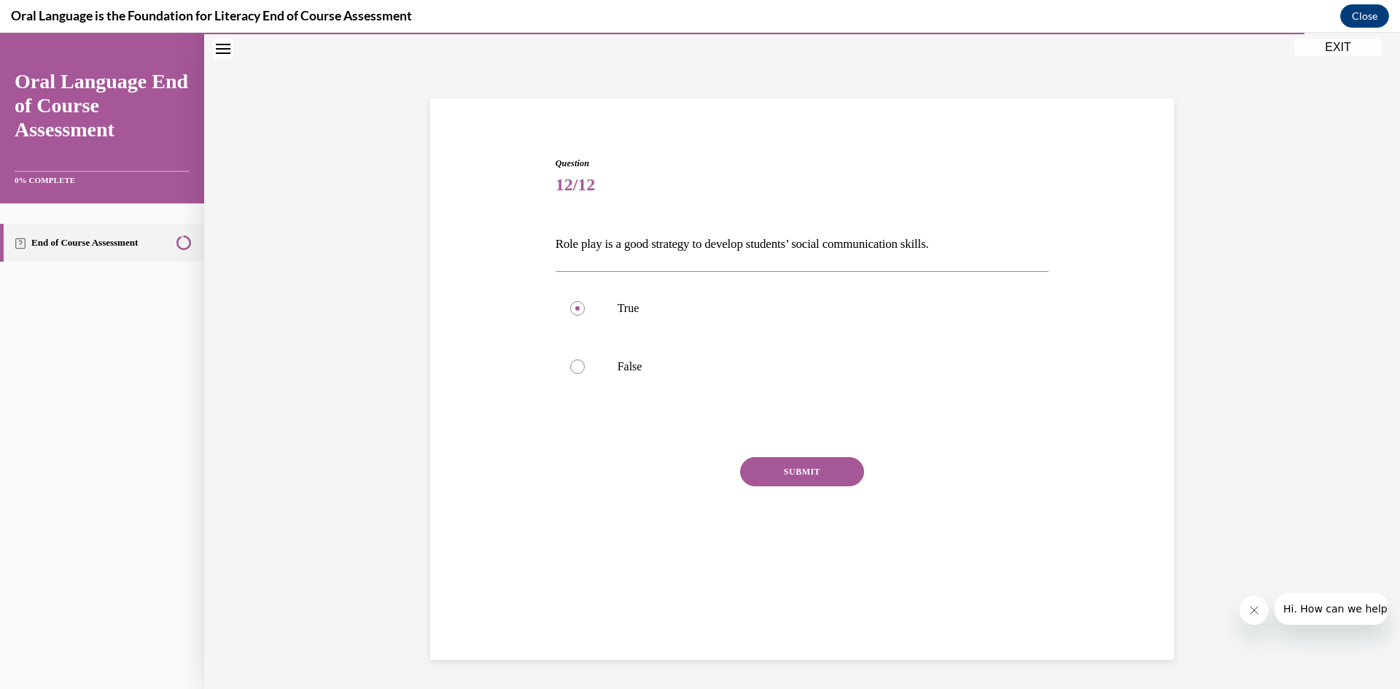
click at [803, 457] on button "SUBMIT" at bounding box center [802, 471] width 124 height 29
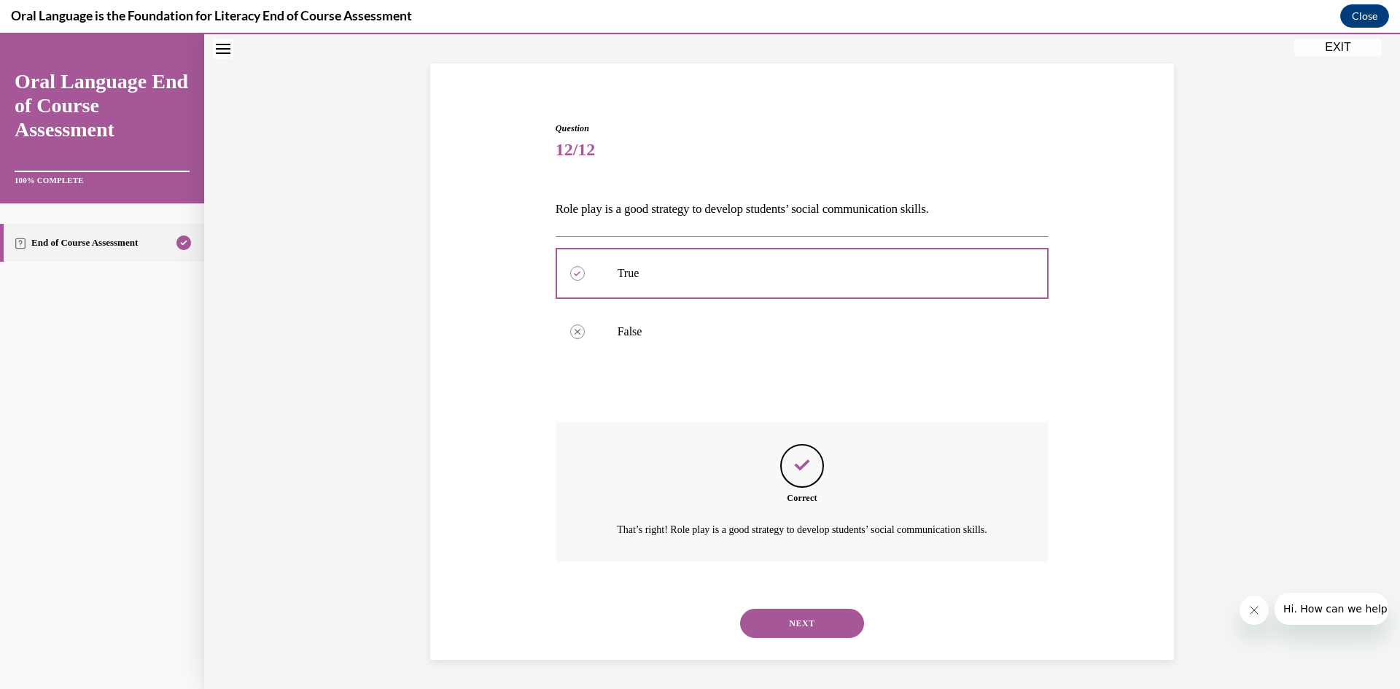
click at [836, 619] on button "NEXT" at bounding box center [802, 623] width 124 height 29
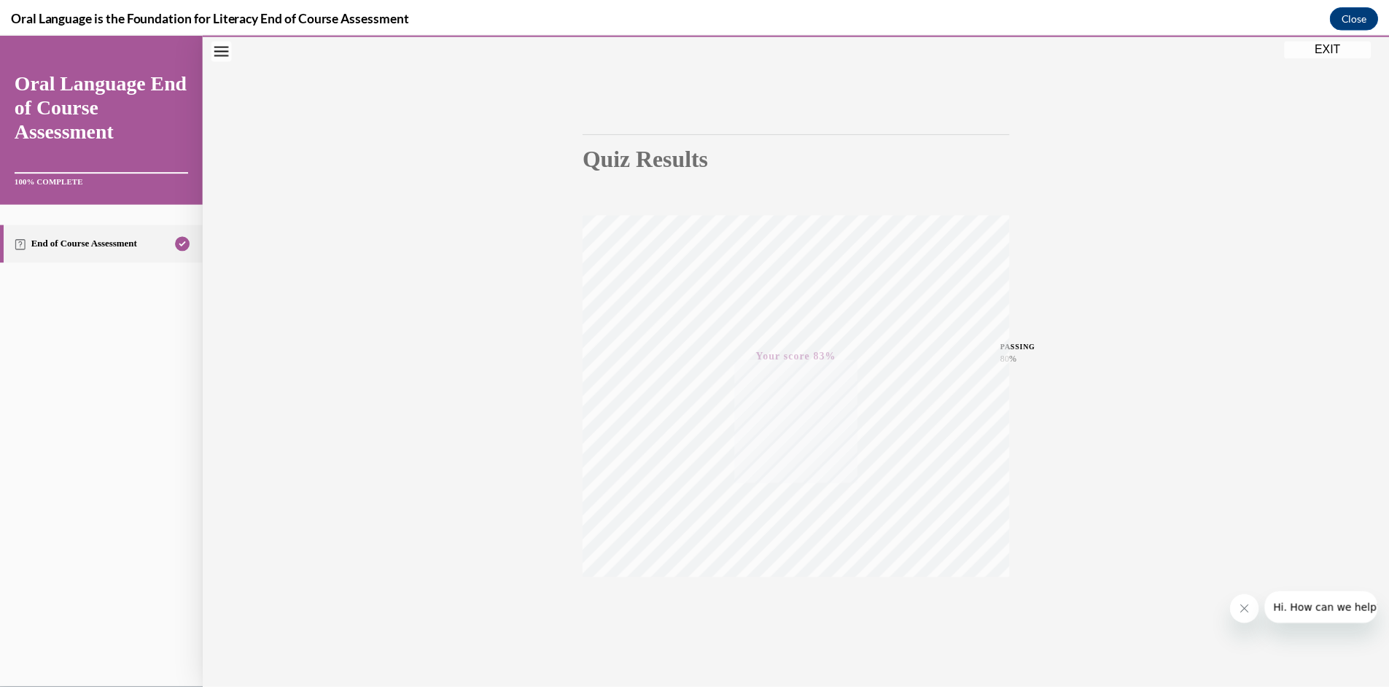
scroll to position [91, 0]
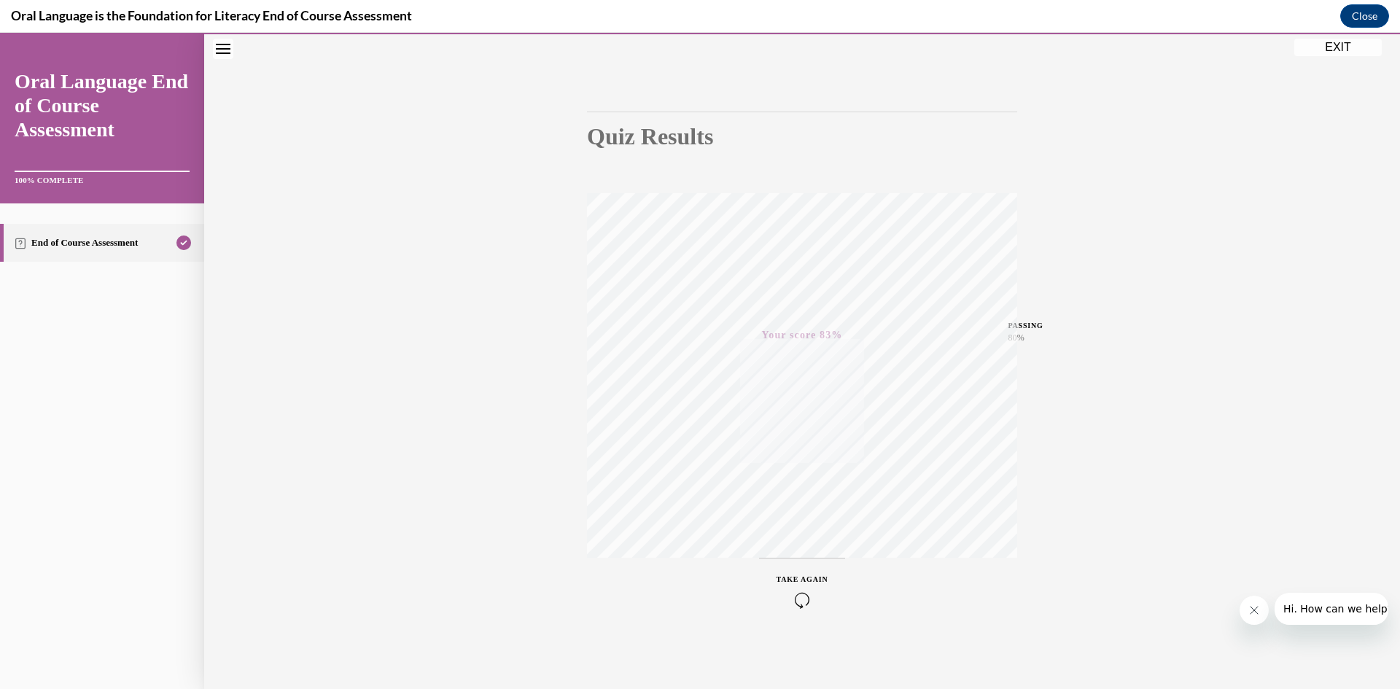
click at [1363, 53] on button "EXIT" at bounding box center [1338, 48] width 88 height 18
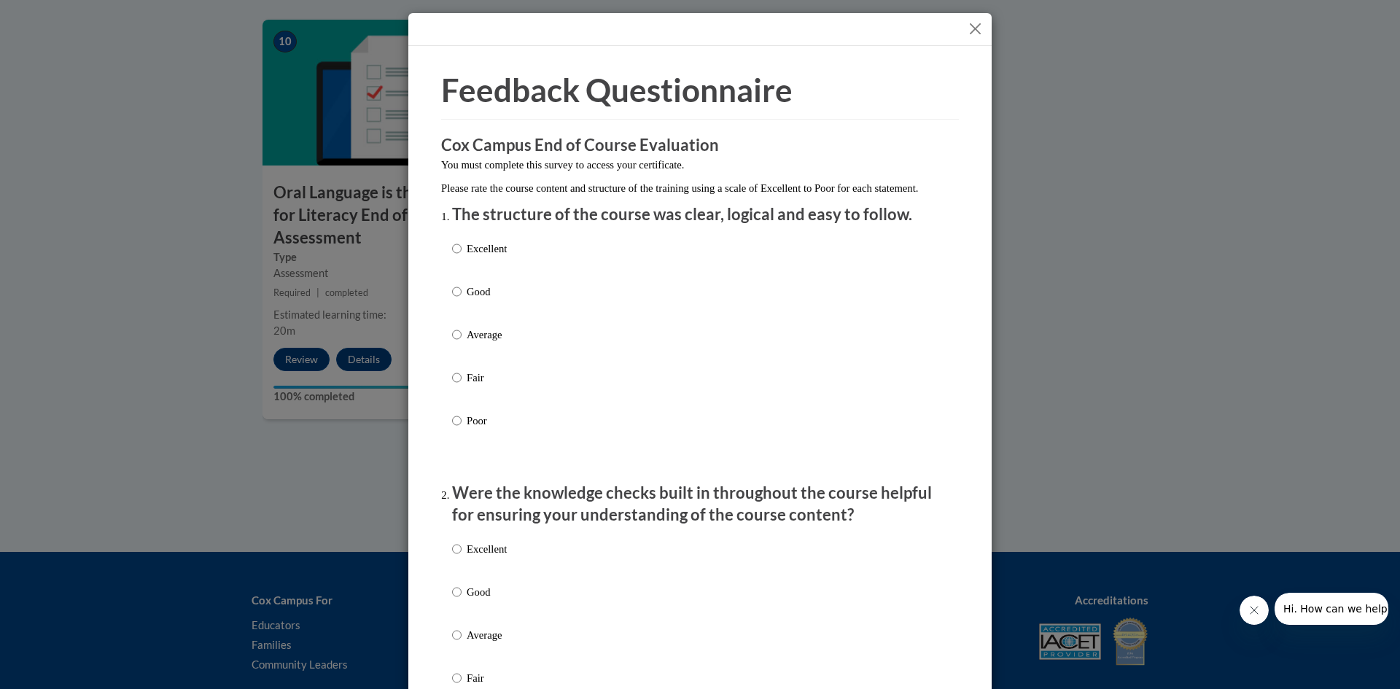
click at [968, 28] on button "Close" at bounding box center [975, 29] width 18 height 18
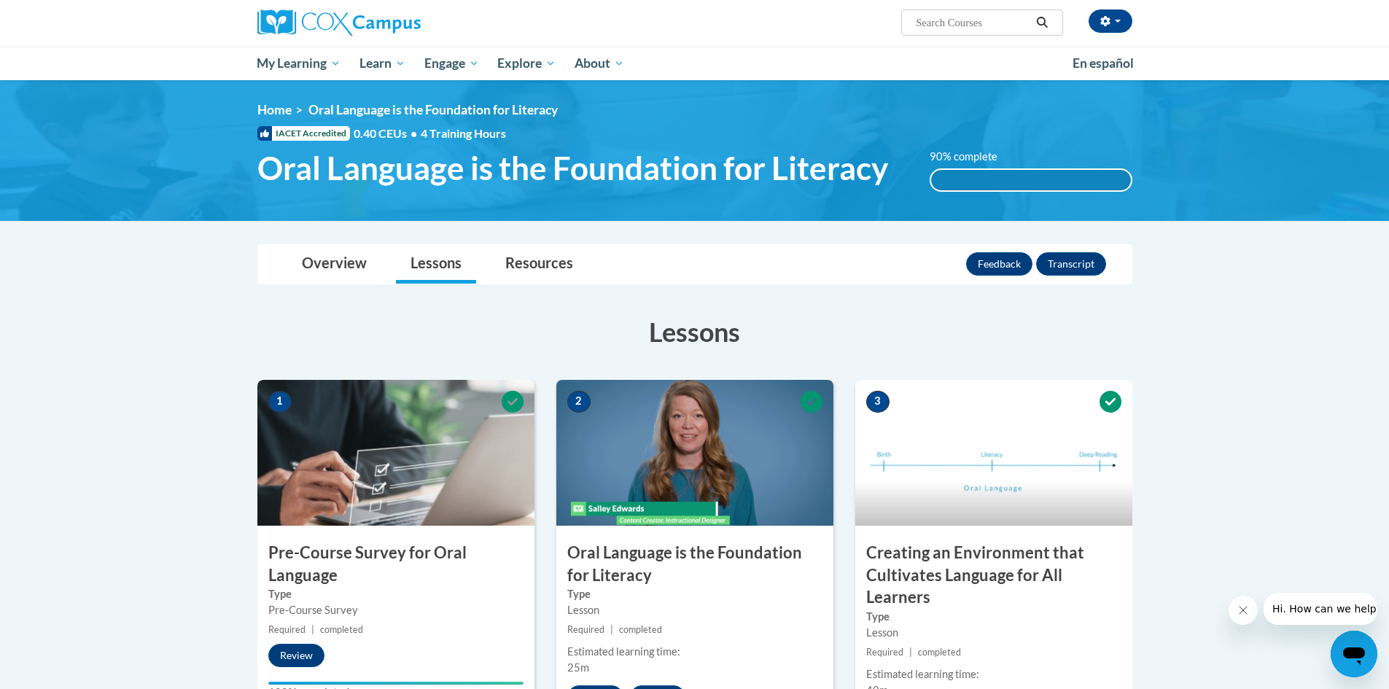
scroll to position [292, 0]
